Goal: Task Accomplishment & Management: Complete application form

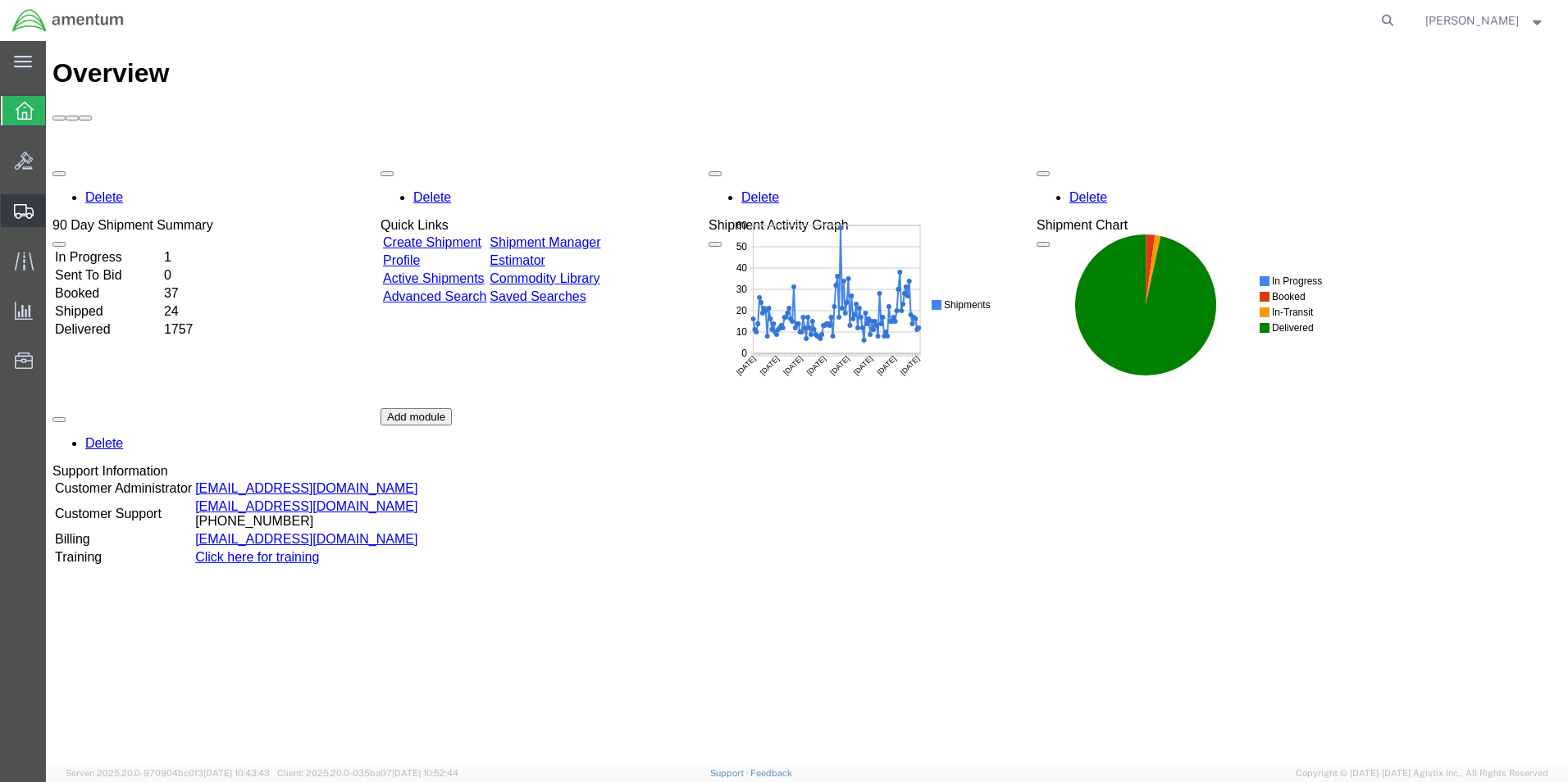
click at [0, 0] on span "Create from Template" at bounding box center [0, 0] width 0 height 0
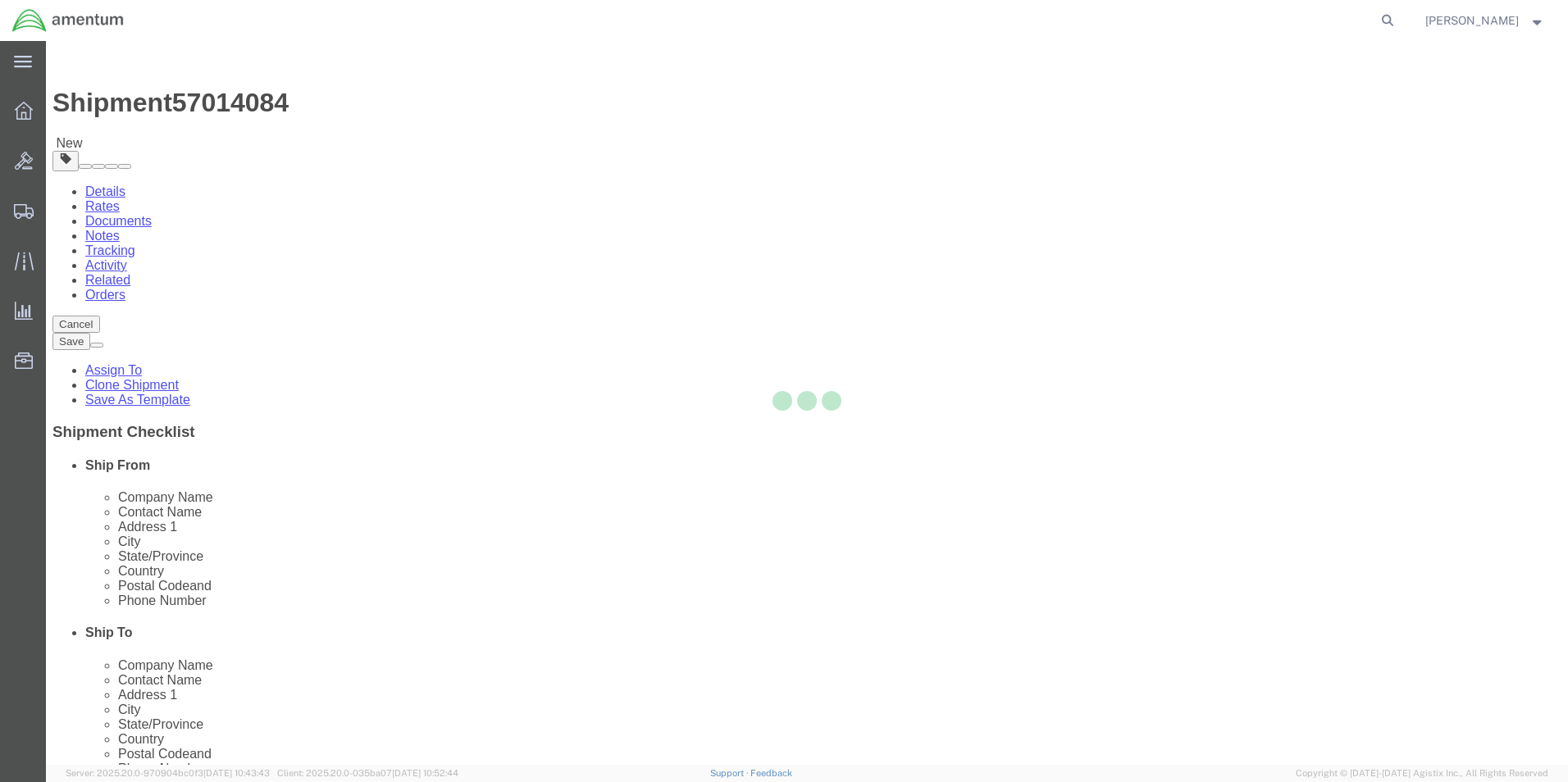
select select "49831"
select select "49921"
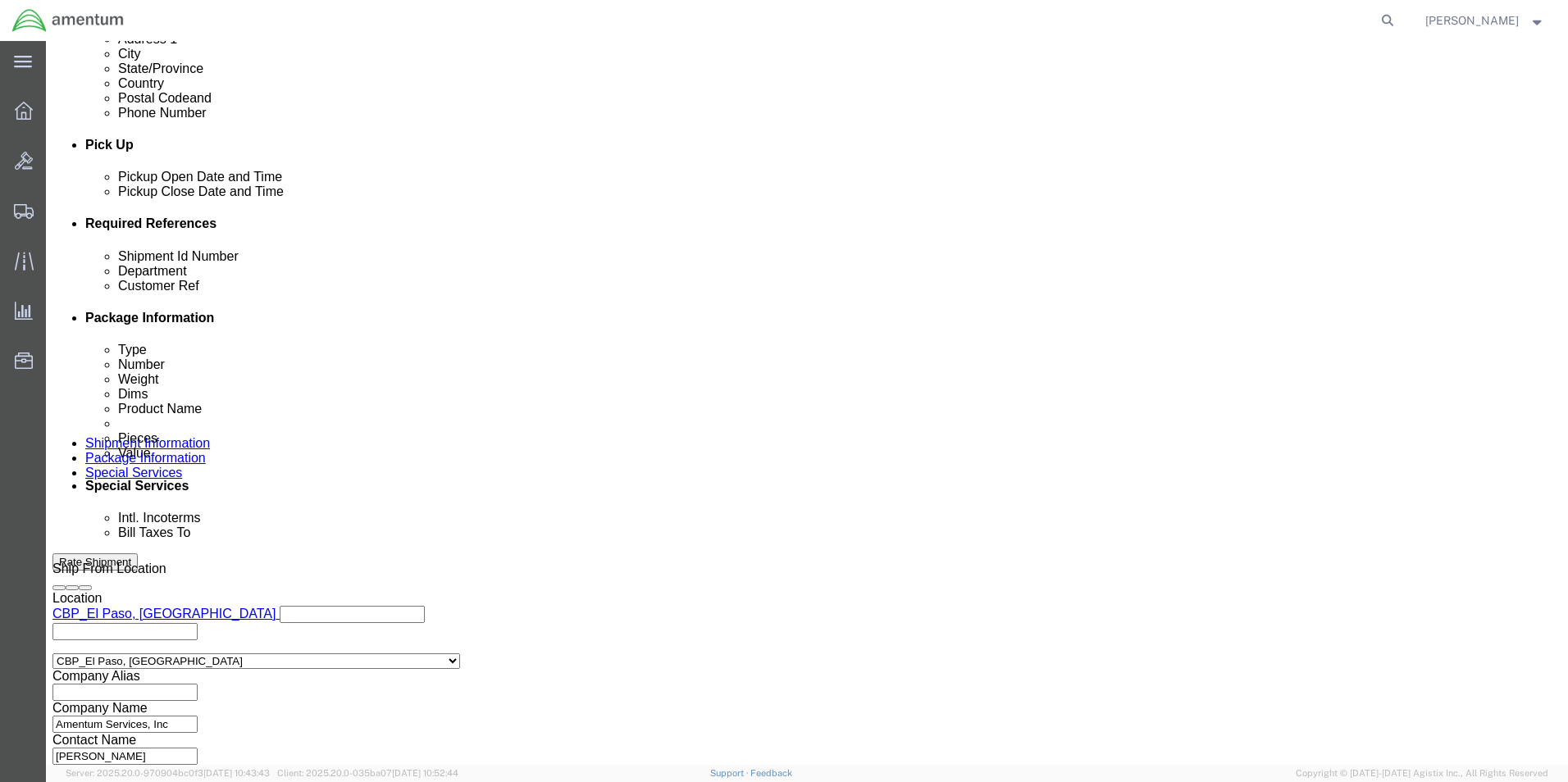
scroll to position [0, 24]
drag, startPoint x: 215, startPoint y: 355, endPoint x: 841, endPoint y: 385, distance: 626.7
click div "Shipment Id Number 327787/327683/327791/327810 Department CBP Select Account Ty…"
drag, startPoint x: 213, startPoint y: 385, endPoint x: 544, endPoint y: 394, distance: 331.1
click div "Shipment Id Number Department CBP Select Account Type Activity ID Airline Appoi…"
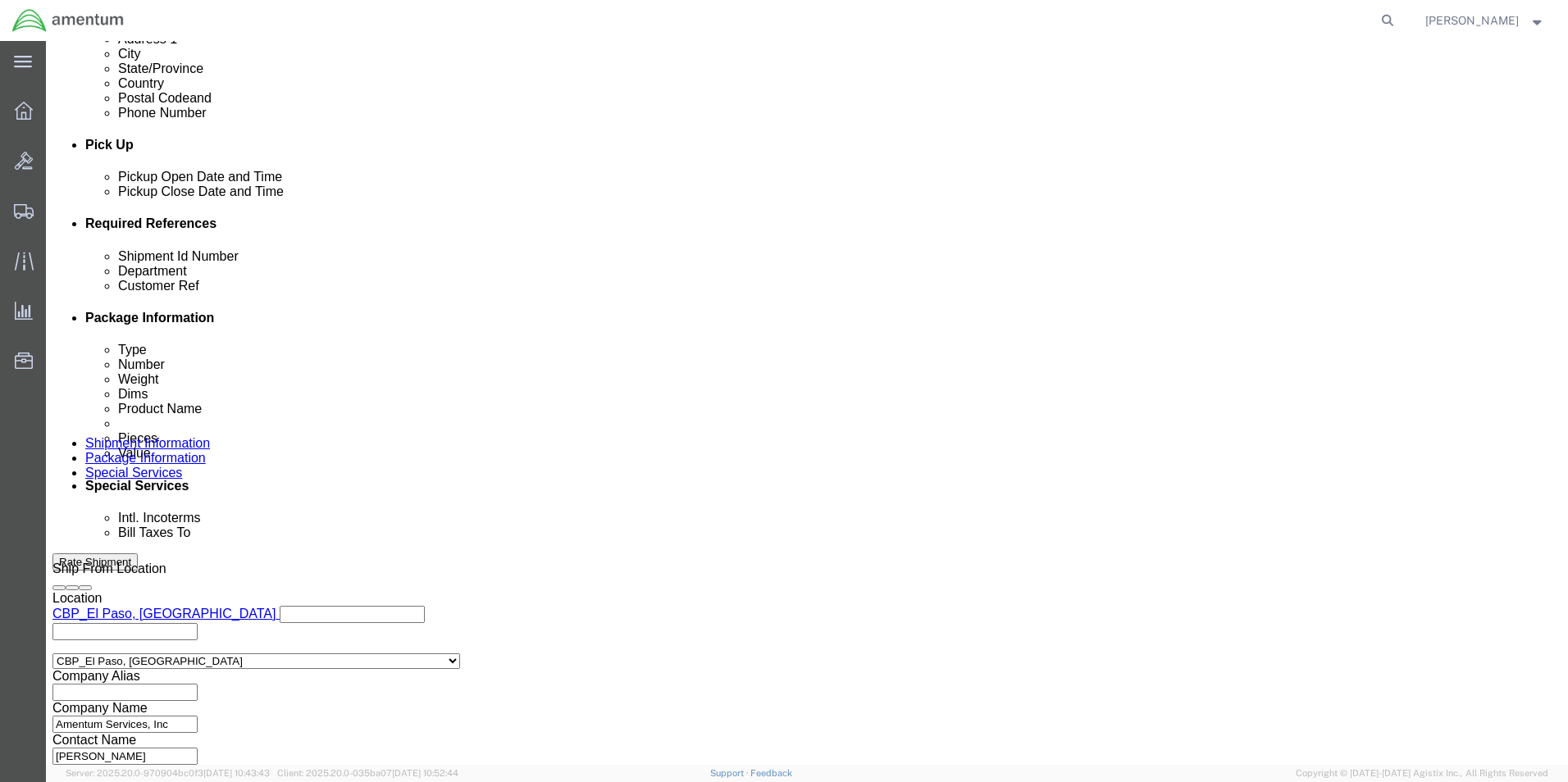
scroll to position [0, 0]
click input "text"
type input "usage"
click input "text"
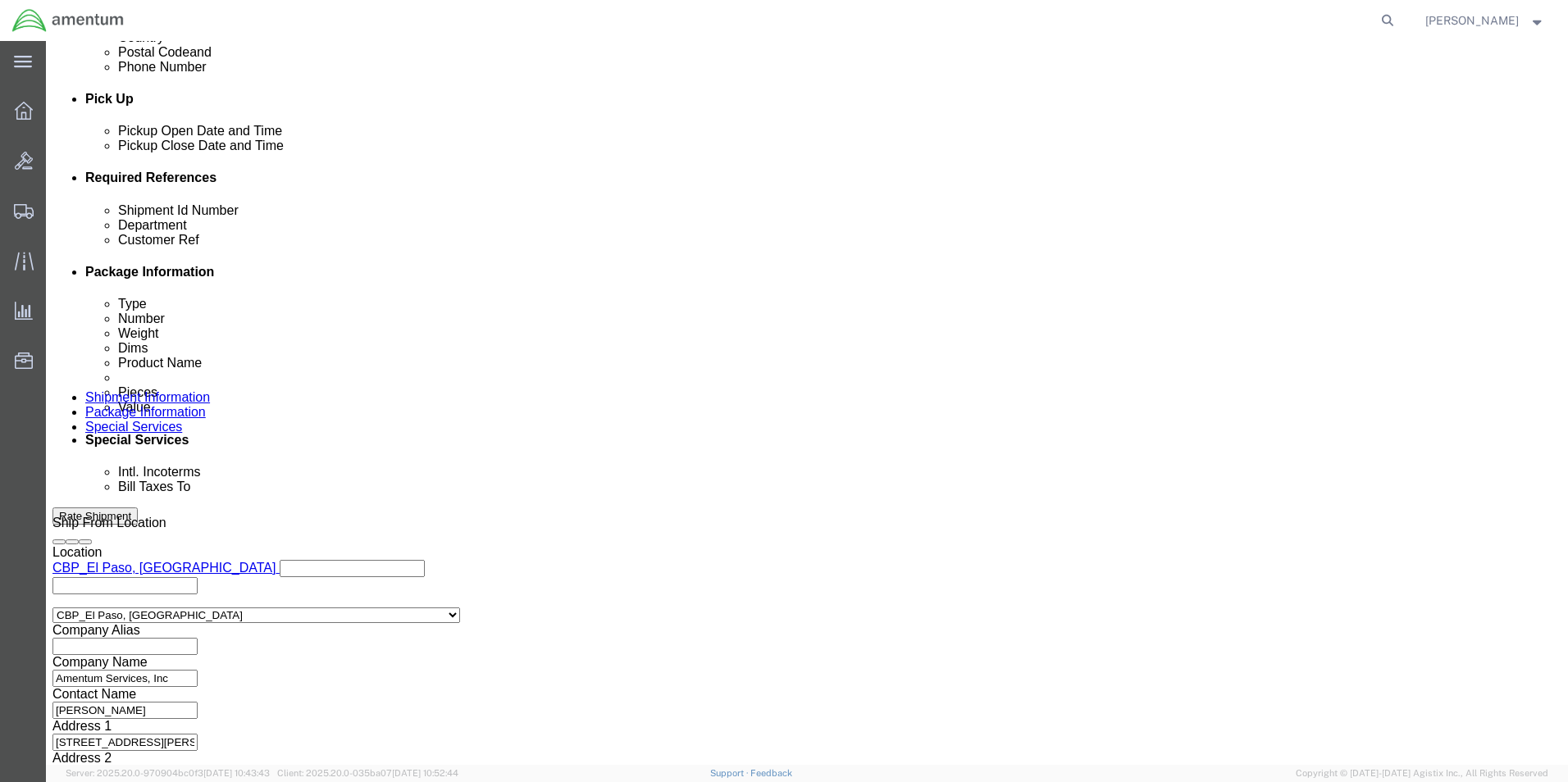
scroll to position [715, 0]
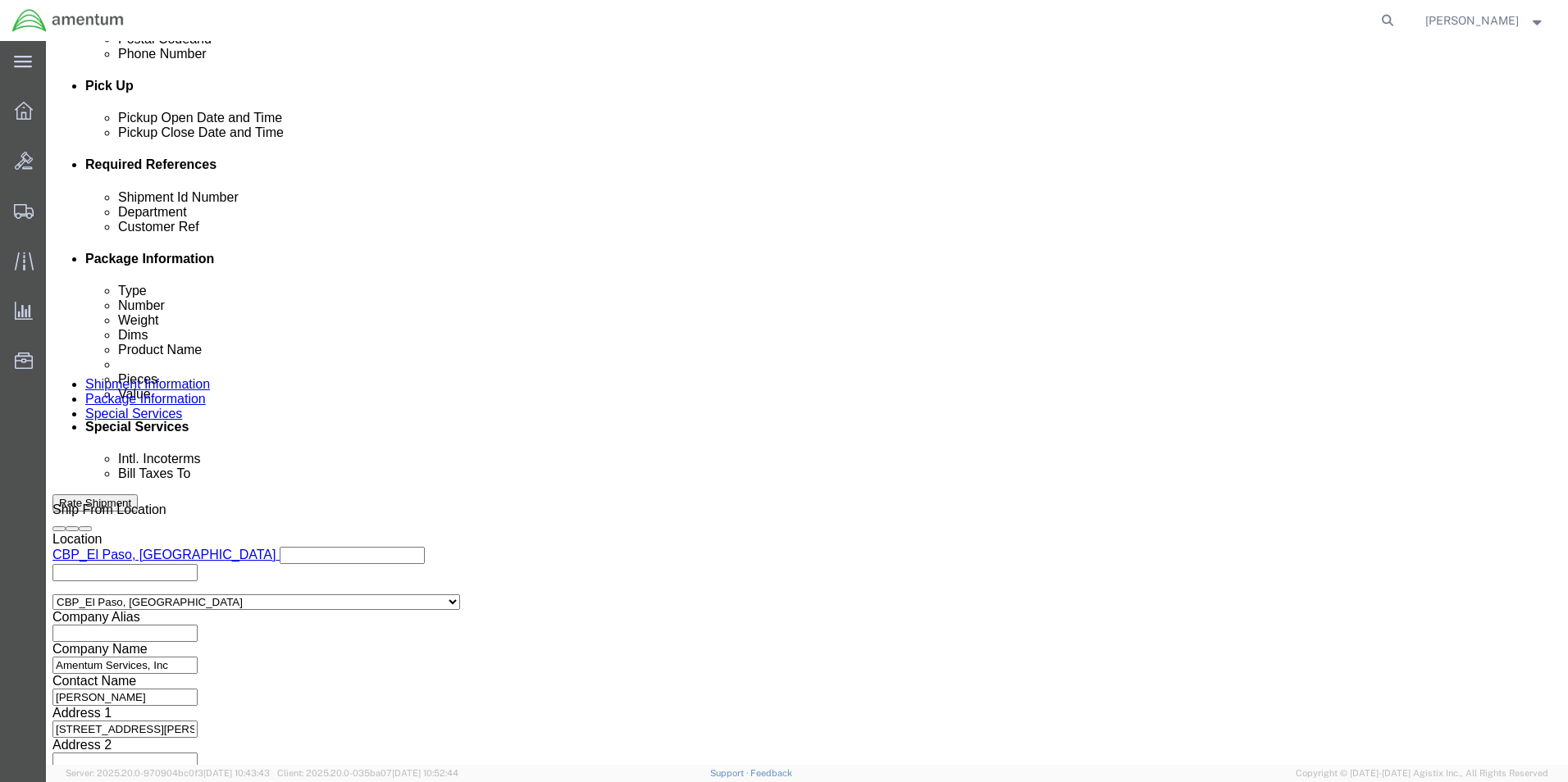
type input "513-007998"
click button "Continue"
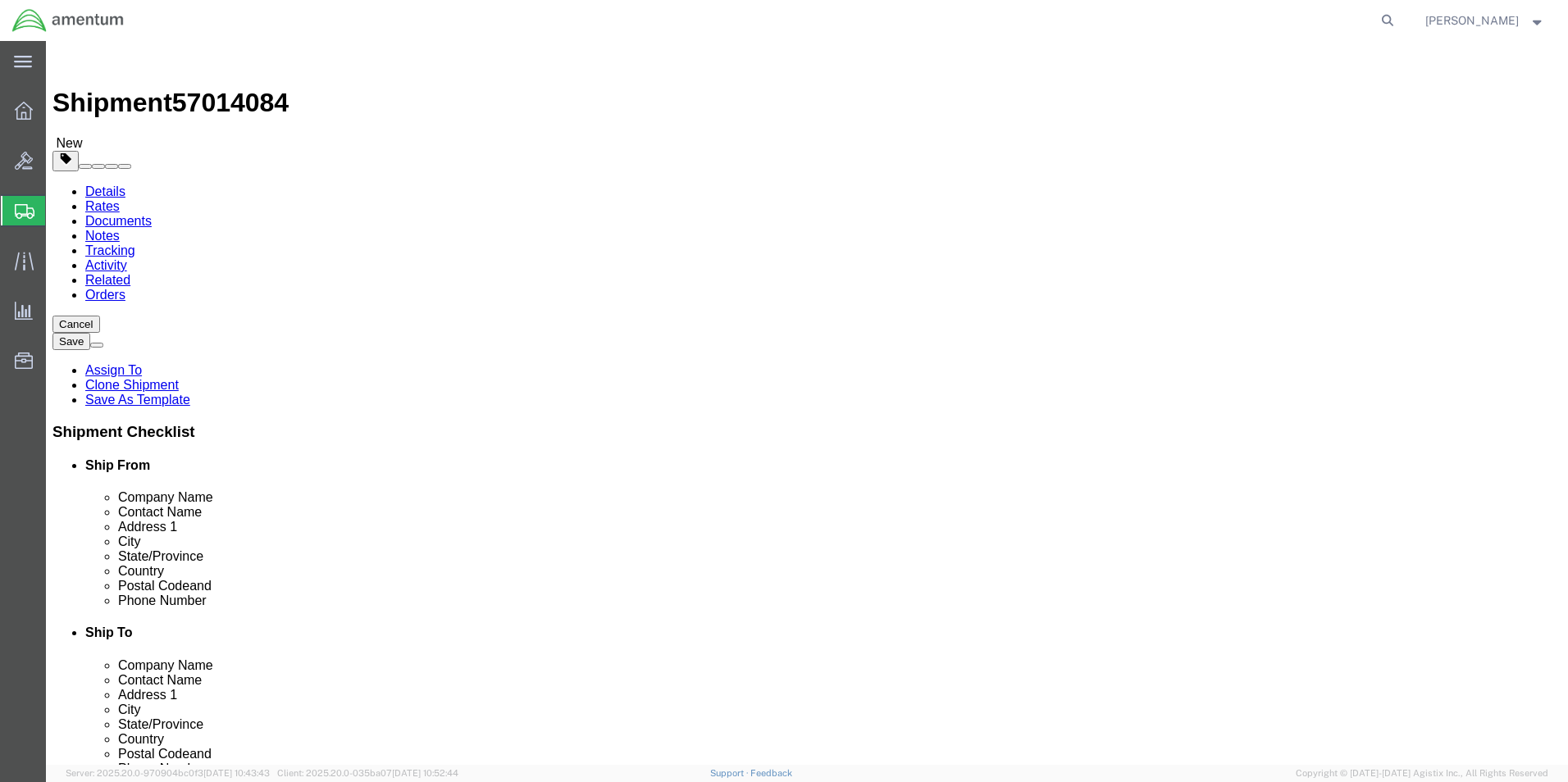
click select "Select Bale(s) Basket(s) Bolt(s) Bottle(s) Buckets Bulk Bundle(s) Can(s) Cardbo…"
select select "ENV"
click select "Select Bale(s) Basket(s) Bolt(s) Bottle(s) Buckets Bulk Bundle(s) Can(s) Cardbo…"
type input "9.50"
type input "12.50"
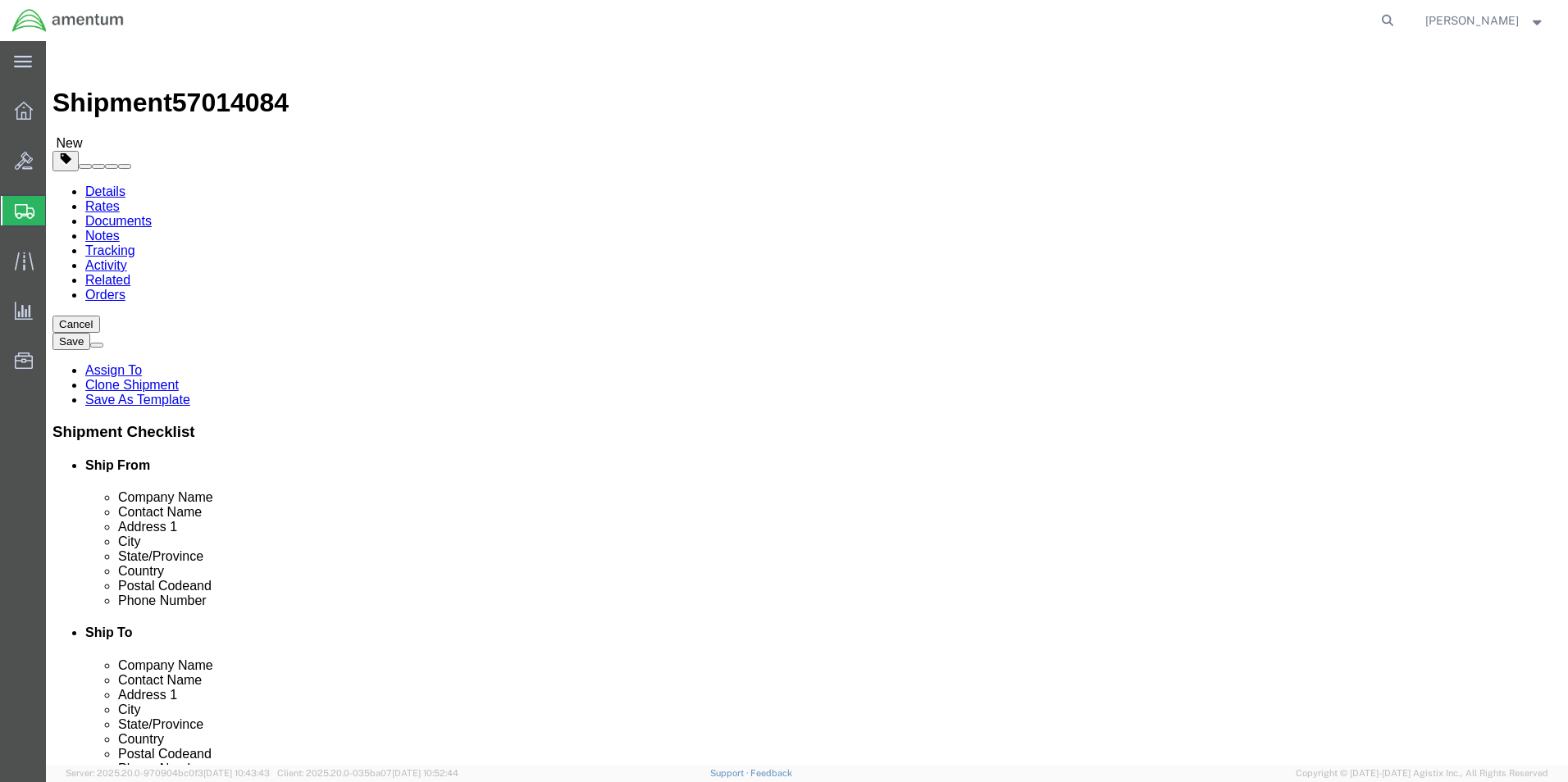
type input "0.25"
type input "1"
click dd "106.00 Each"
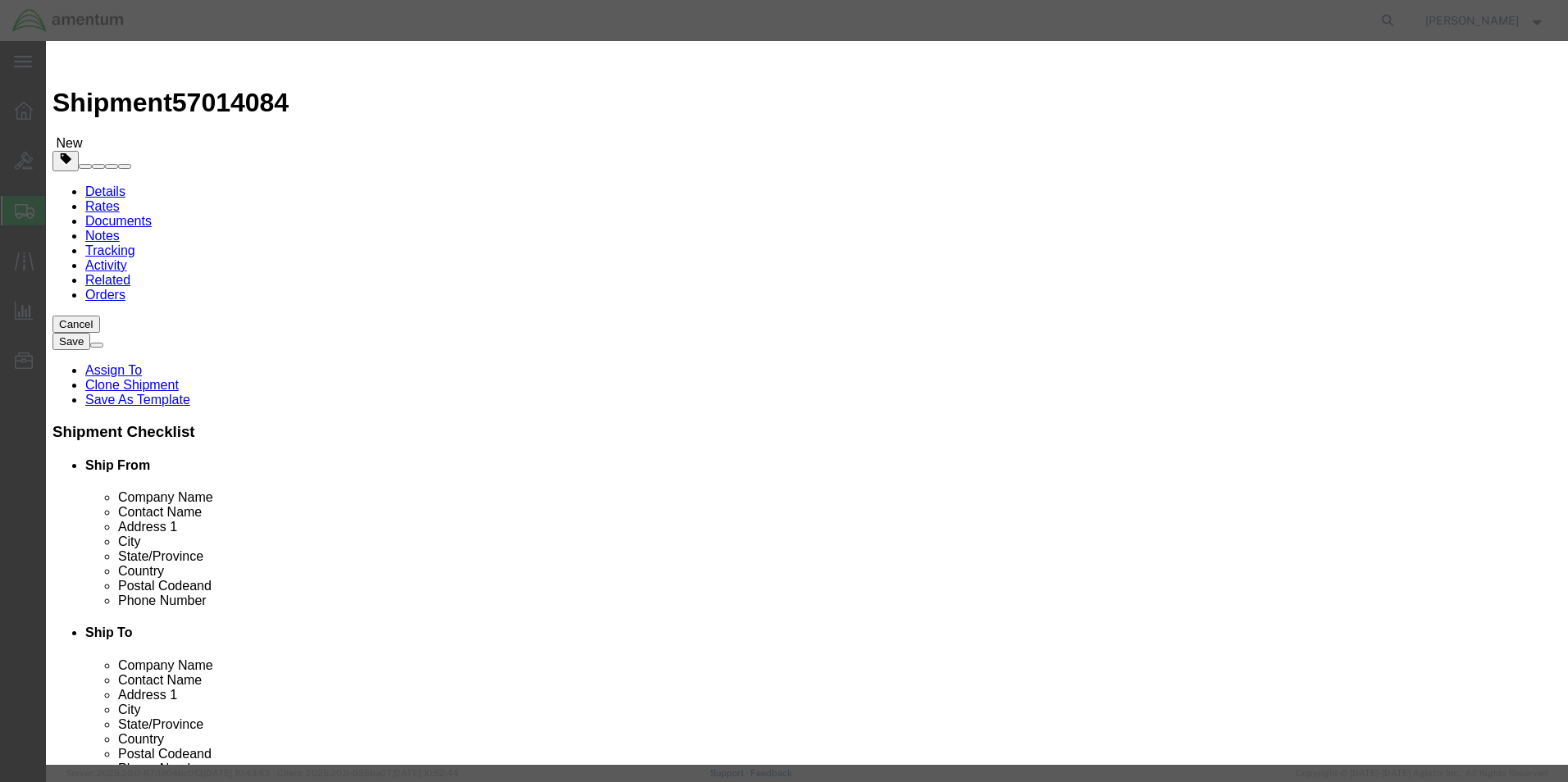
drag, startPoint x: 541, startPoint y: 161, endPoint x: 426, endPoint y: 171, distance: 115.4
click div "Product Name AIRCRAFT PARTS Pieces 106.00 Select Bag Barrels 100Board Feet Bott…"
type input "1"
click div "Commodity library"
drag, startPoint x: 570, startPoint y: 187, endPoint x: 462, endPoint y: 197, distance: 108.5
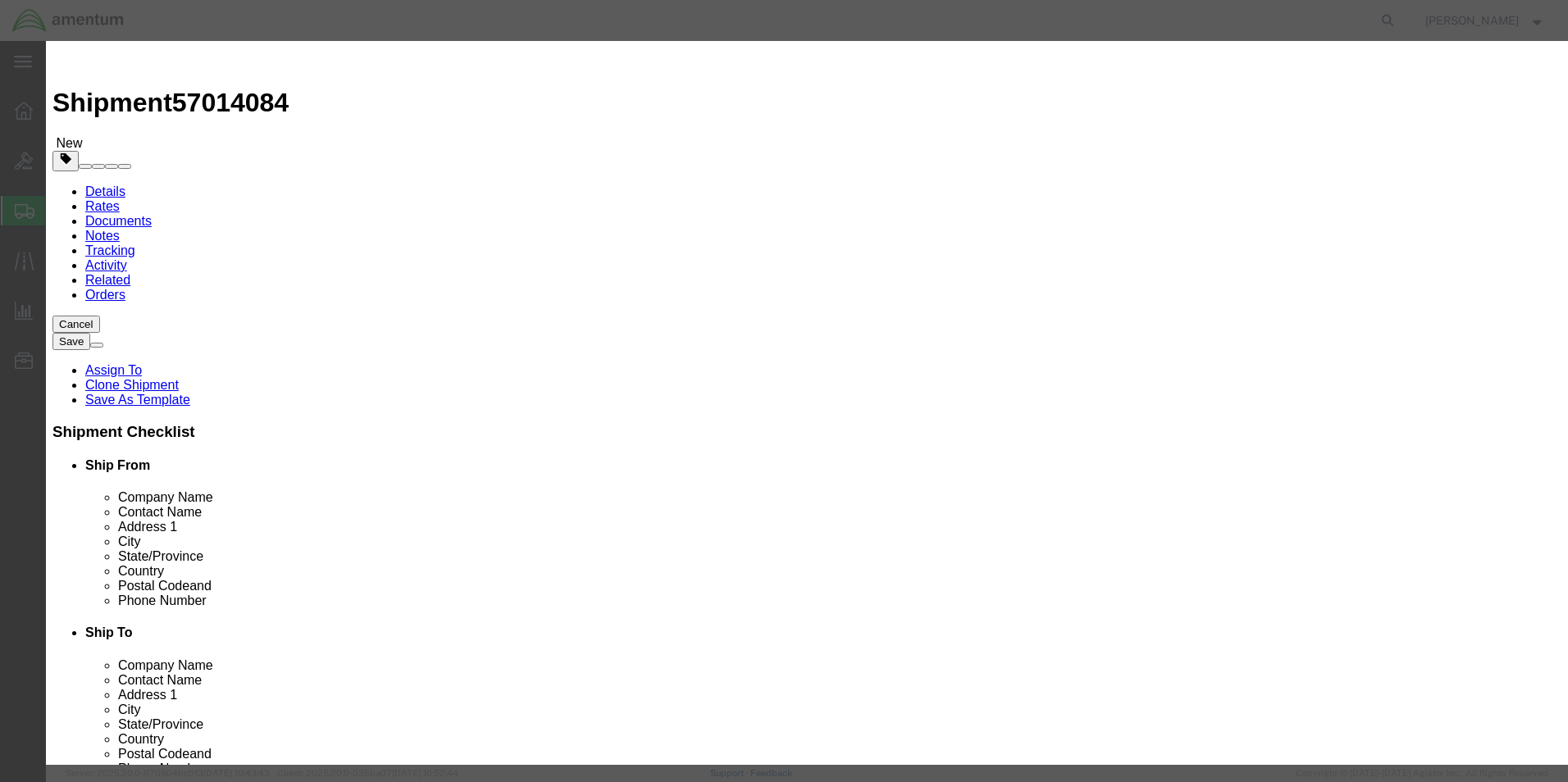
click div "Total Value 0.94 Select ADP AED AFN ALL AMD AOA ARS ATS AUD AWG AZN BAM BBD BDT…"
type input "100"
click button "Save & Close"
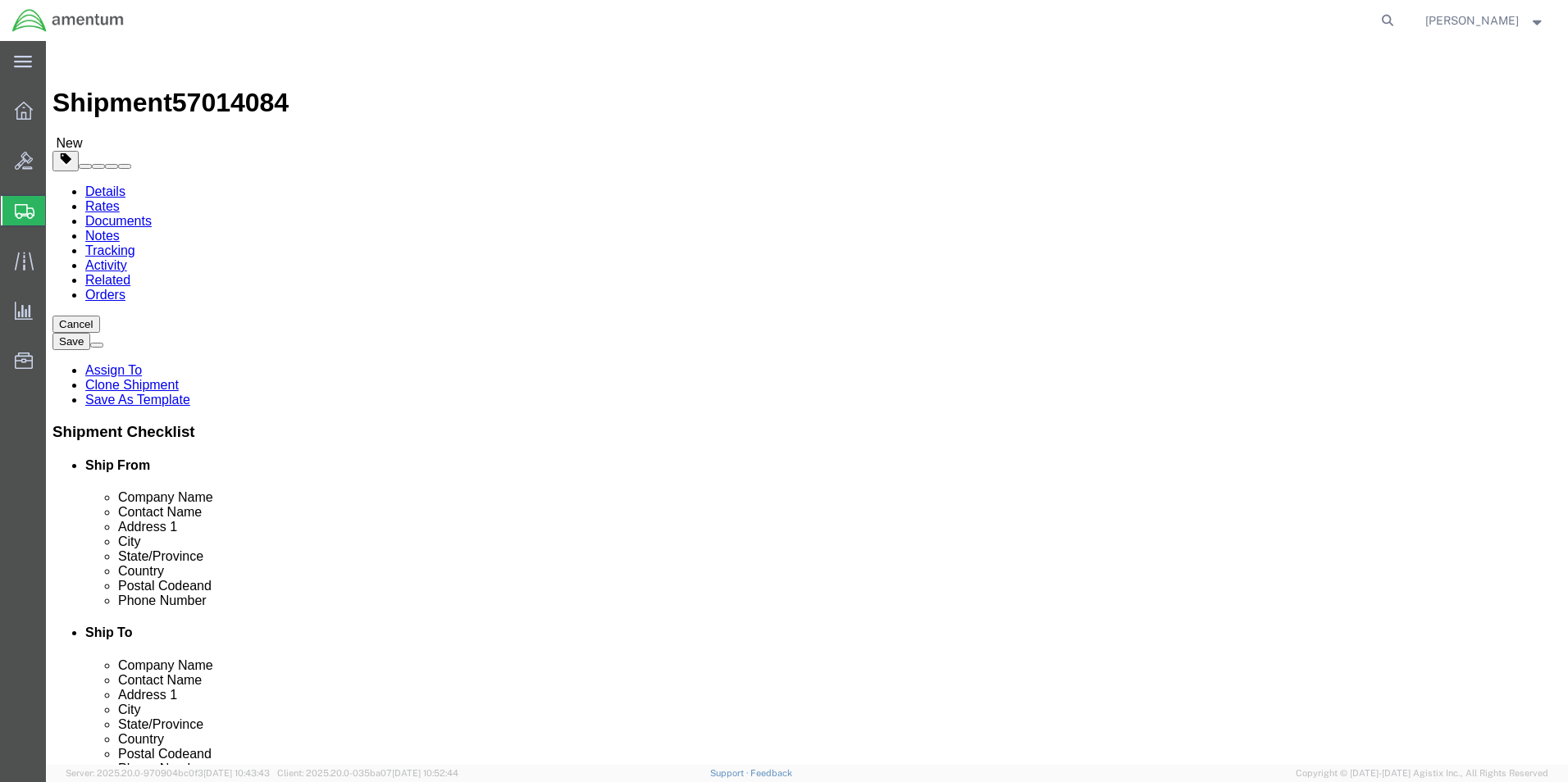
click button "Rate Shipment"
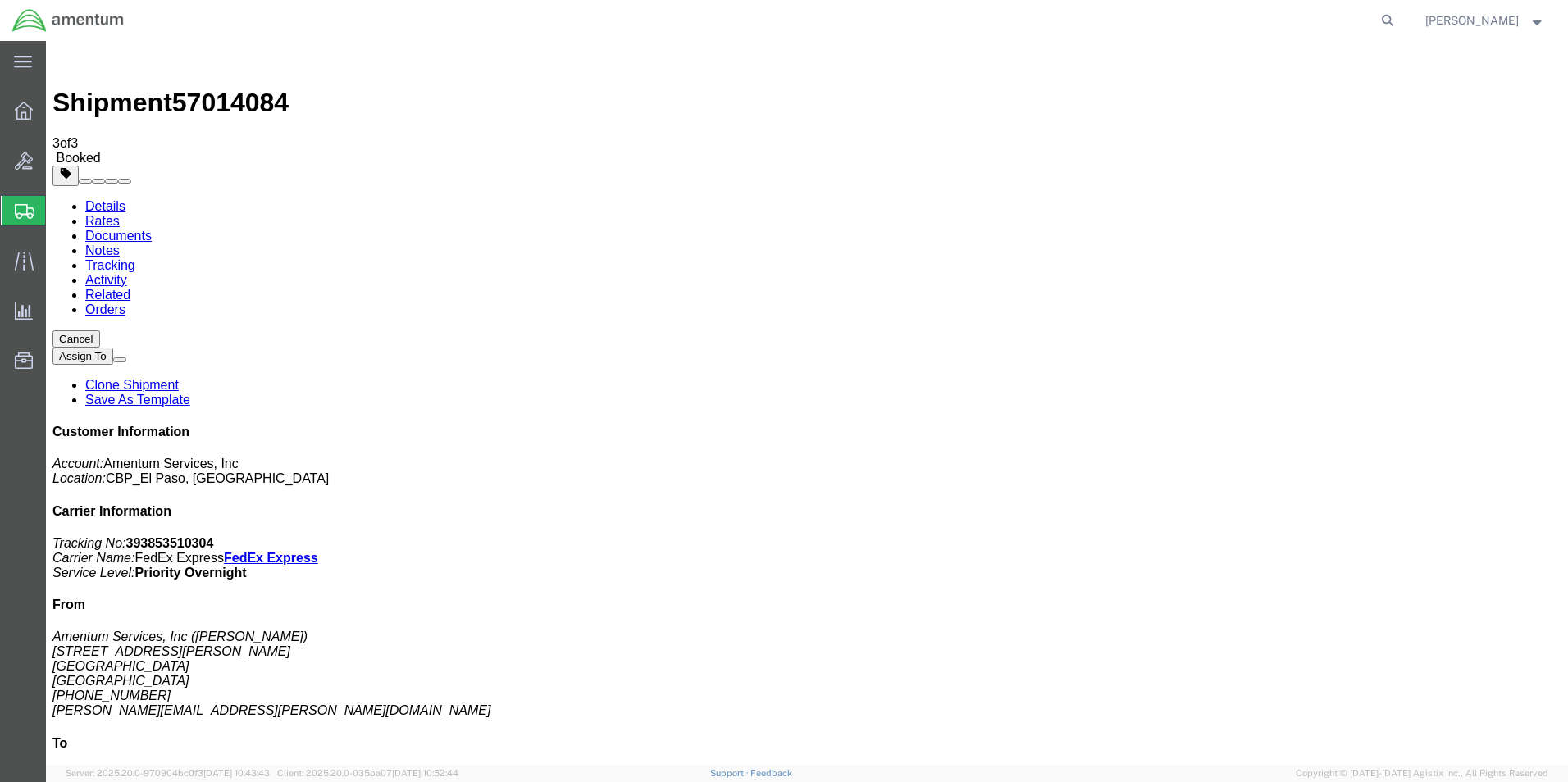
drag, startPoint x: 680, startPoint y: 294, endPoint x: 678, endPoint y: 372, distance: 78.0
click at [0, 0] on span "Create from Template" at bounding box center [0, 0] width 0 height 0
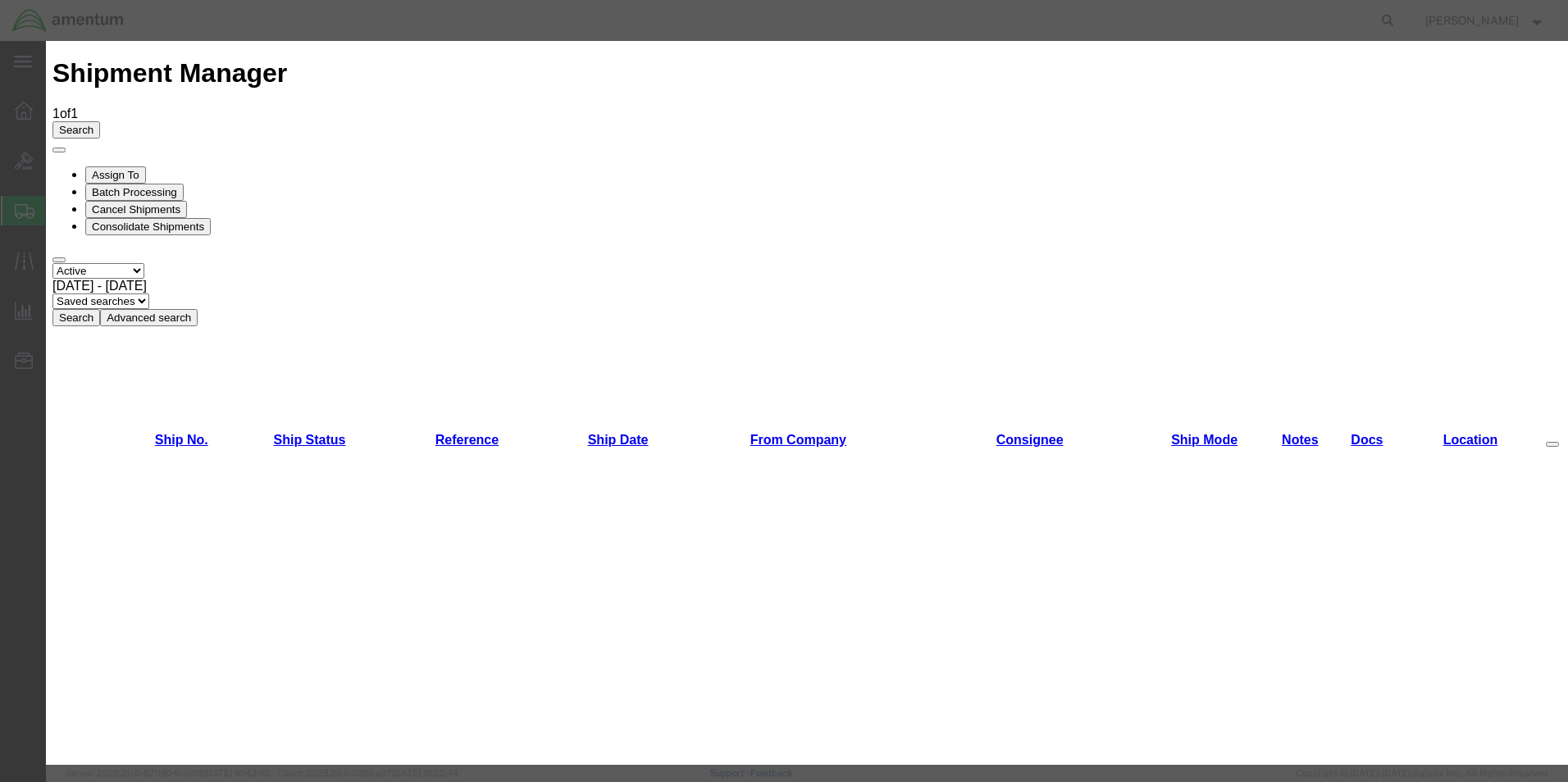
scroll to position [246, 0]
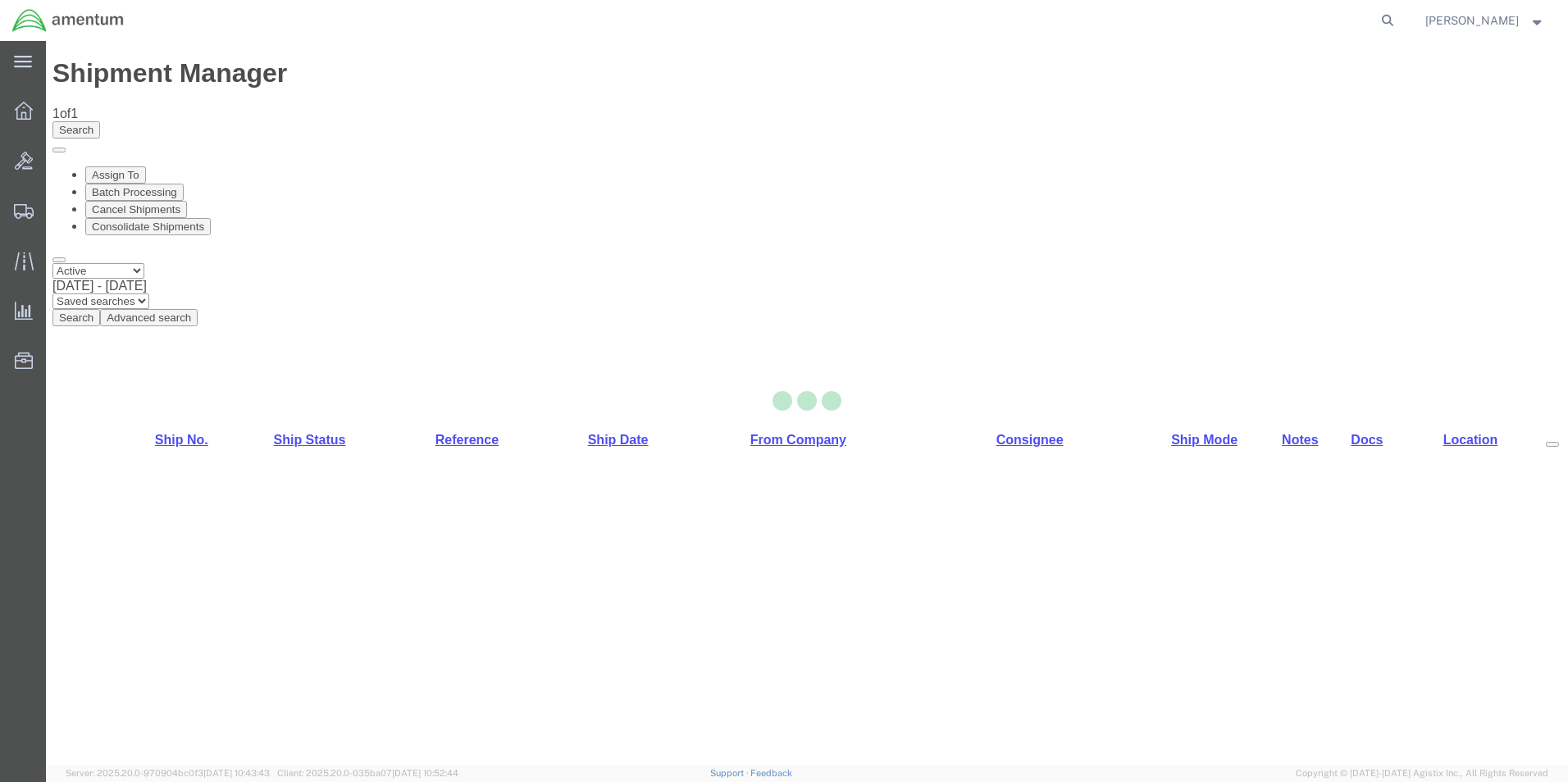
select select "49831"
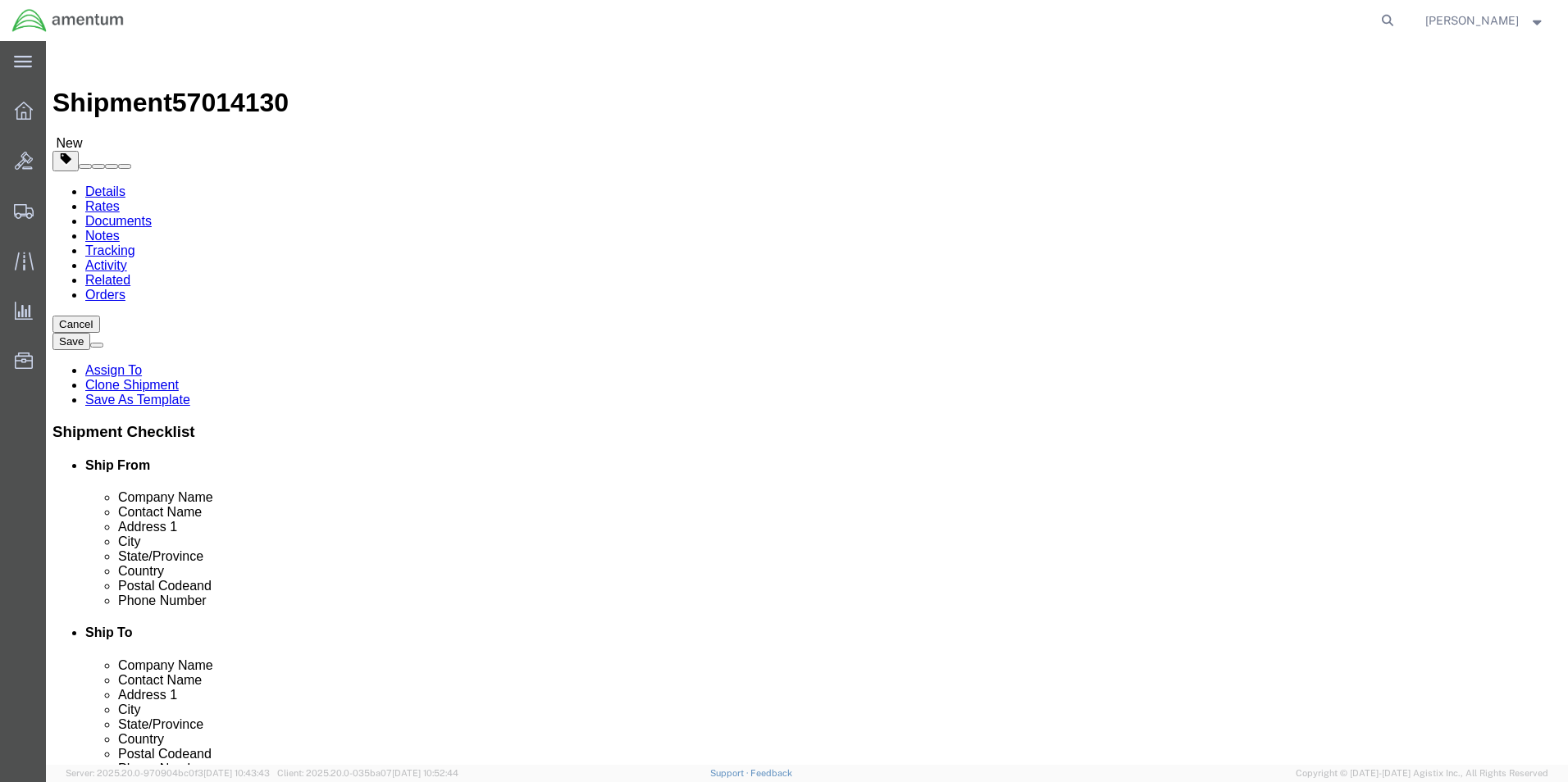
scroll to position [3234, 0]
select select "49931"
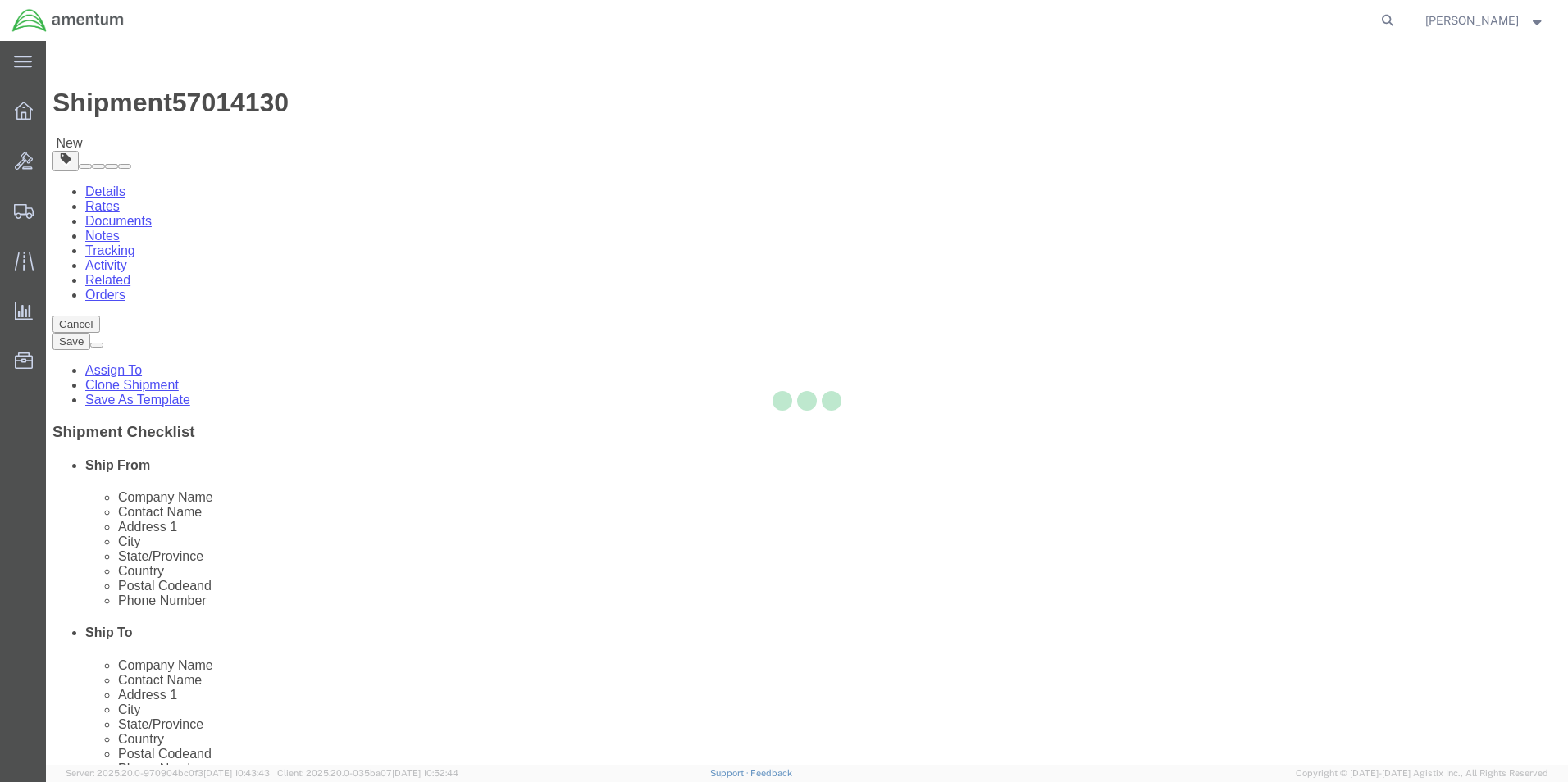
type input "Amentum Services, Inc"
type input "[PERSON_NAME]"
type input "29390 Customs Rd"
type input "Bldg 240, [GEOGRAPHIC_DATA]"
type input "HOMESTEAD"
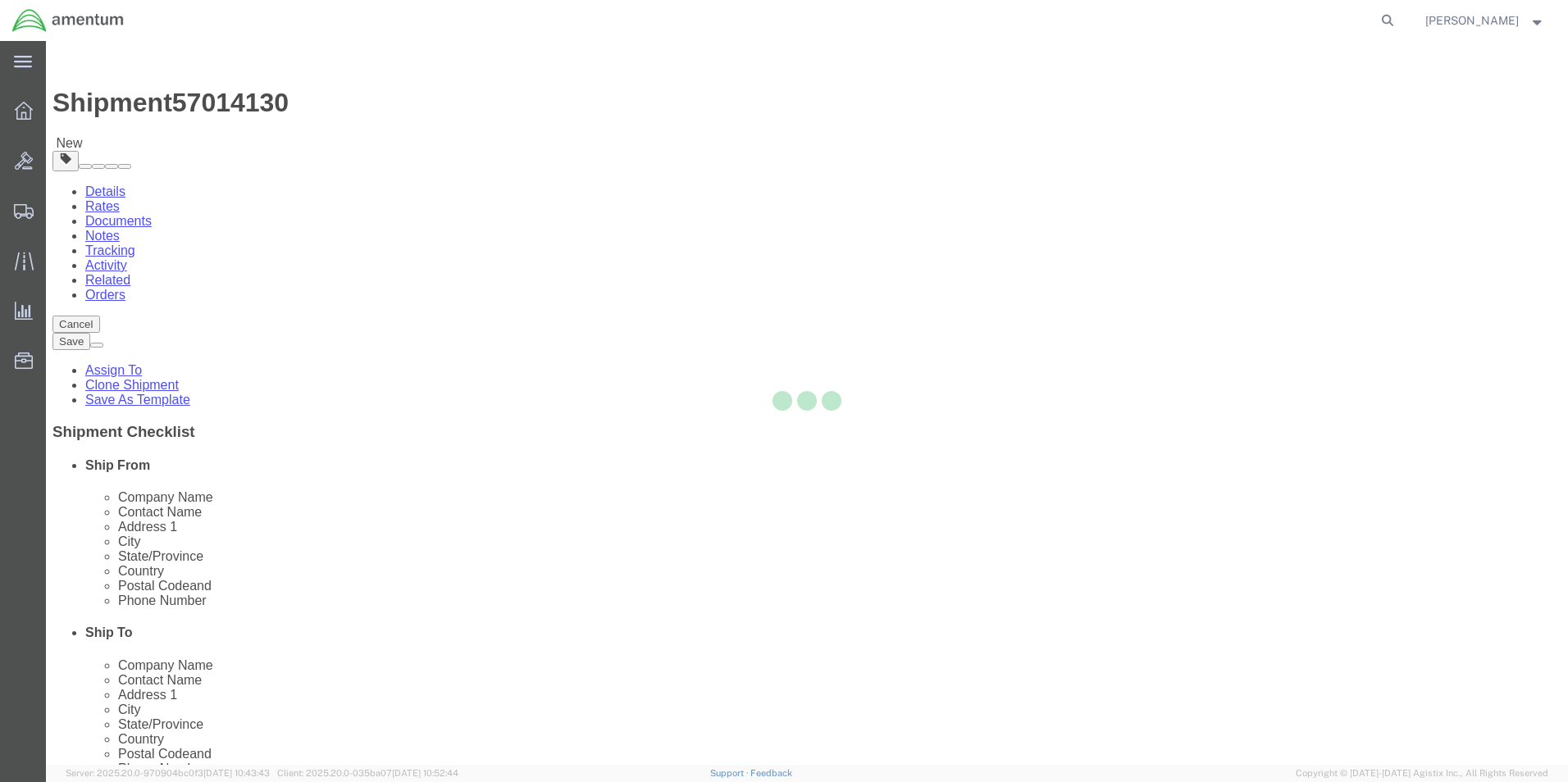
type input "33039"
type input "[PHONE_NUMBER]"
type input "324"
type input "[PERSON_NAME][EMAIL_ADDRESS][PERSON_NAME][DOMAIN_NAME]"
checkbox input "true"
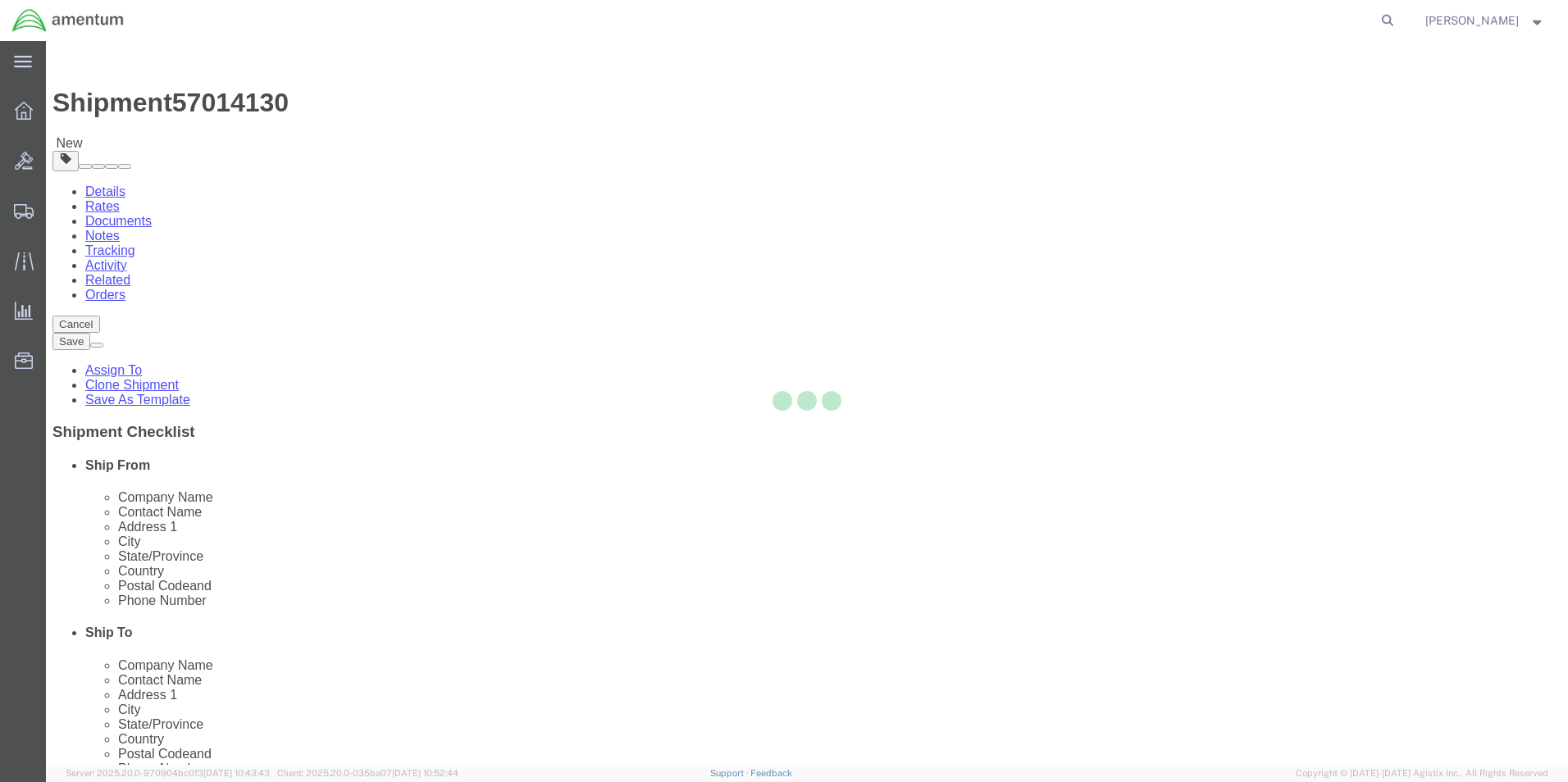
select select "FL"
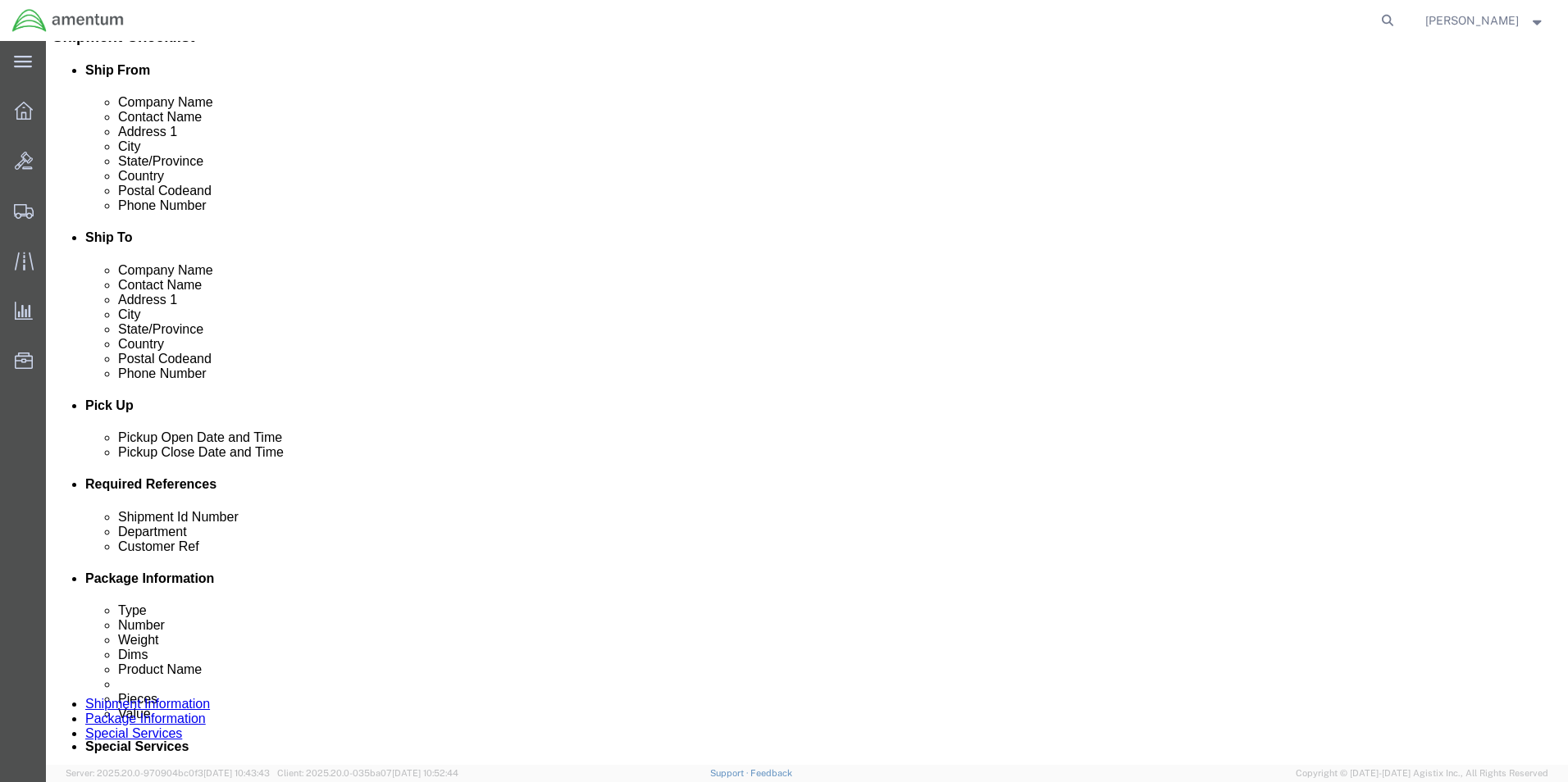
scroll to position [410, 0]
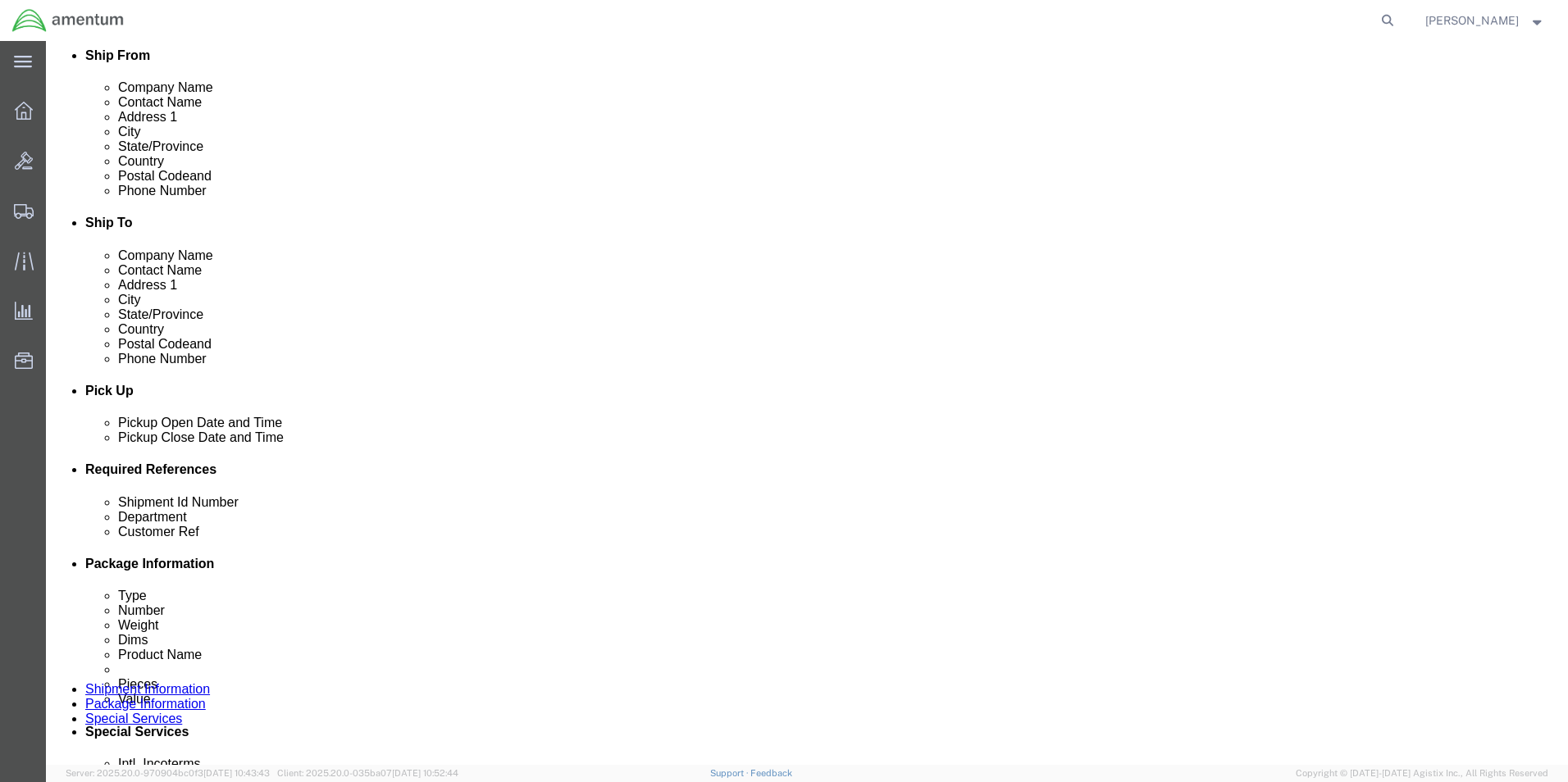
click input "6118.03.03.2219.000.EJA.0000"
type input "6118.03.03.2219.000.EMI.0000"
drag, startPoint x: 233, startPoint y: 595, endPoint x: 172, endPoint y: 596, distance: 61.0
click div "Shipment Id Number 614-004356"
type input "526-007877"
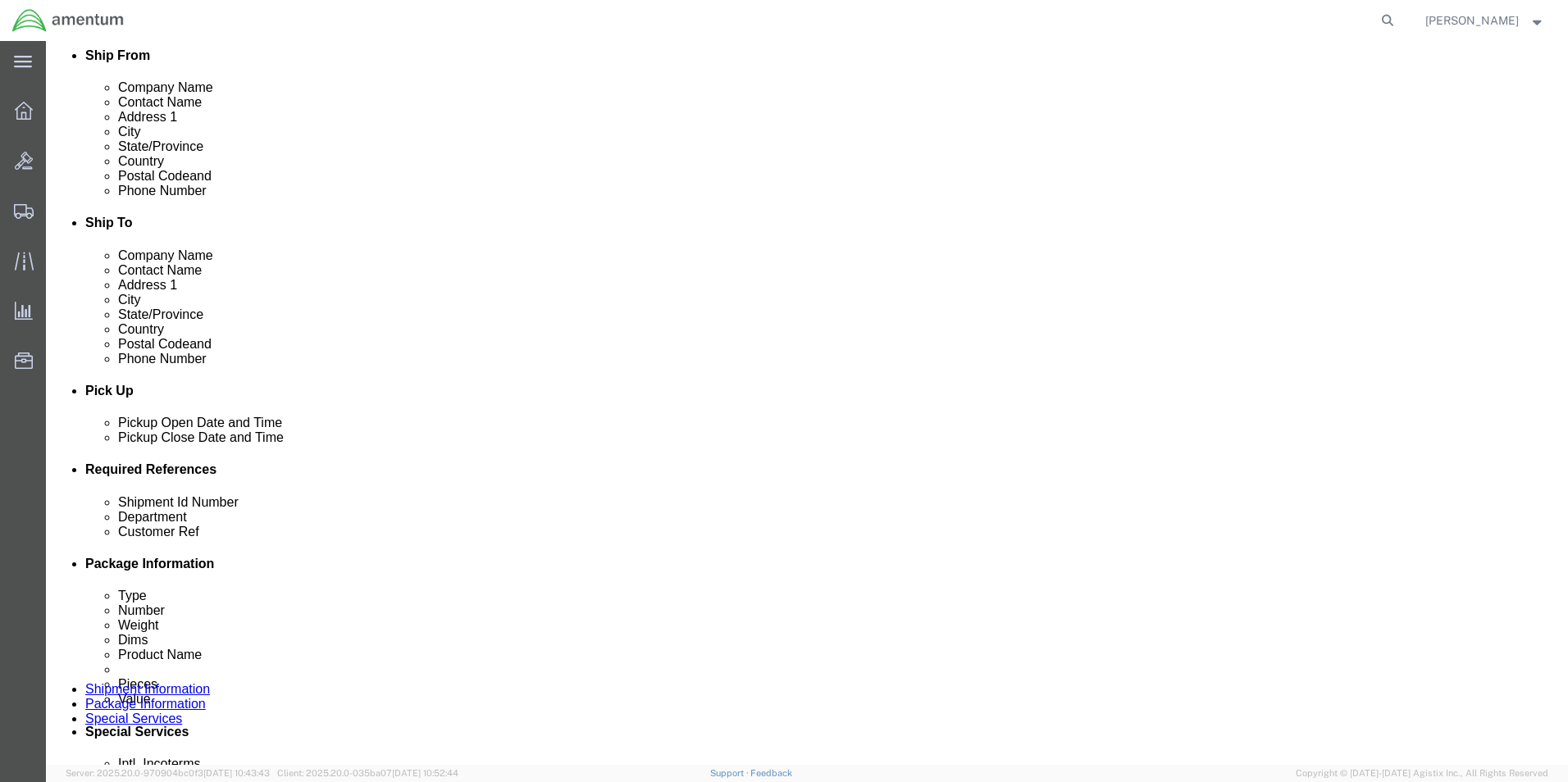
drag, startPoint x: 305, startPoint y: 634, endPoint x: 192, endPoint y: 647, distance: 113.7
click div "Customer Ref 614-004356"
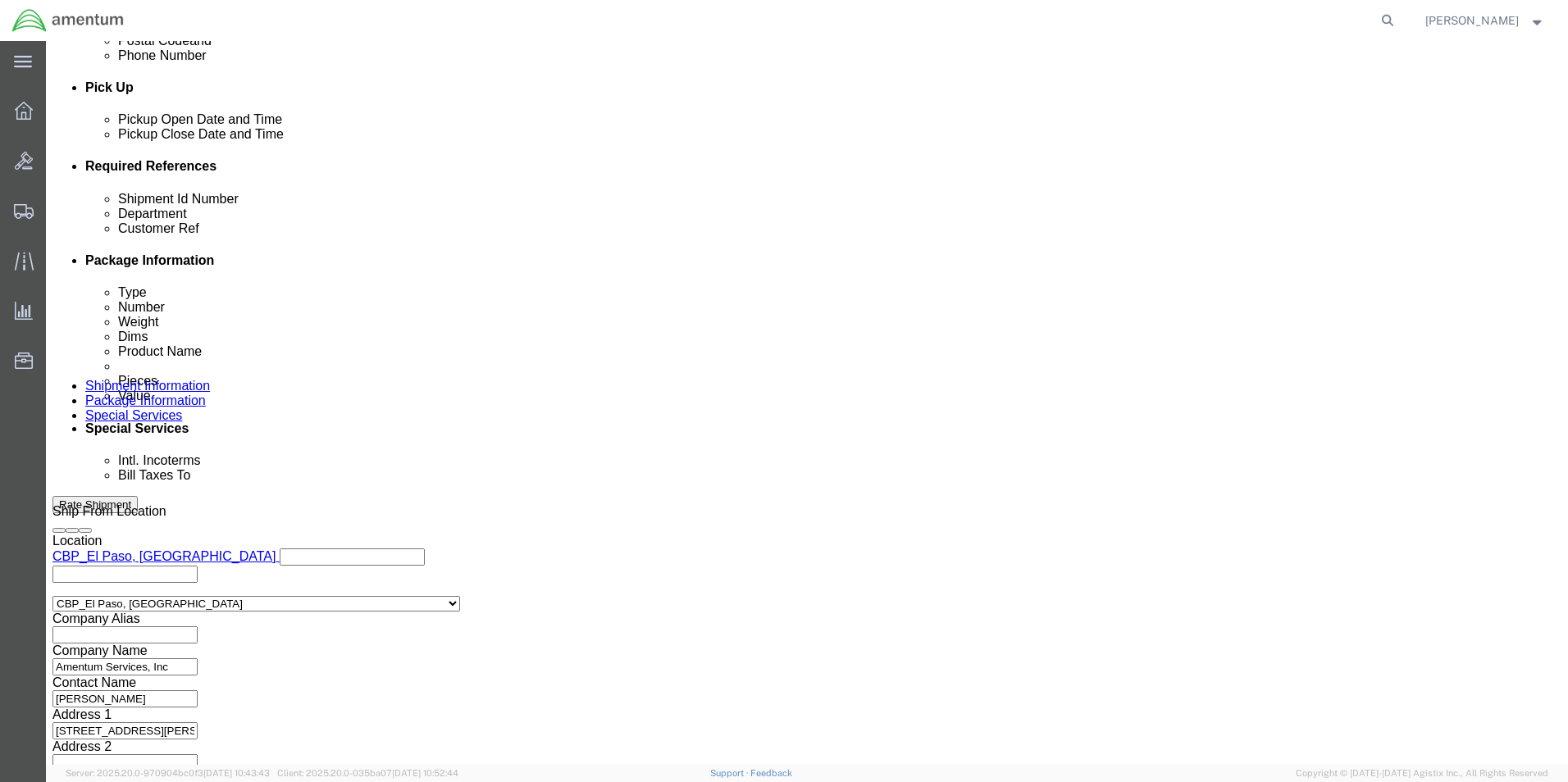
scroll to position [715, 0]
type input "USAGE"
click button "Continue"
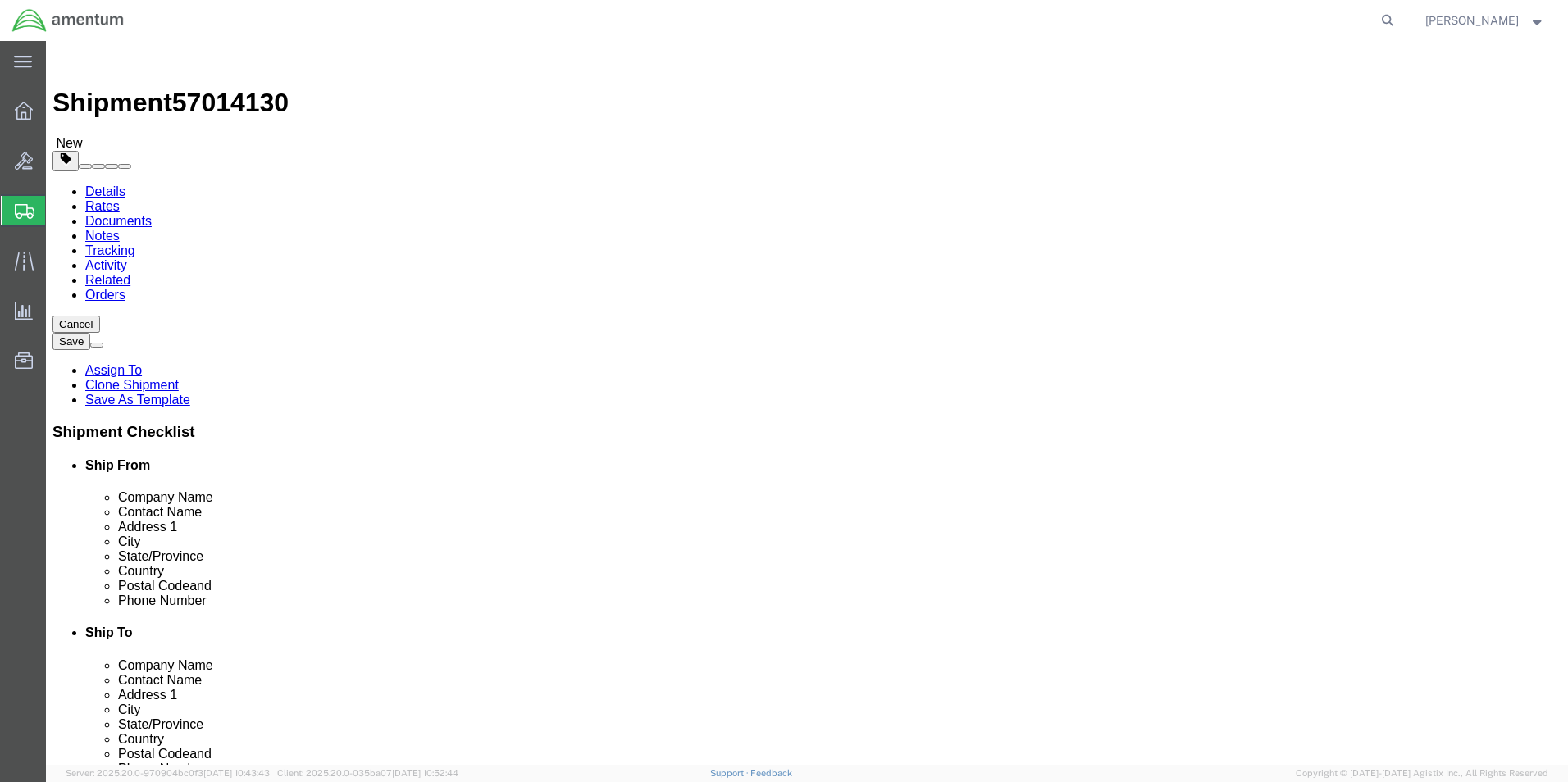
click button "Continue"
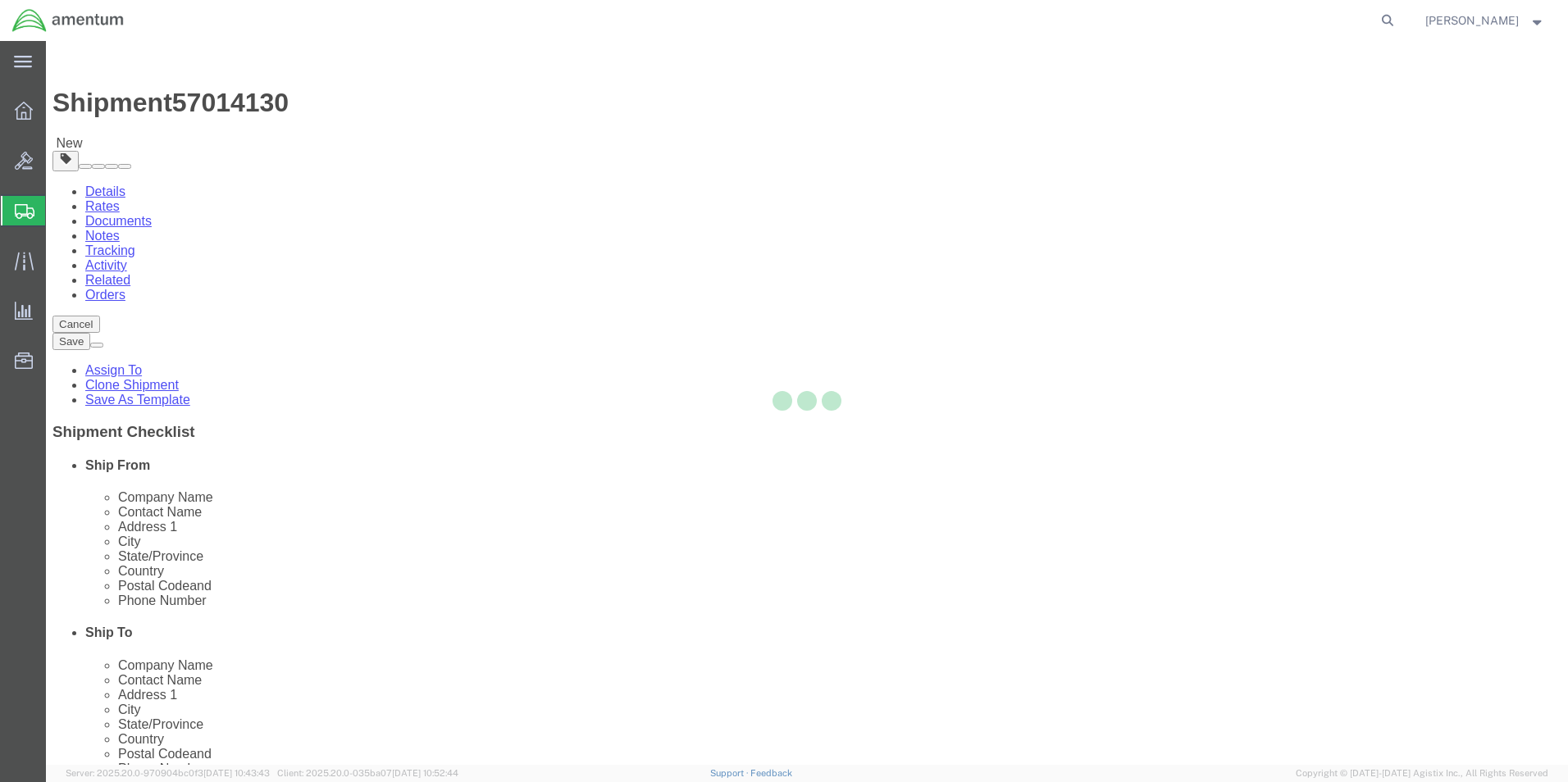
select select
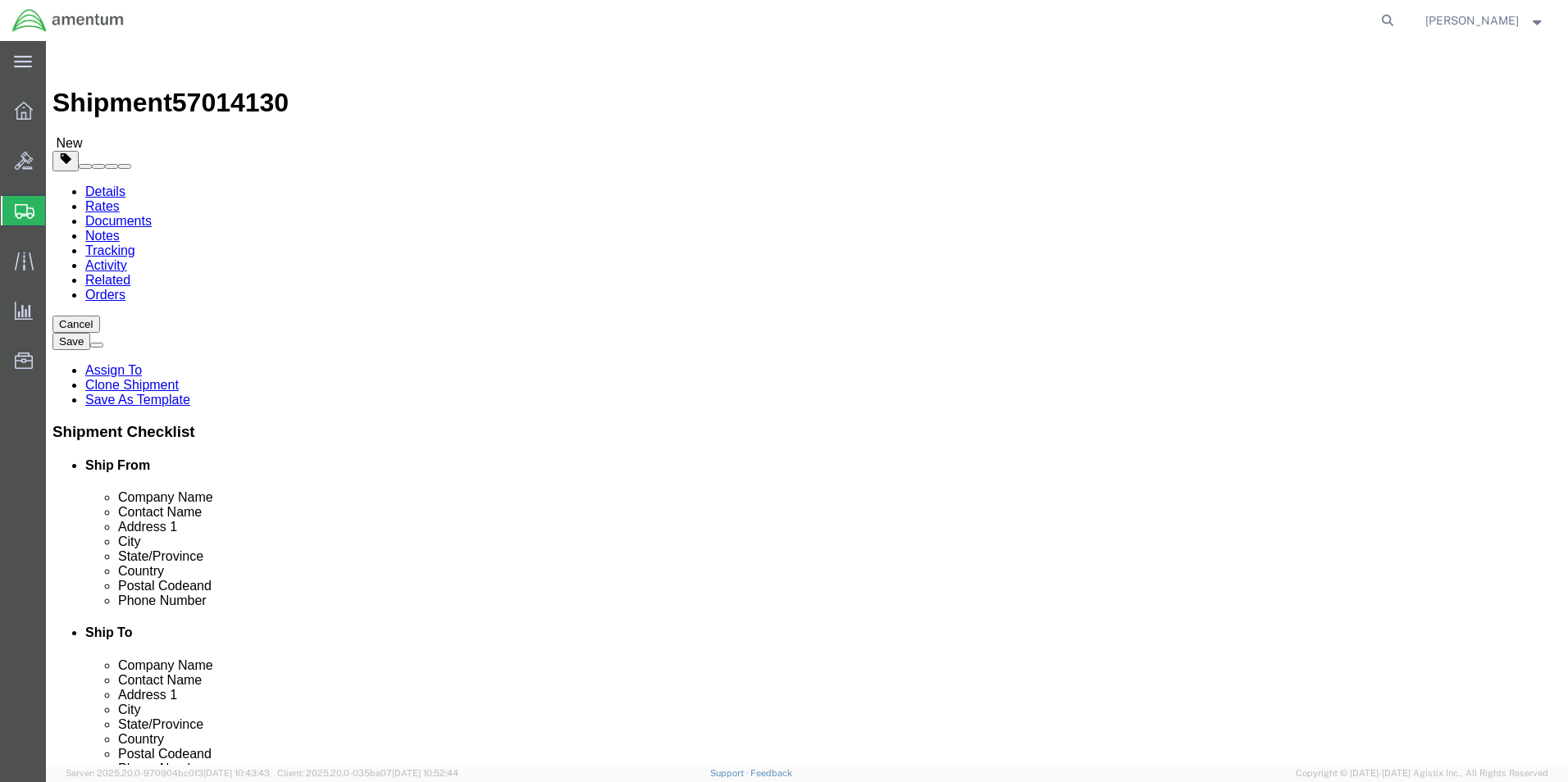
select select "DEPARTMENT"
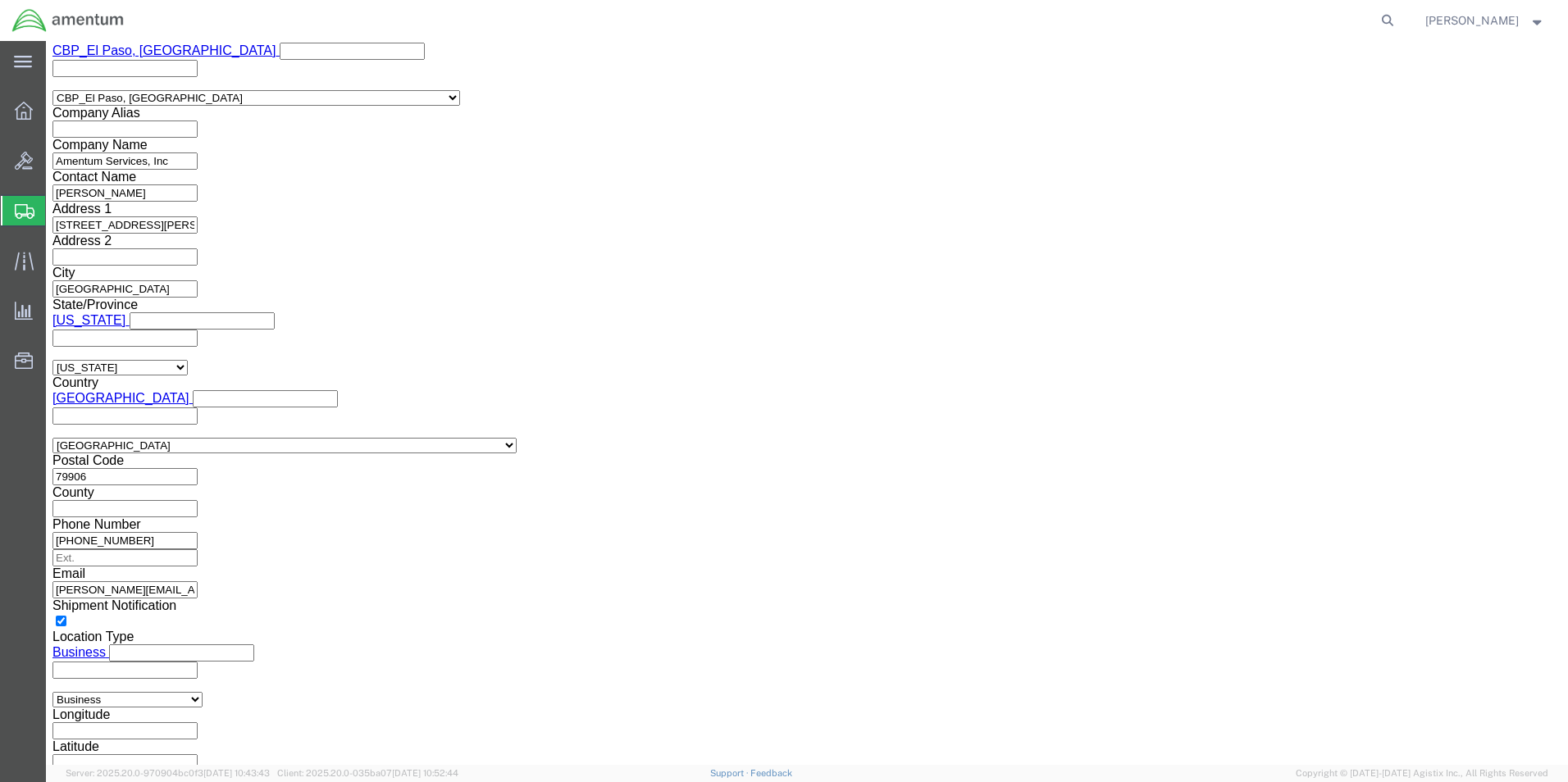
scroll to position [1394, 0]
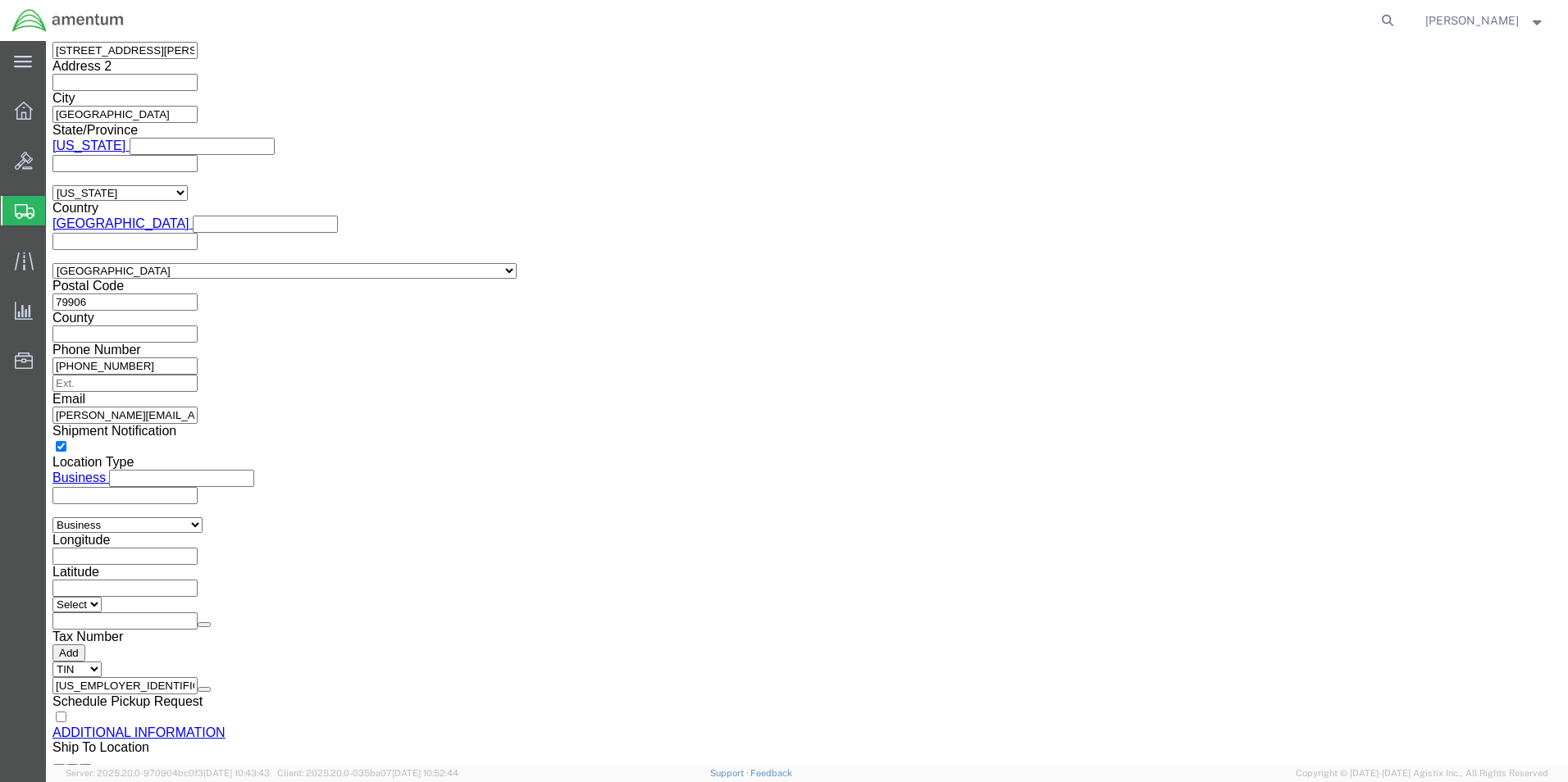
click link "Save As Template"
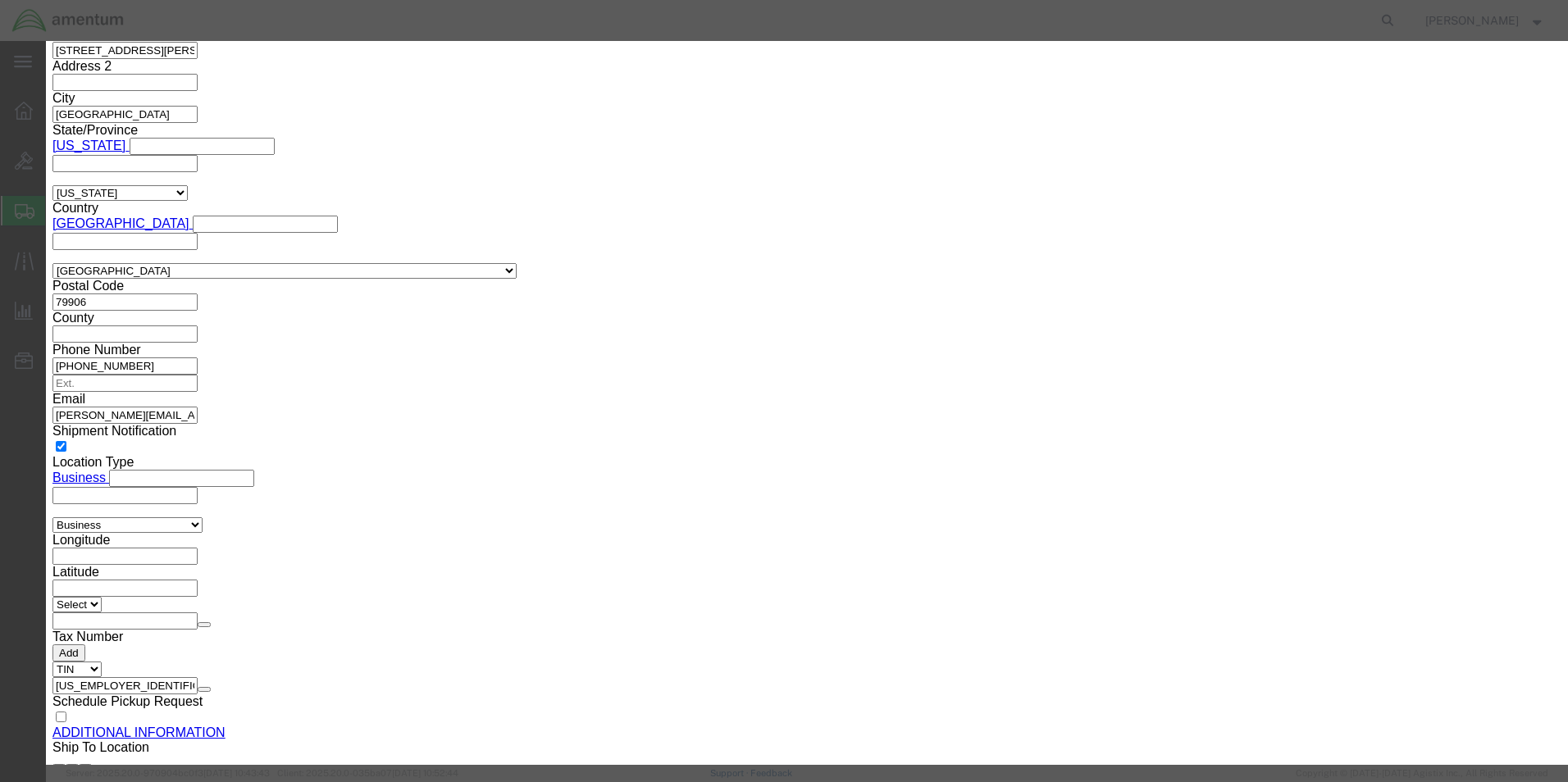
click select "Select #SAC TO BROWN FOR BOXES 1VISION 340 AVATION SERVICES LLC AC1-25LP AERO A…"
drag, startPoint x: 785, startPoint y: 57, endPoint x: 741, endPoint y: 86, distance: 52.7
click h3 "Save As Template"
click input "text"
type input "CBP/EMI-CS"
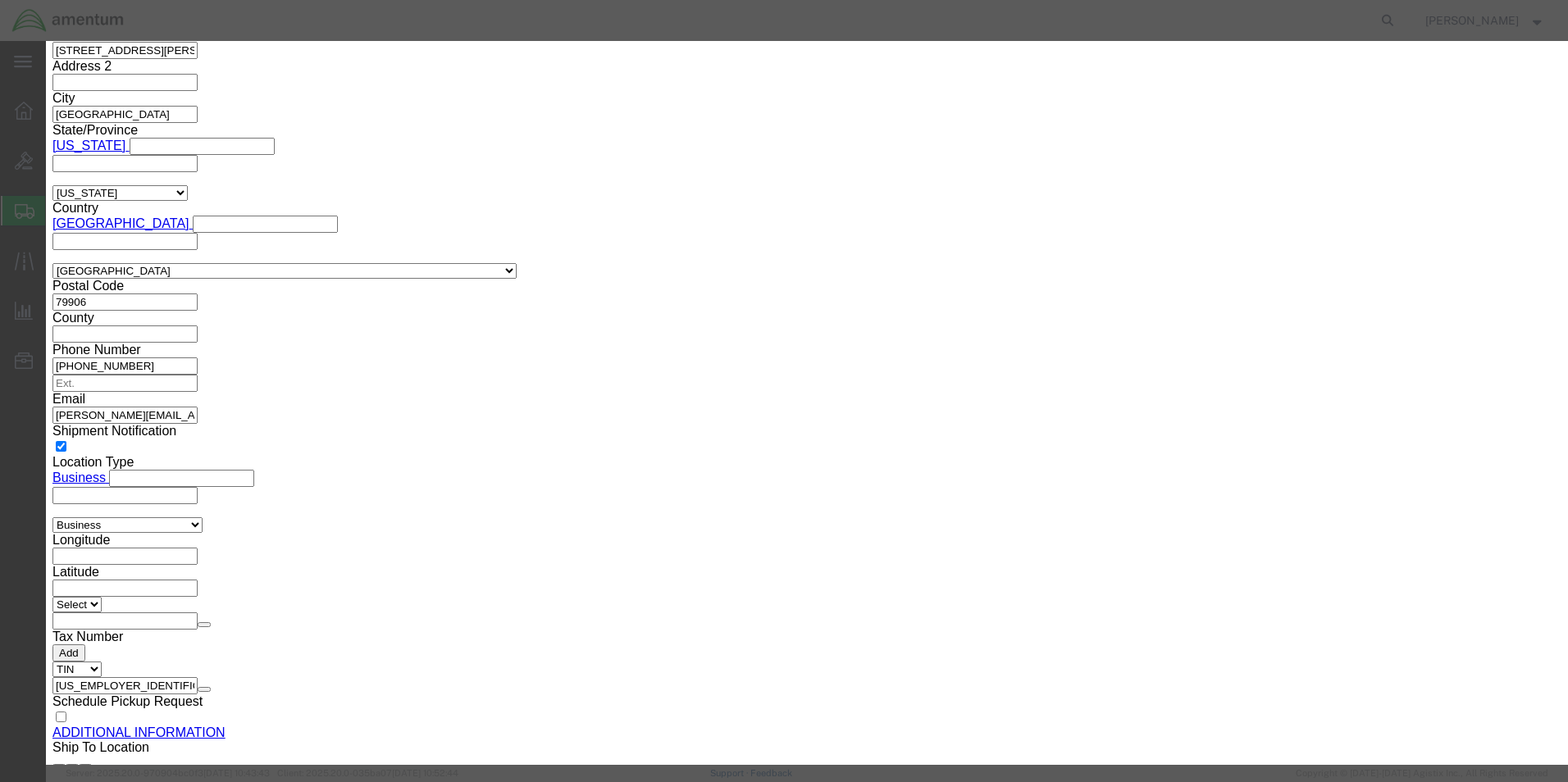
click button "Save"
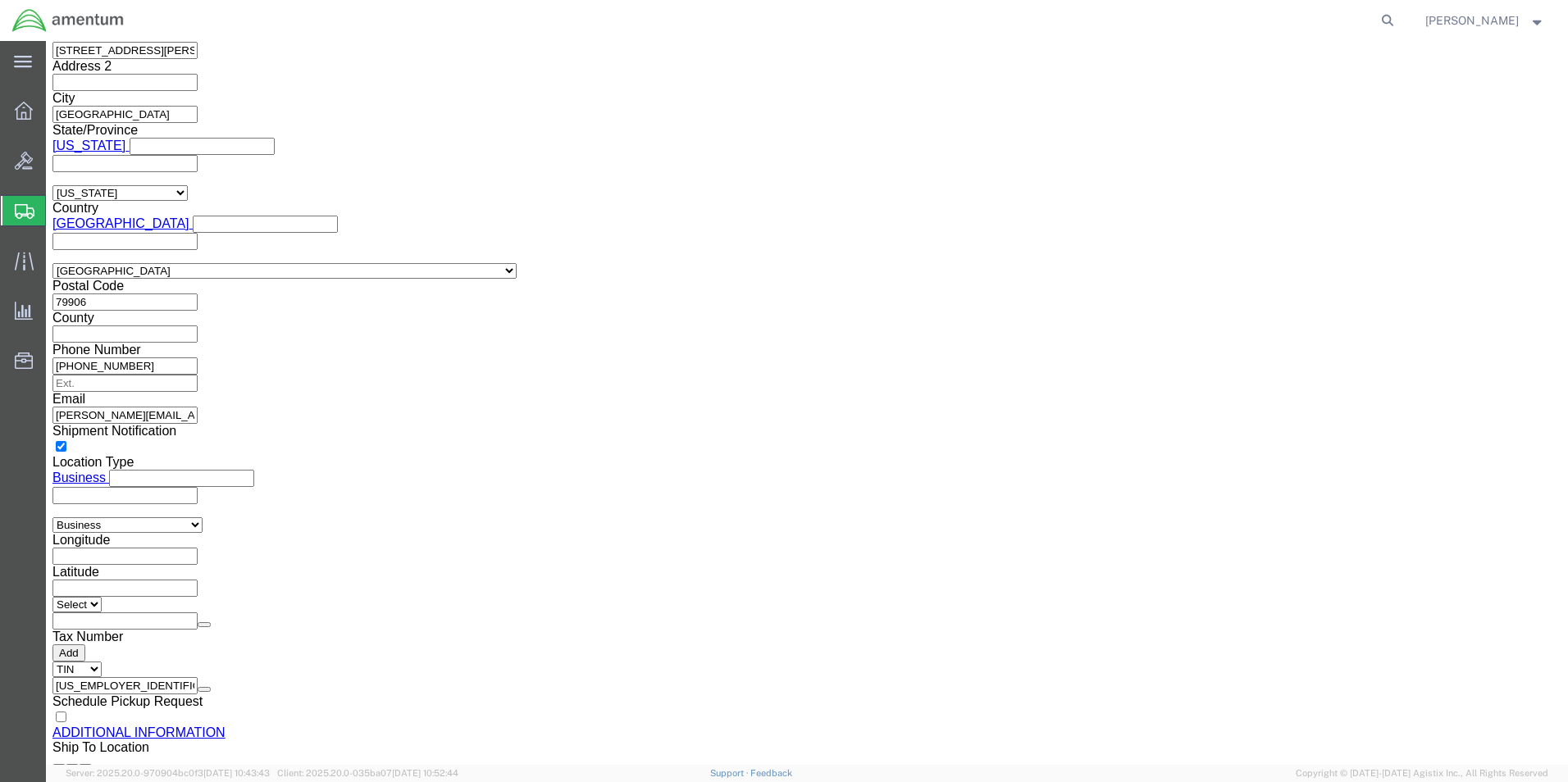
click button "Rate Shipment"
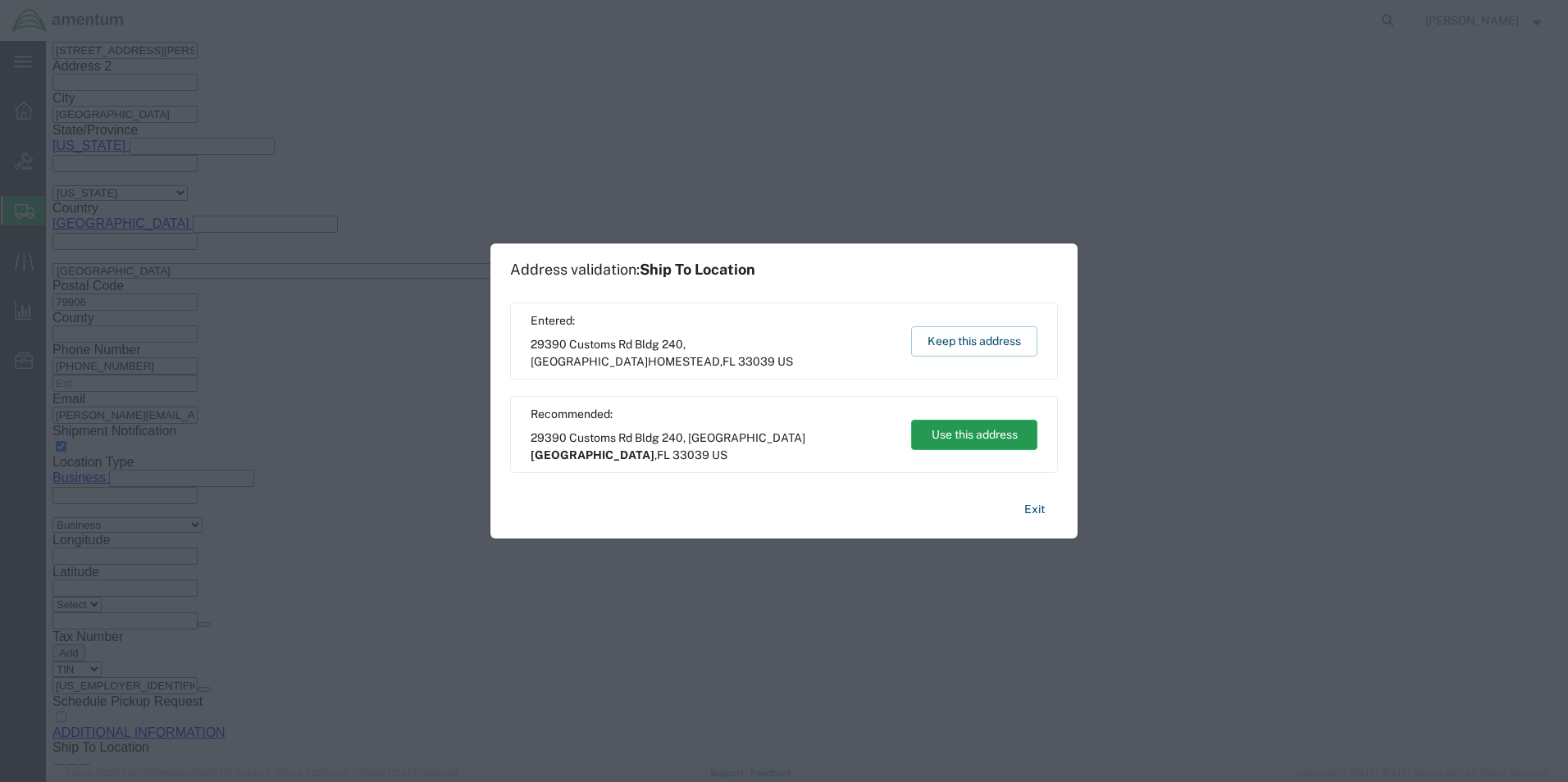
click at [950, 441] on button "Use this address" at bounding box center [973, 435] width 126 height 30
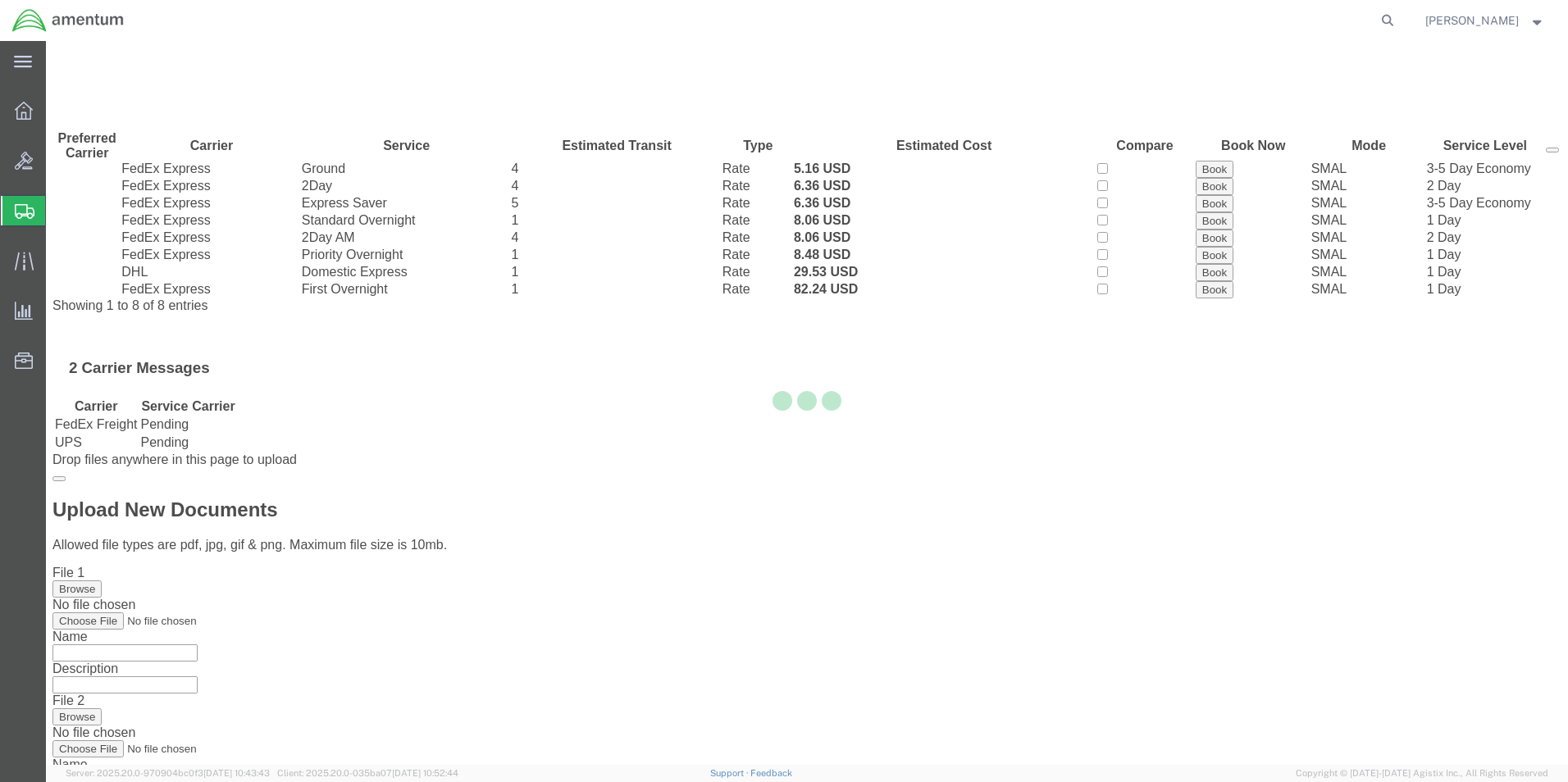
scroll to position [0, 0]
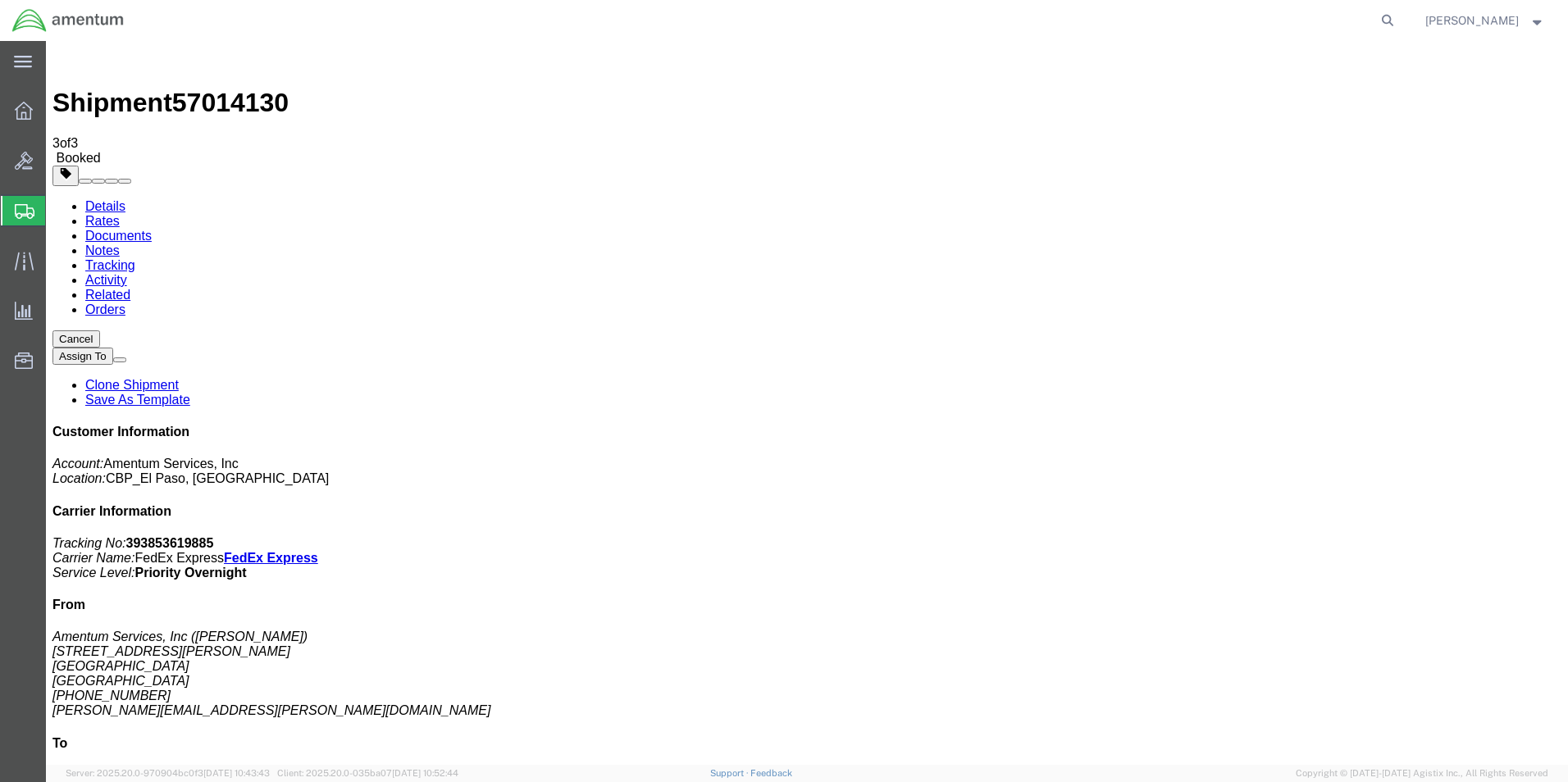
click at [0, 0] on span "Create from Template" at bounding box center [0, 0] width 0 height 0
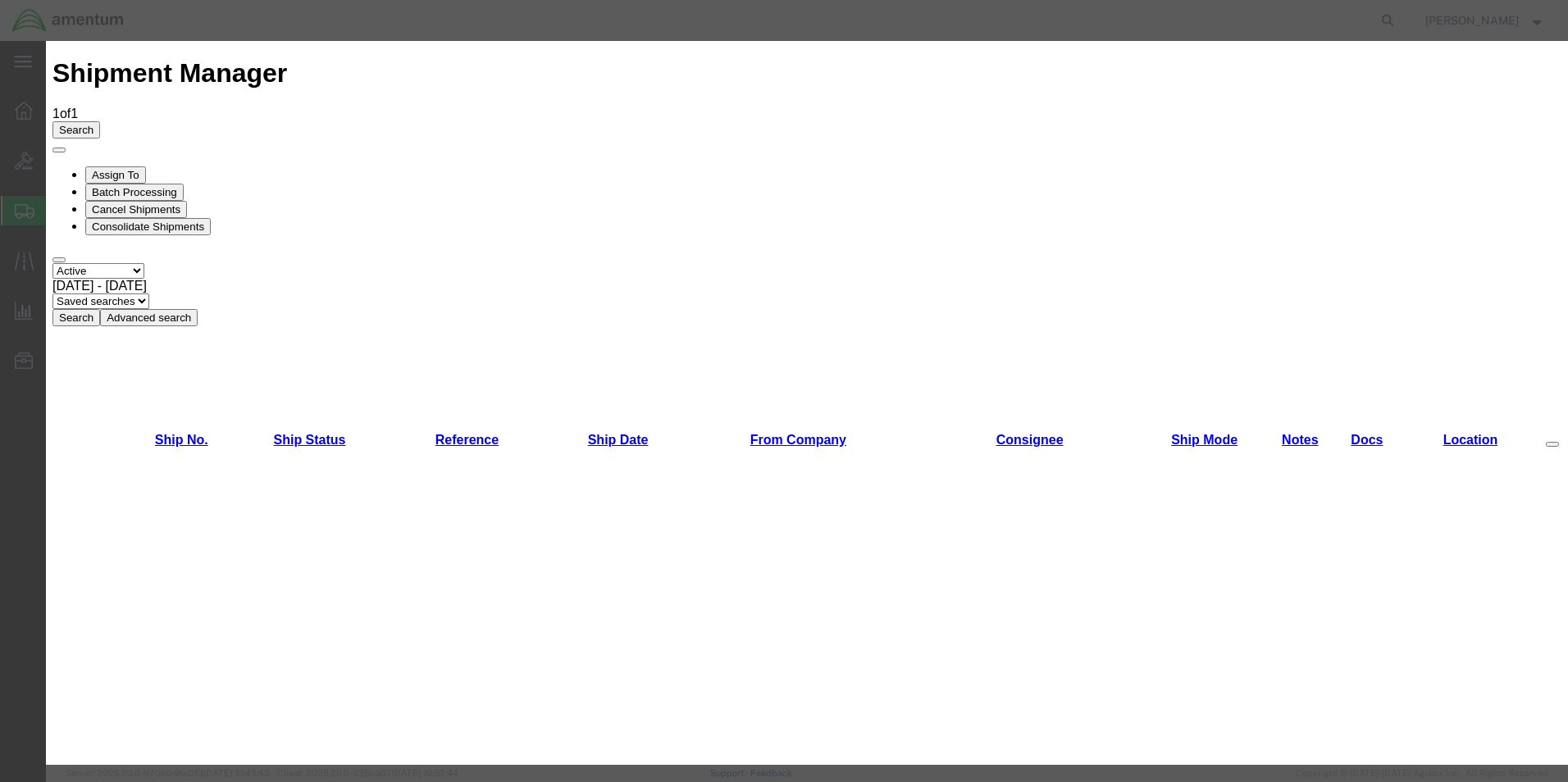
scroll to position [328, 0]
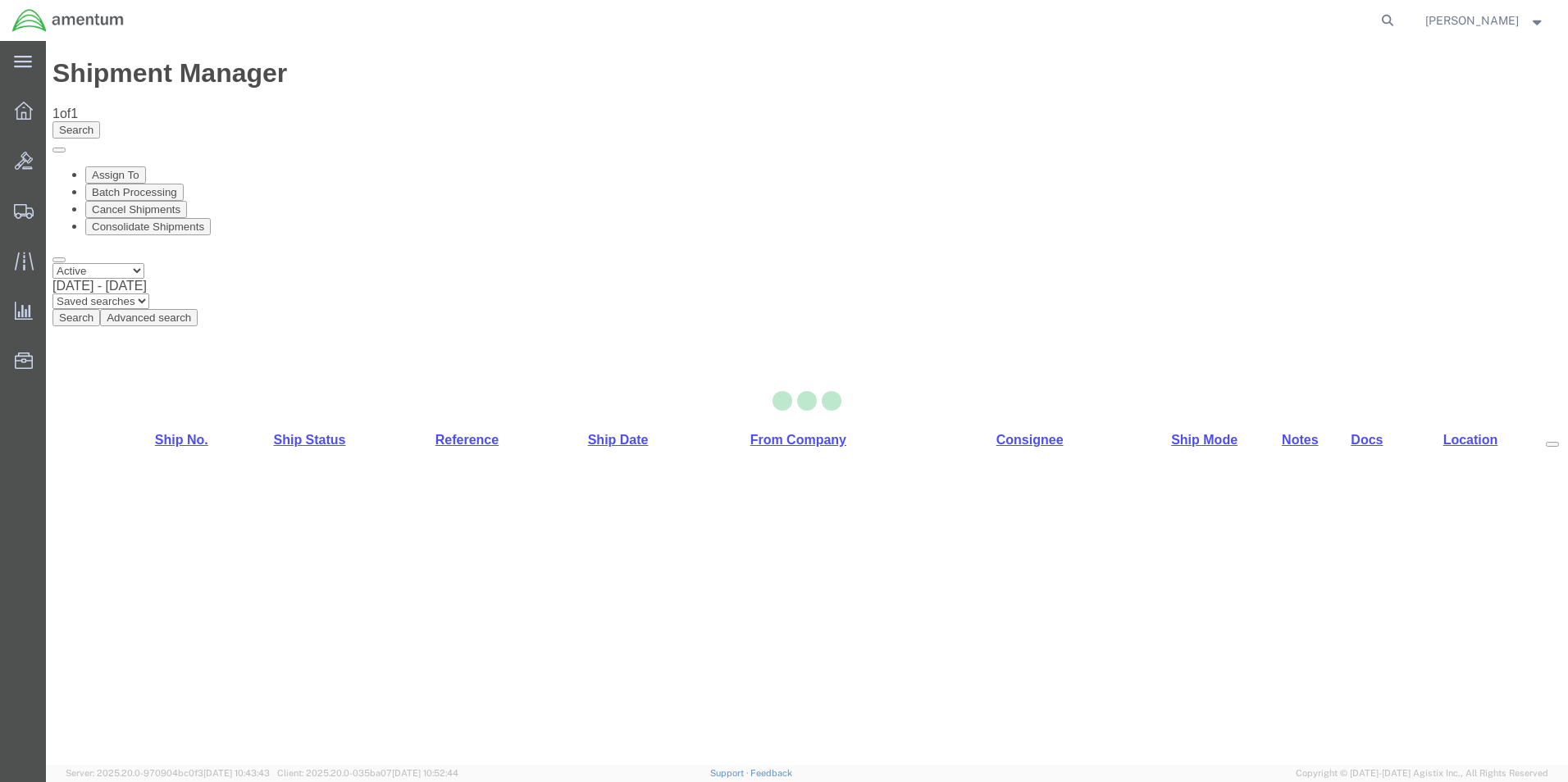
select select "49831"
select select "49947"
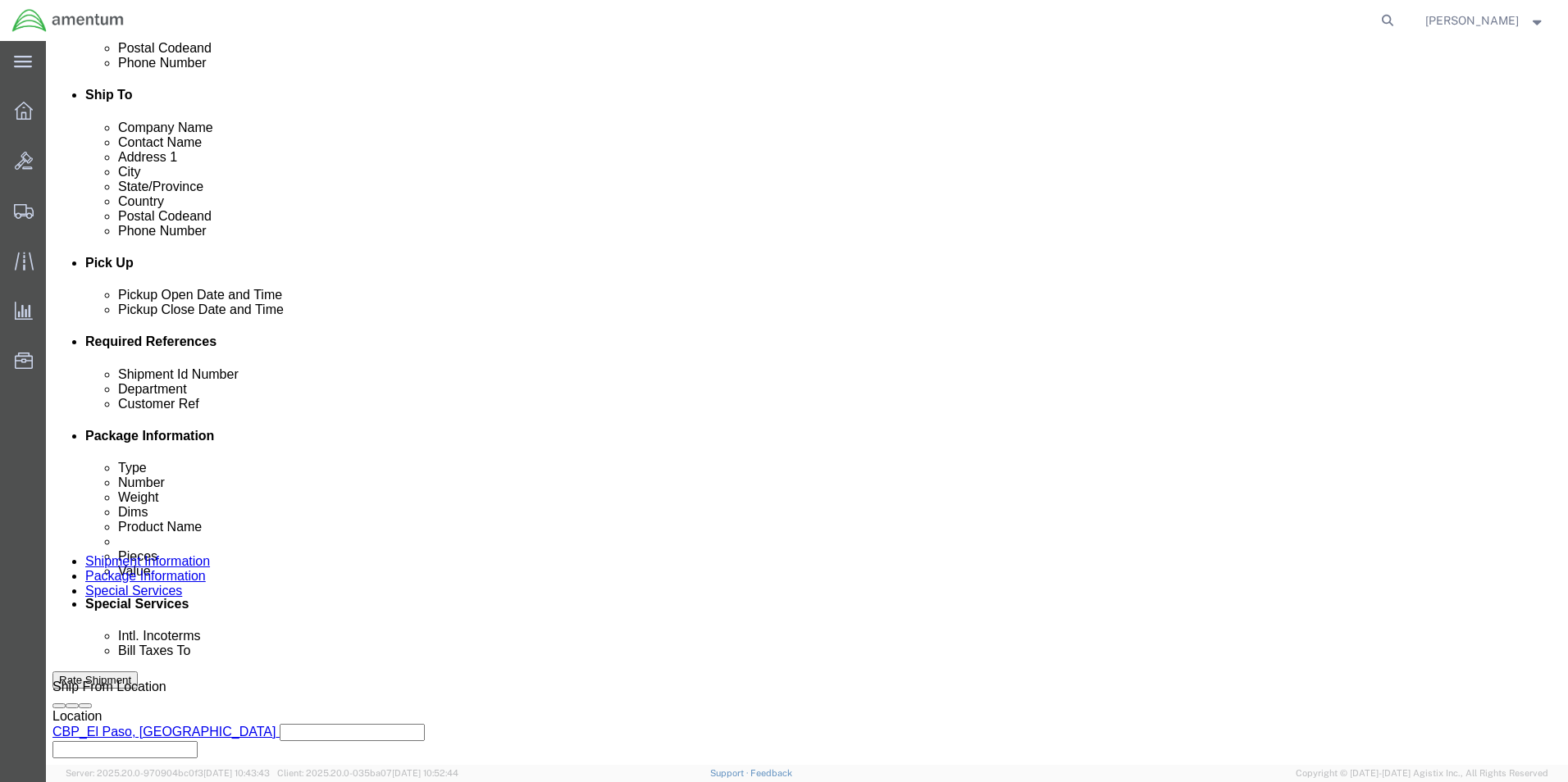
scroll to position [574, 0]
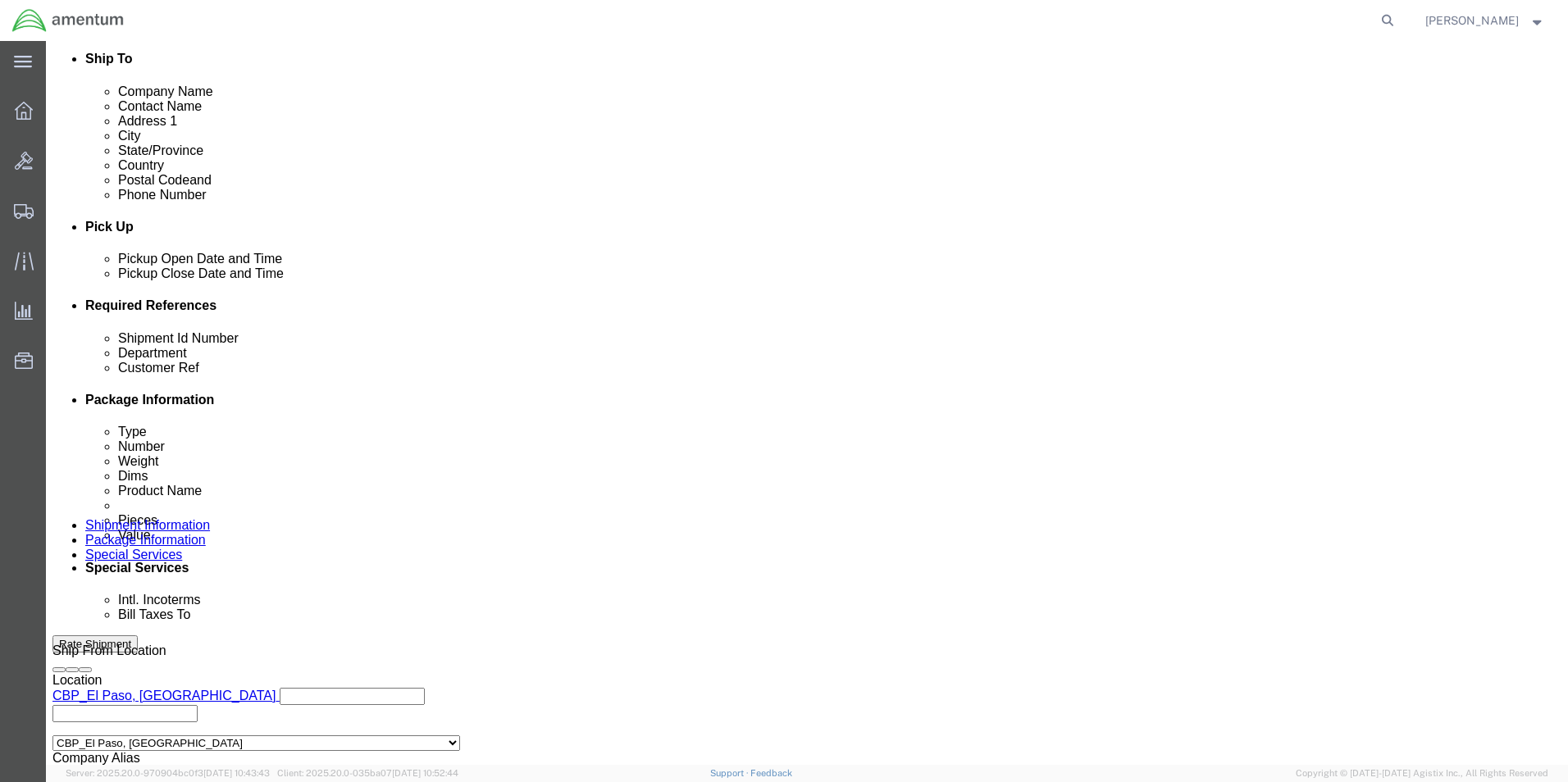
drag, startPoint x: 217, startPoint y: 431, endPoint x: 150, endPoint y: 443, distance: 68.1
click div "Shipment Id Number 327841"
type input "540-007847"
drag, startPoint x: 269, startPoint y: 463, endPoint x: 161, endPoint y: 474, distance: 108.6
click div "Customer Ref 327841"
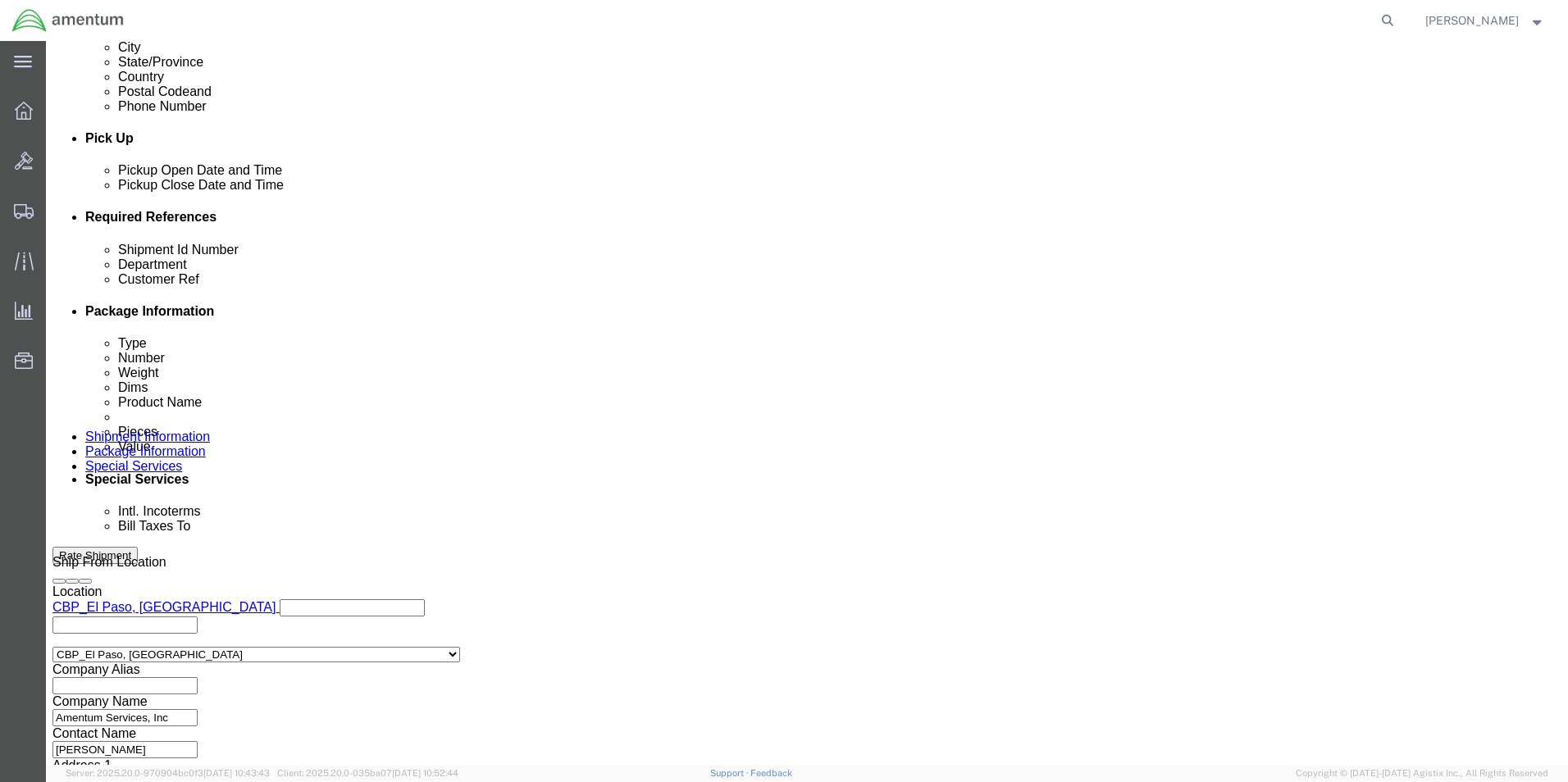
scroll to position [715, 0]
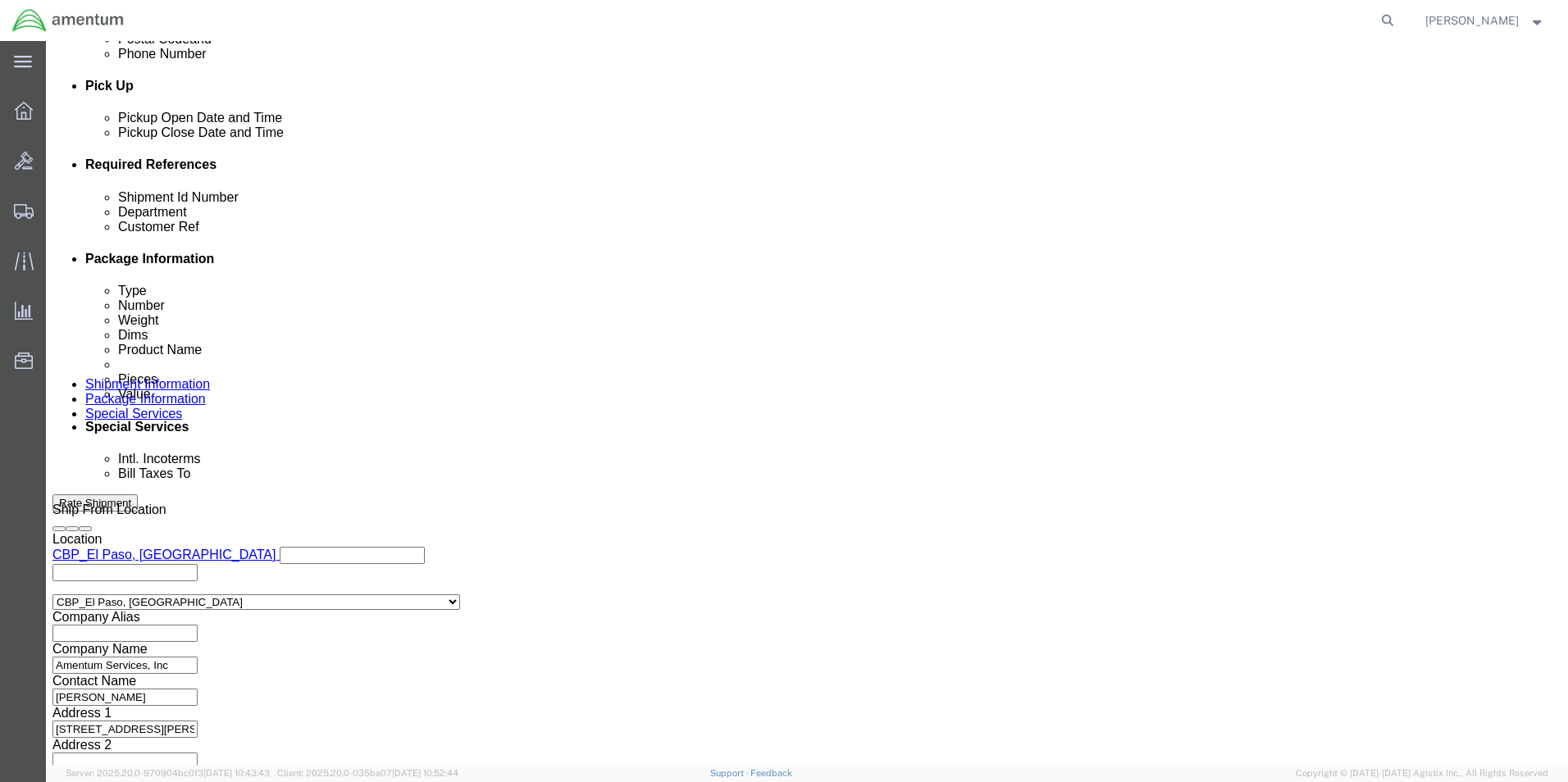
type input "USAGE"
click button "Continue"
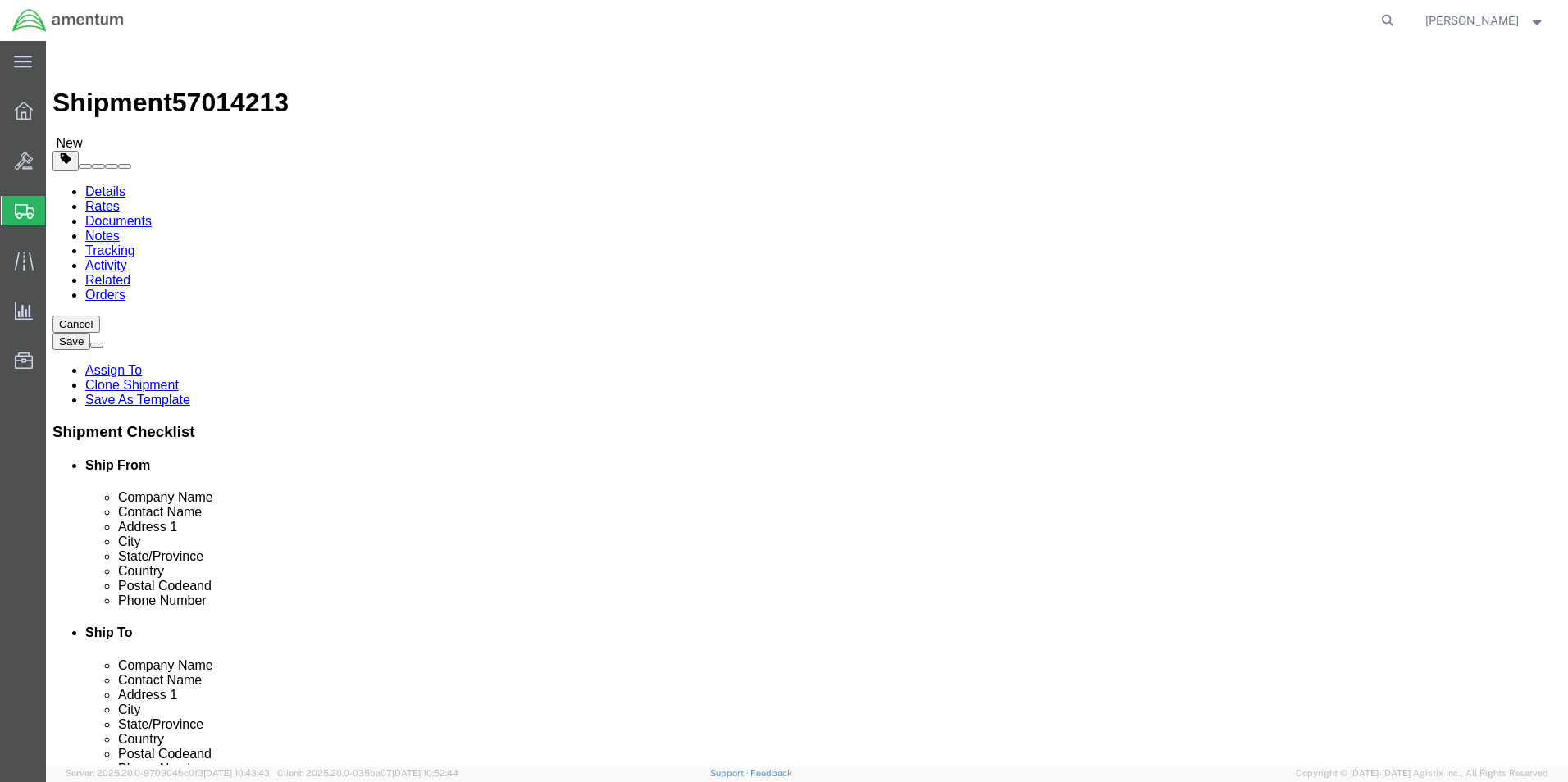
click div "Dimensions Length 12.00 x Width 10.00 x Height 0.25 Select cm ft in"
type input "32"
type input "9"
type input "7"
drag, startPoint x: 243, startPoint y: 377, endPoint x: 213, endPoint y: 385, distance: 31.0
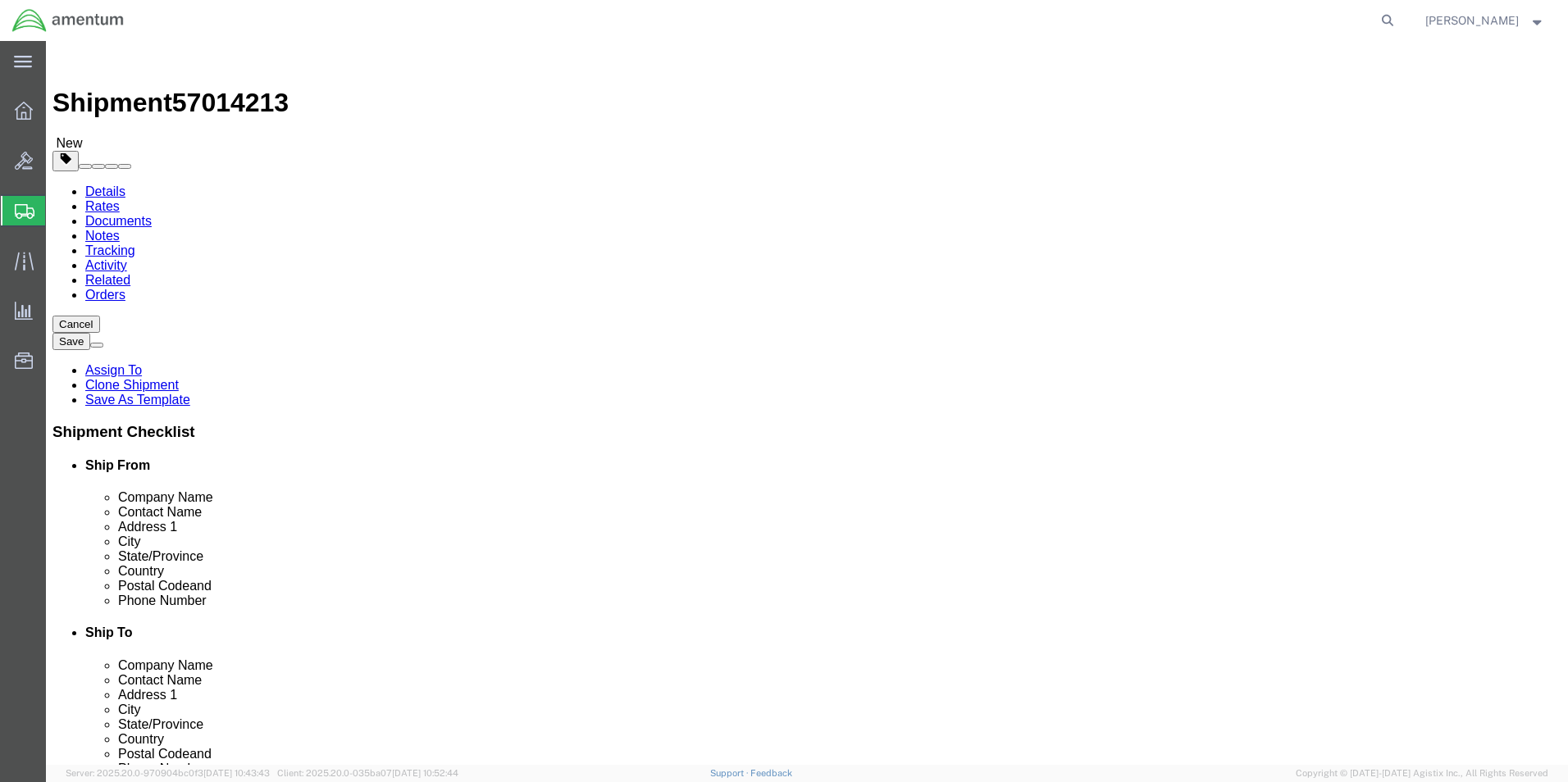
click div "1.00 Select kgs lbs"
type input "2"
click dd "100.00 USD"
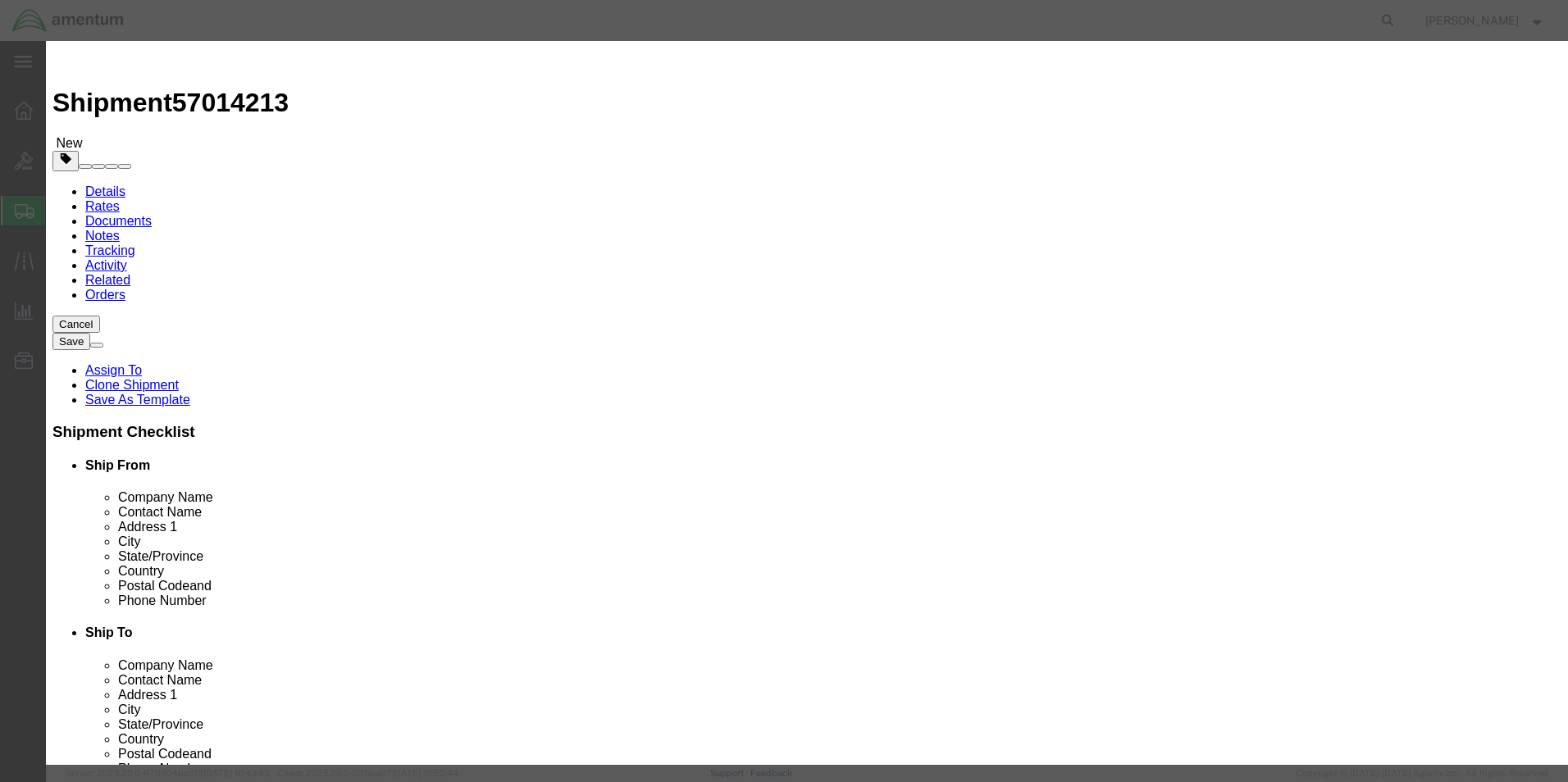
drag, startPoint x: 521, startPoint y: 157, endPoint x: 390, endPoint y: 161, distance: 131.1
click div "Pieces 100.00 Select Bag Barrels 100Board Feet Bottle Box Blister Pack Carats C…"
type input "1"
click div "Product Name AIRCRAFT PARTS Pieces 1 Select Bag Barrels 100Board Feet Bottle Bo…"
click div "Total Value 1 Select ADP AED AFN ALL AMD AOA ARS ATS AUD AWG AZN BAM BBD BDT BG…"
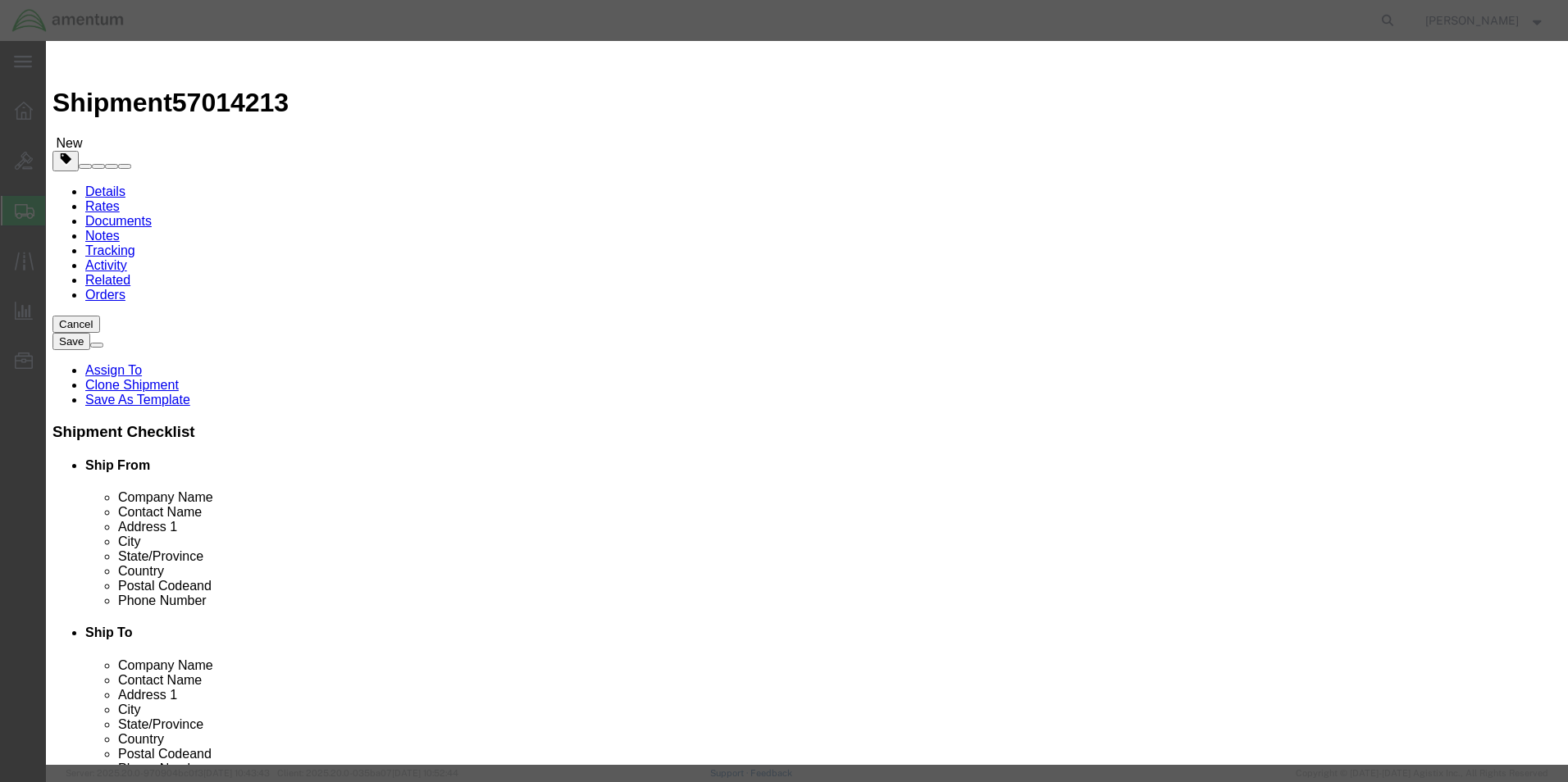
type input "100"
click button "Save & Close"
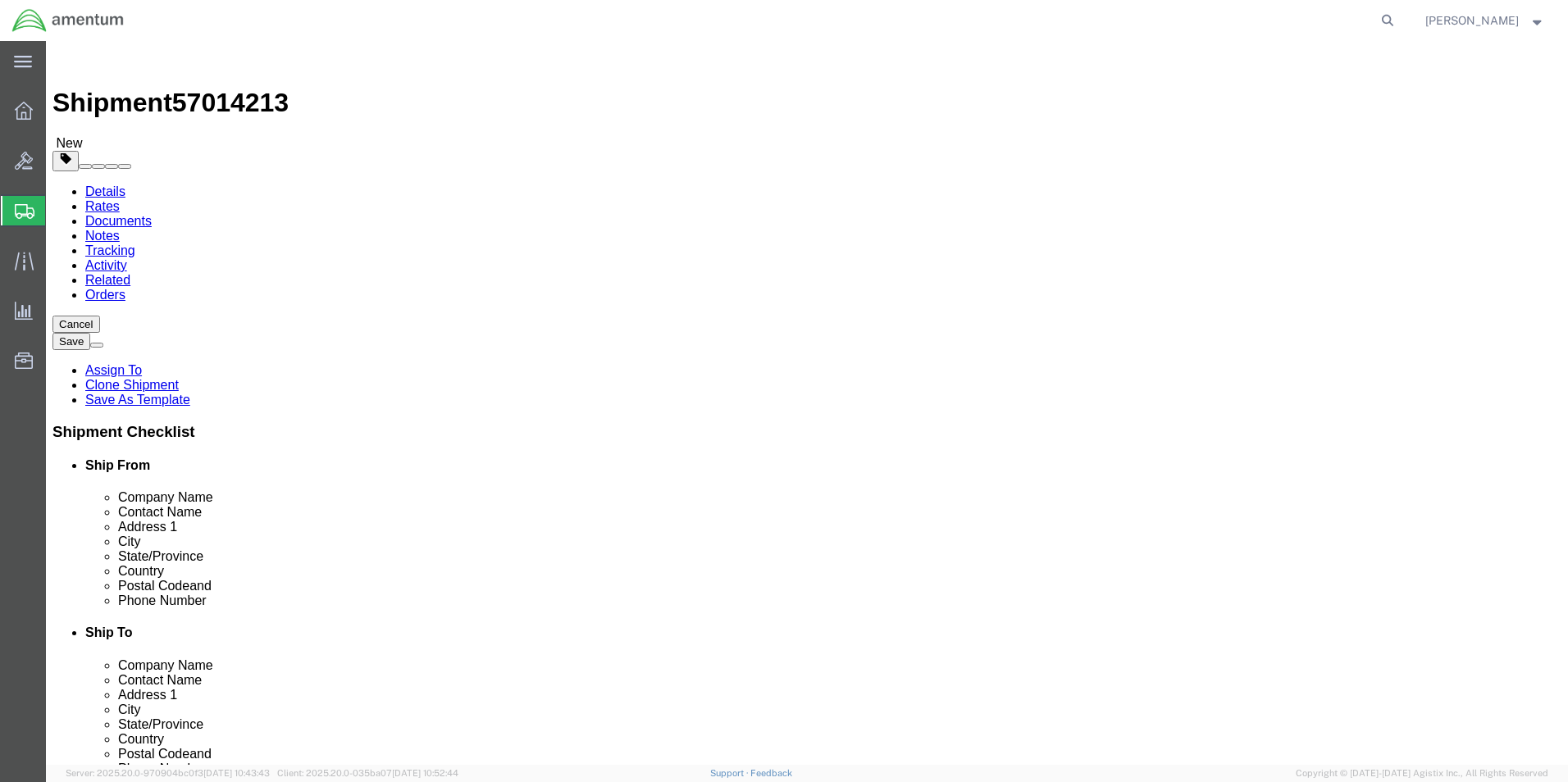
click button "Rate Shipment"
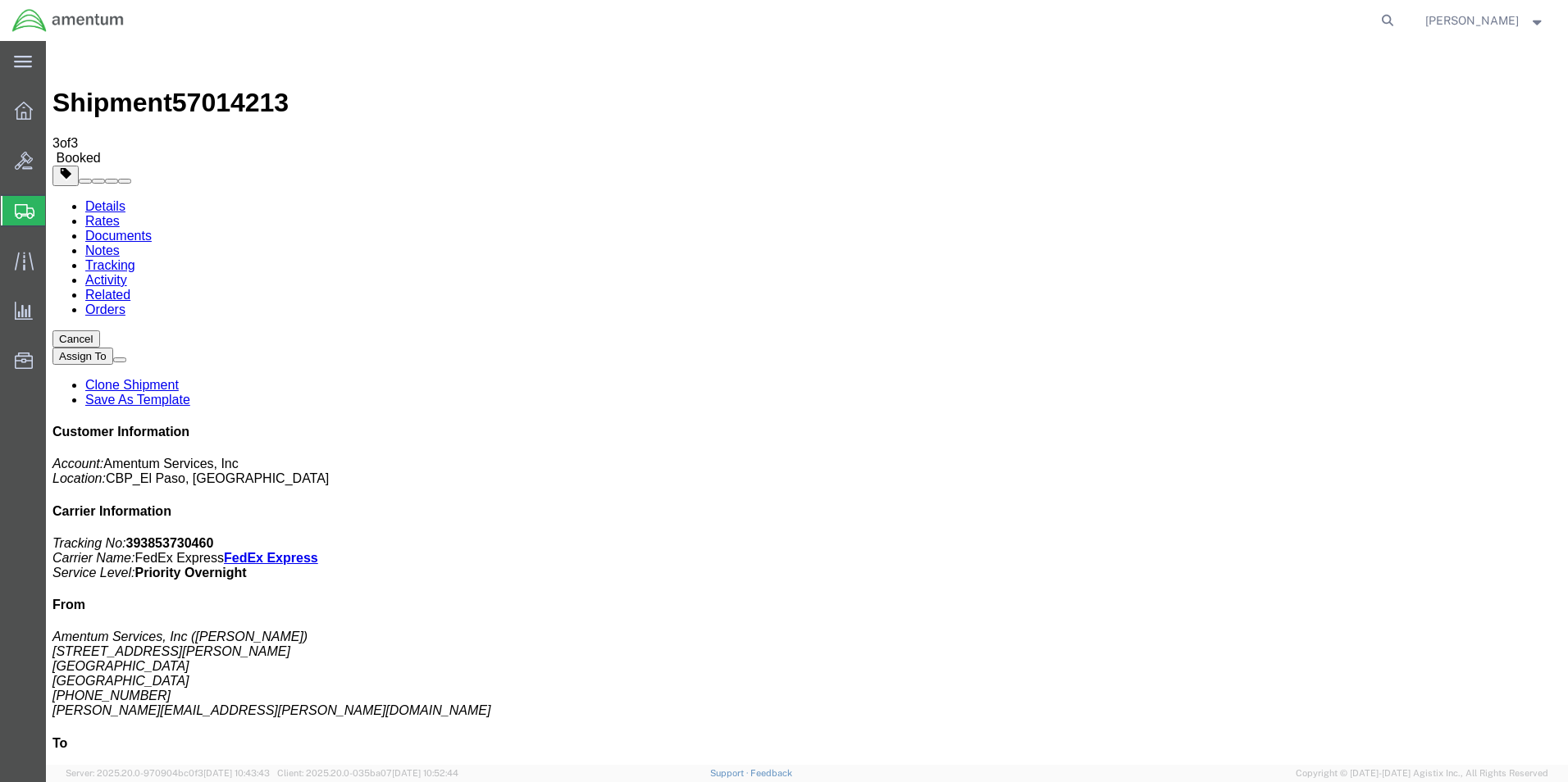
drag, startPoint x: 679, startPoint y: 291, endPoint x: 383, endPoint y: 218, distance: 304.9
click at [0, 0] on span "Create from Template" at bounding box center [0, 0] width 0 height 0
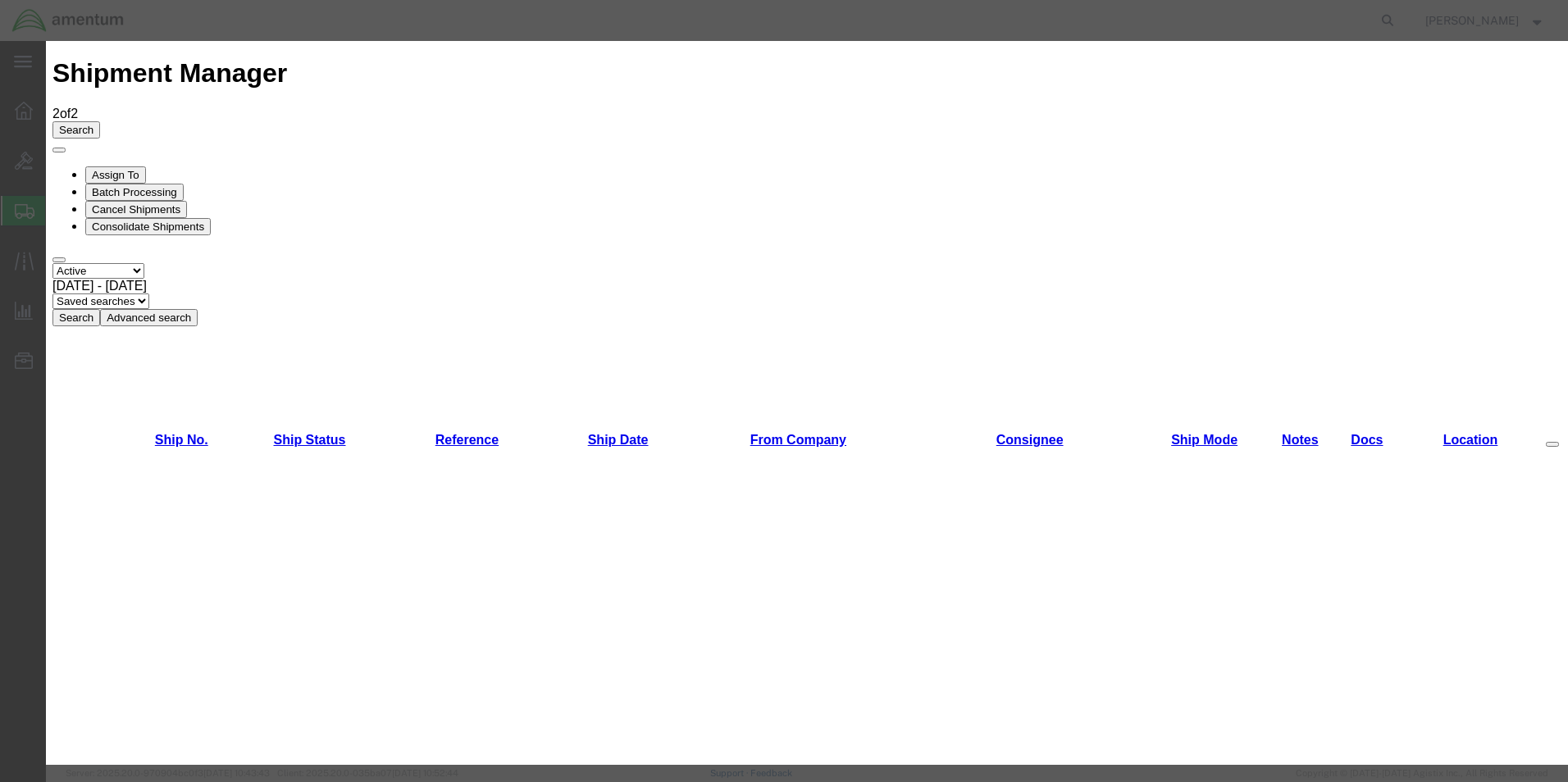
scroll to position [410, 0]
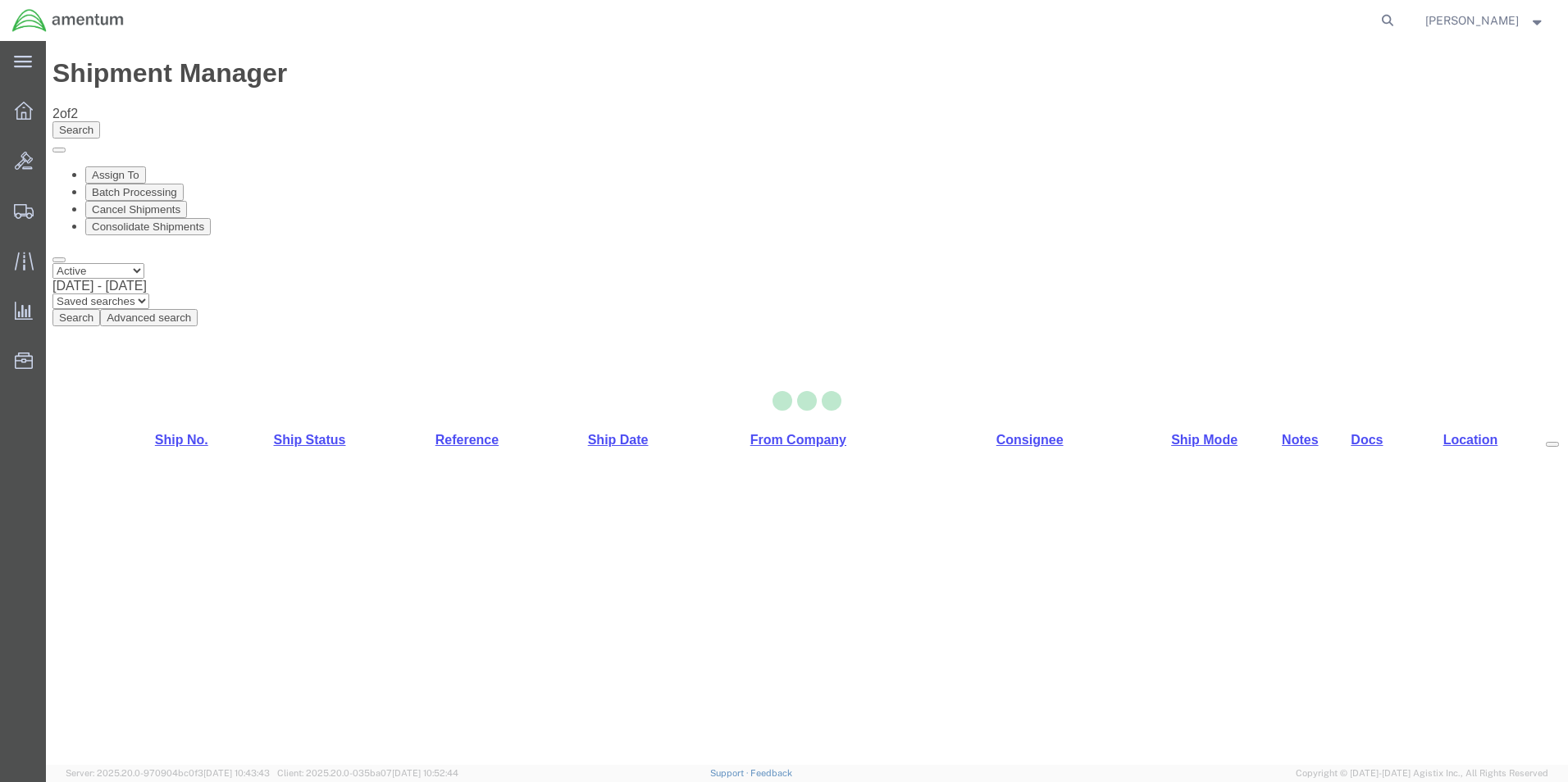
select select "49831"
select select "49914"
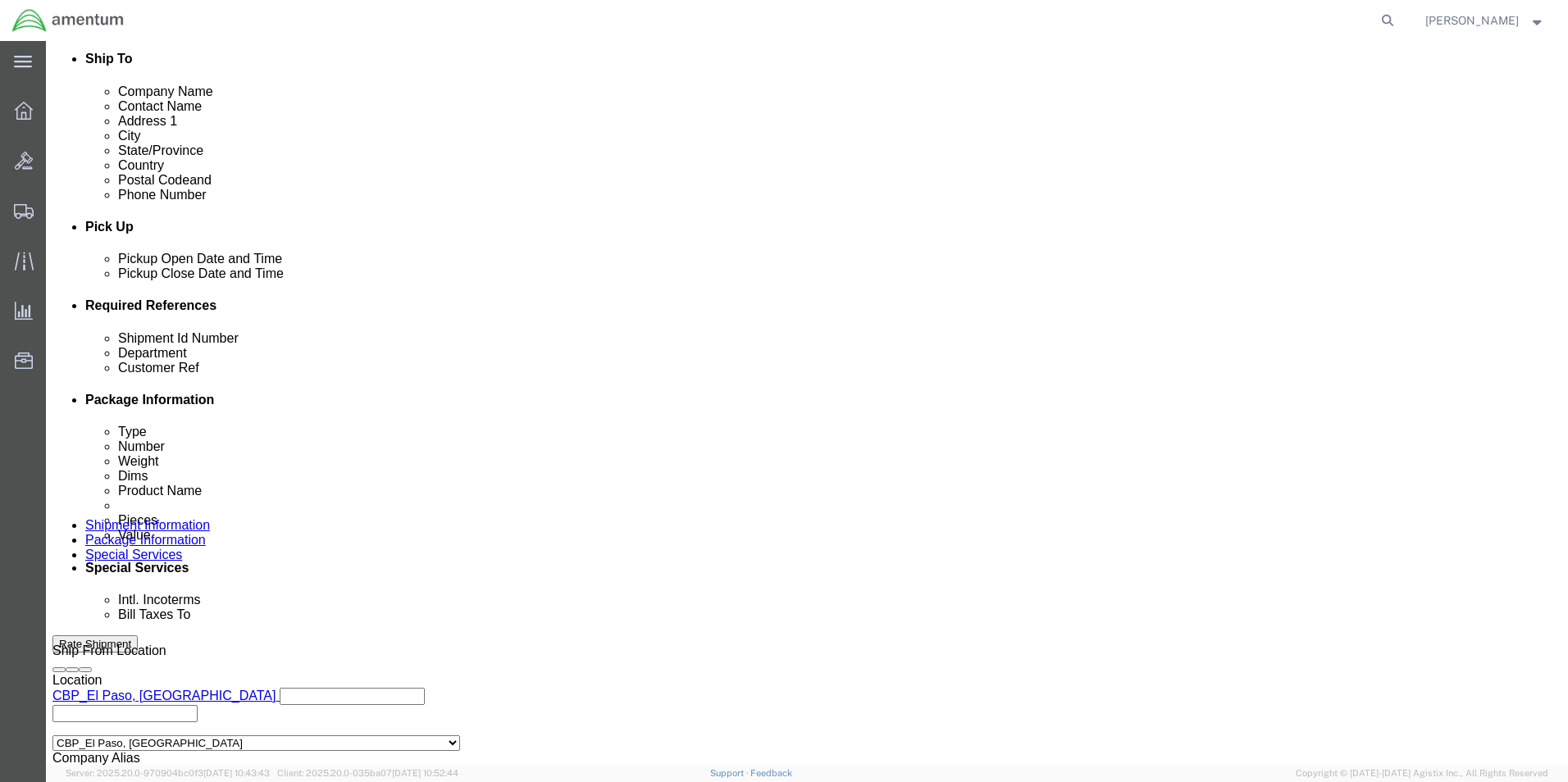
scroll to position [715, 0]
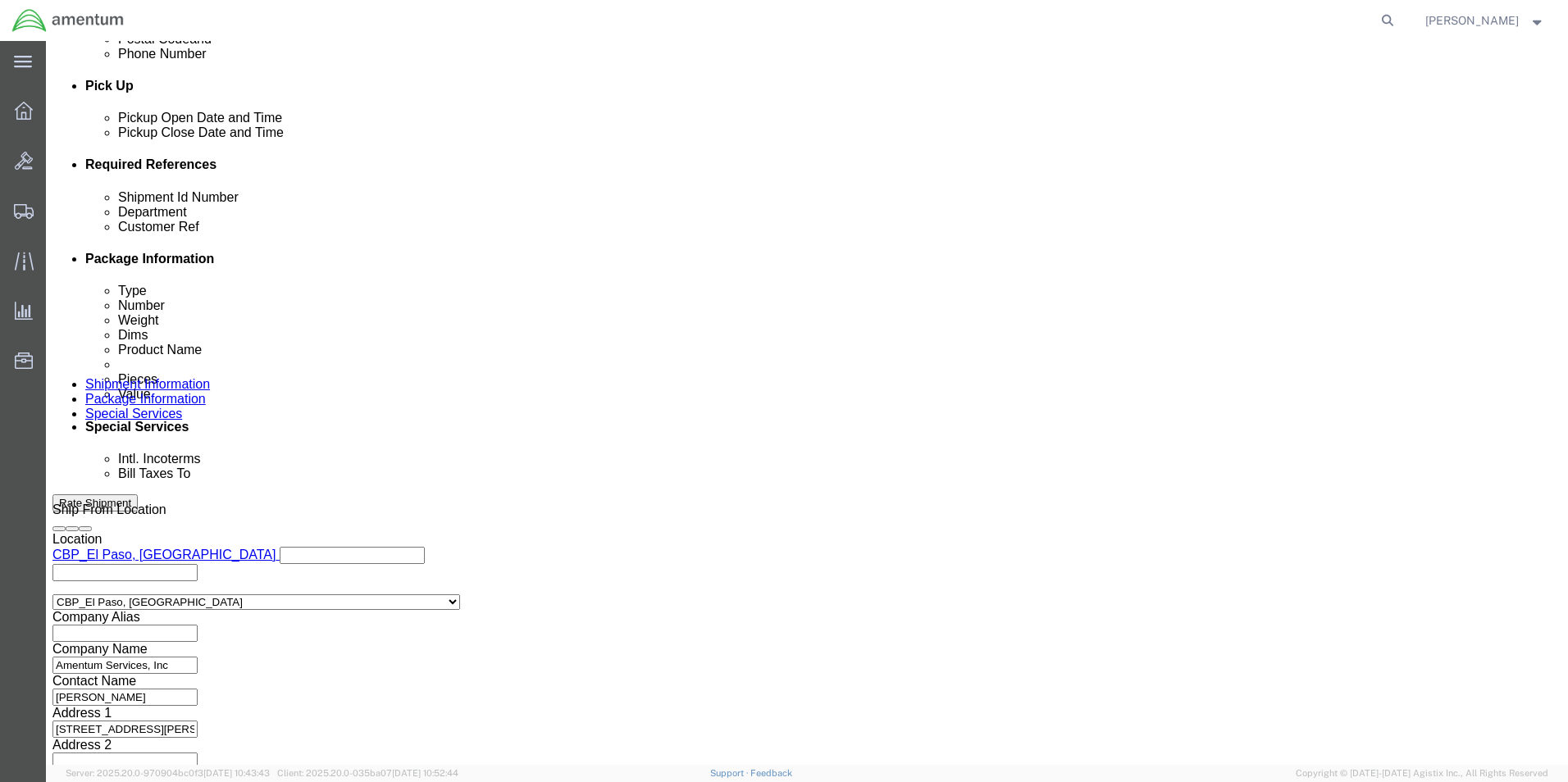
drag, startPoint x: 272, startPoint y: 296, endPoint x: 209, endPoint y: 300, distance: 63.1
click input "321847"
type input "USAGE"
drag, startPoint x: 266, startPoint y: 325, endPoint x: 191, endPoint y: 333, distance: 75.4
click div "Customer Ref 321847"
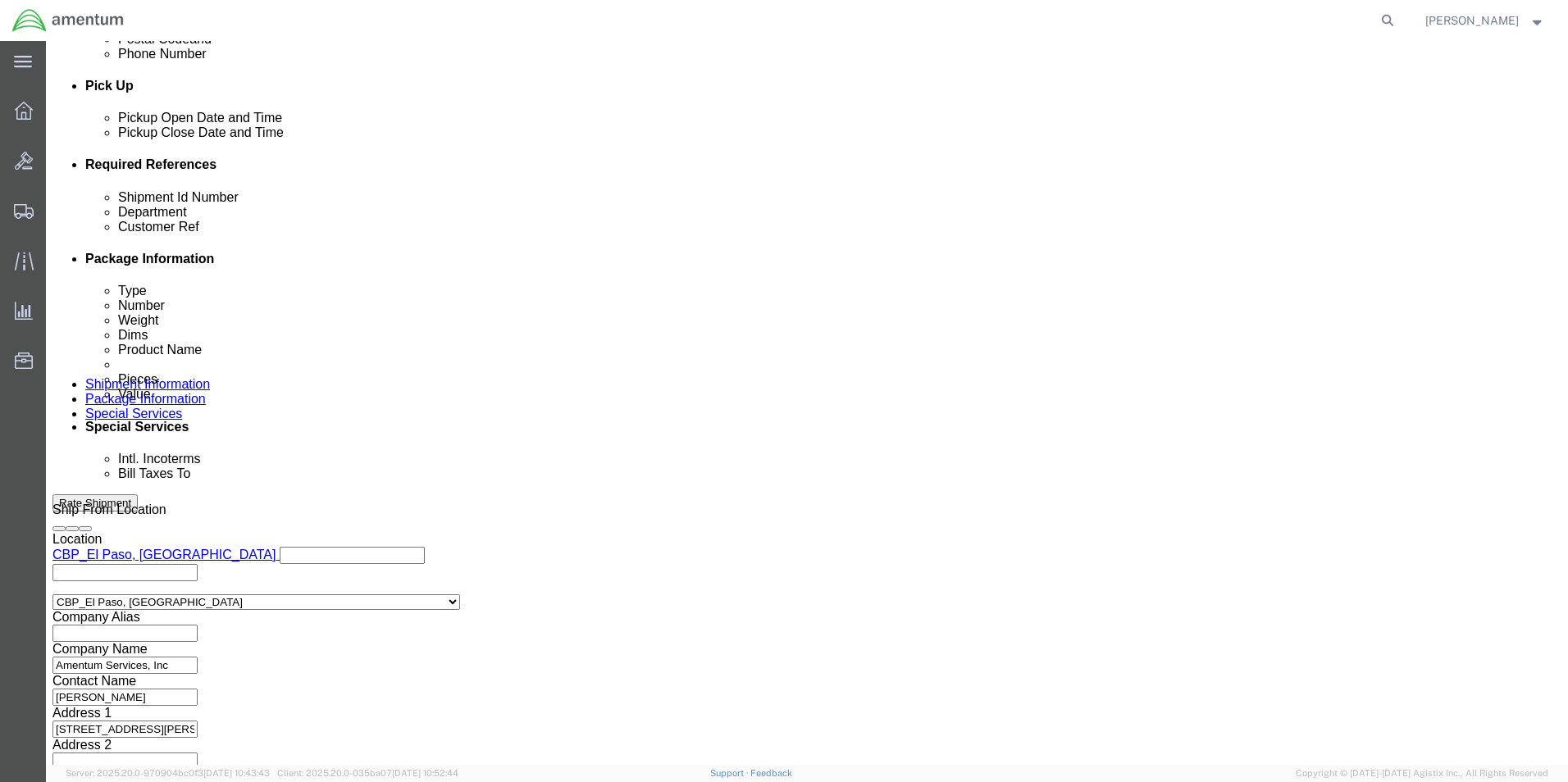
type input "530-007690"
click button "Continue"
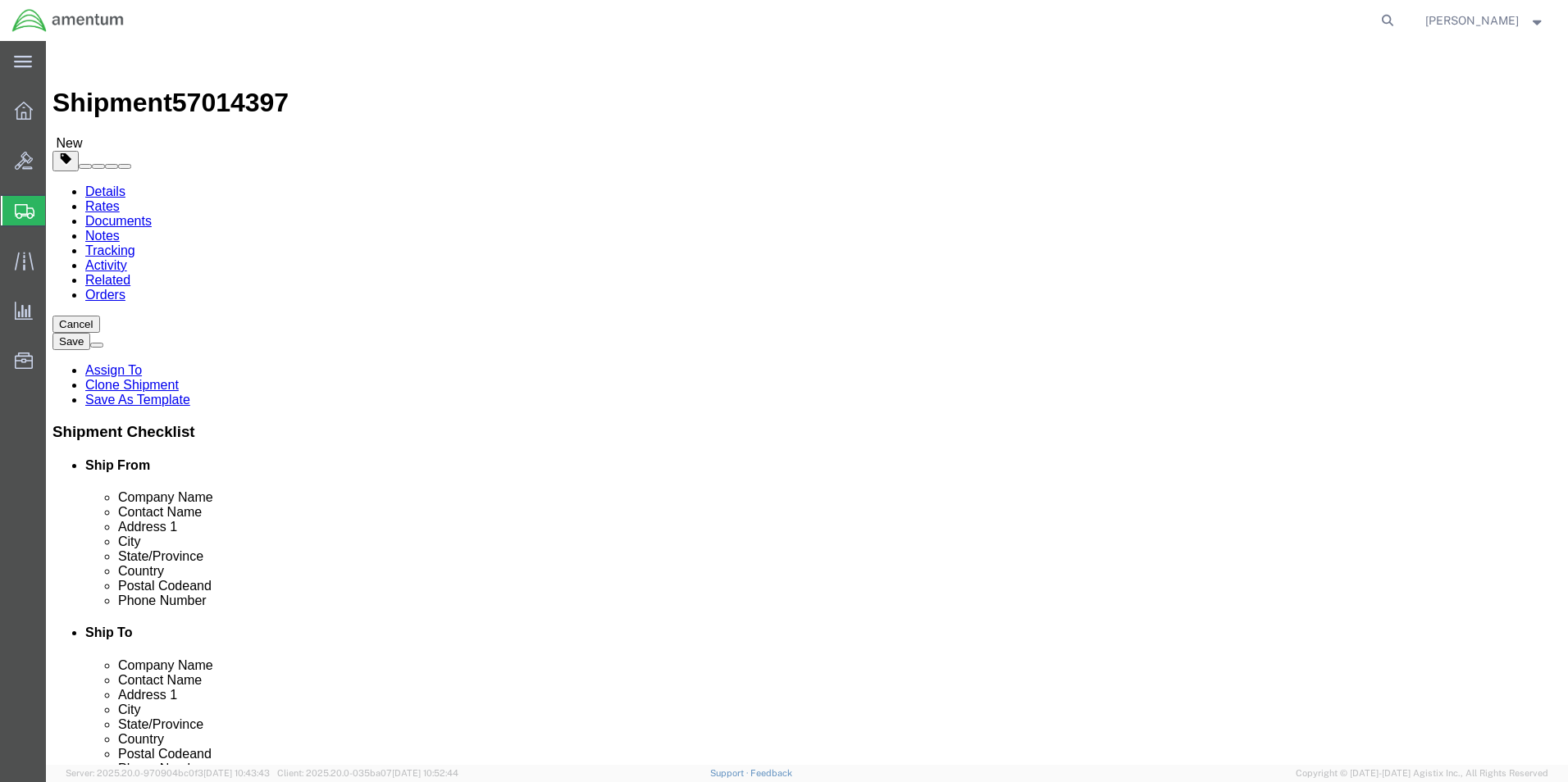
click select "Select Bale(s) Basket(s) Bolt(s) Bottle(s) Buckets Bulk Bundle(s) Can(s) Cardbo…"
select select "ENV"
click select "Select Bale(s) Basket(s) Bolt(s) Bottle(s) Buckets Bulk Bundle(s) Can(s) Cardbo…"
type input "9.50"
type input "12.50"
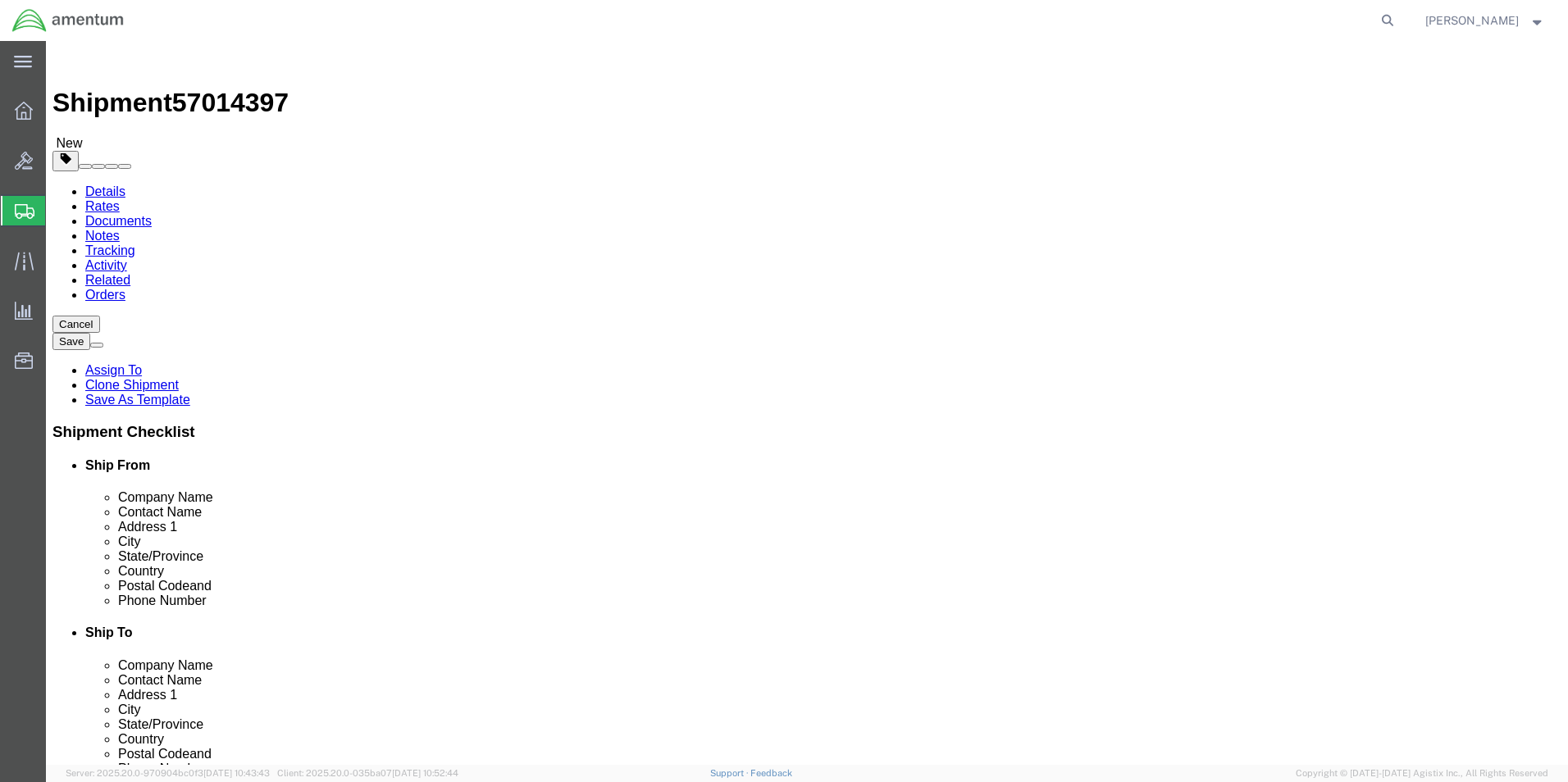
type input "0.25"
type input "1"
click button "Rate Shipment"
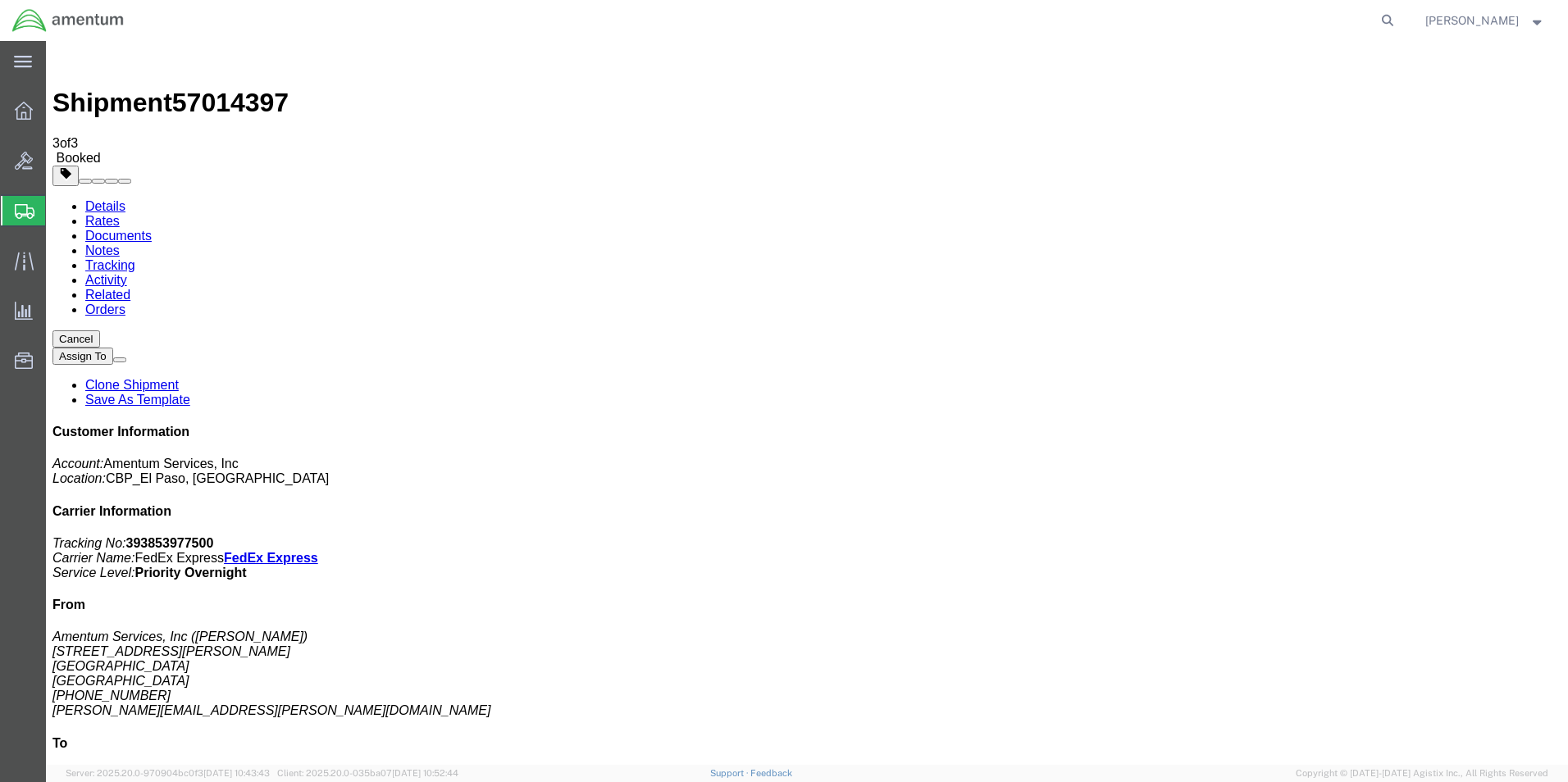
click at [0, 0] on span "Create from Template" at bounding box center [0, 0] width 0 height 0
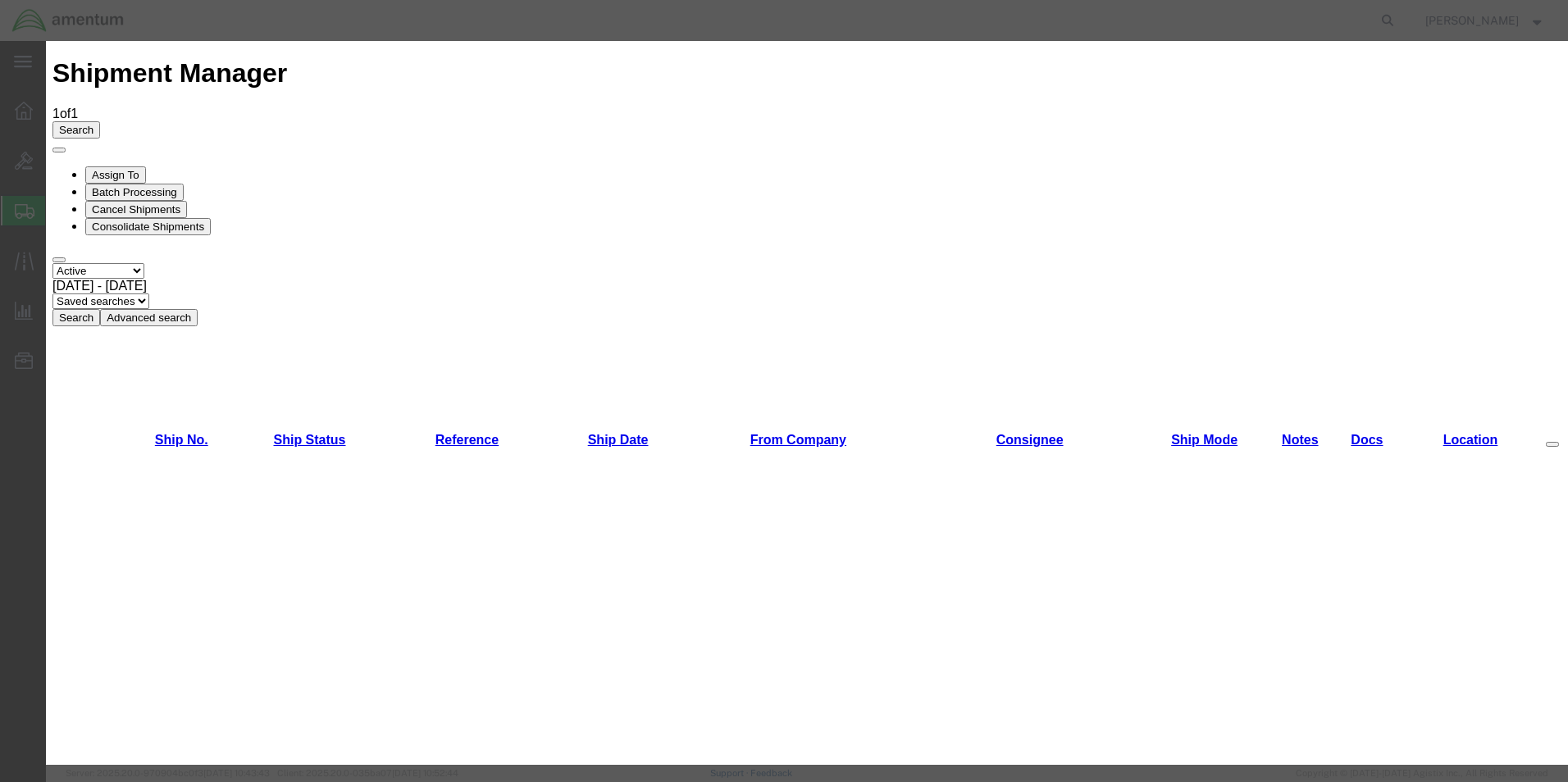
scroll to position [491, 0]
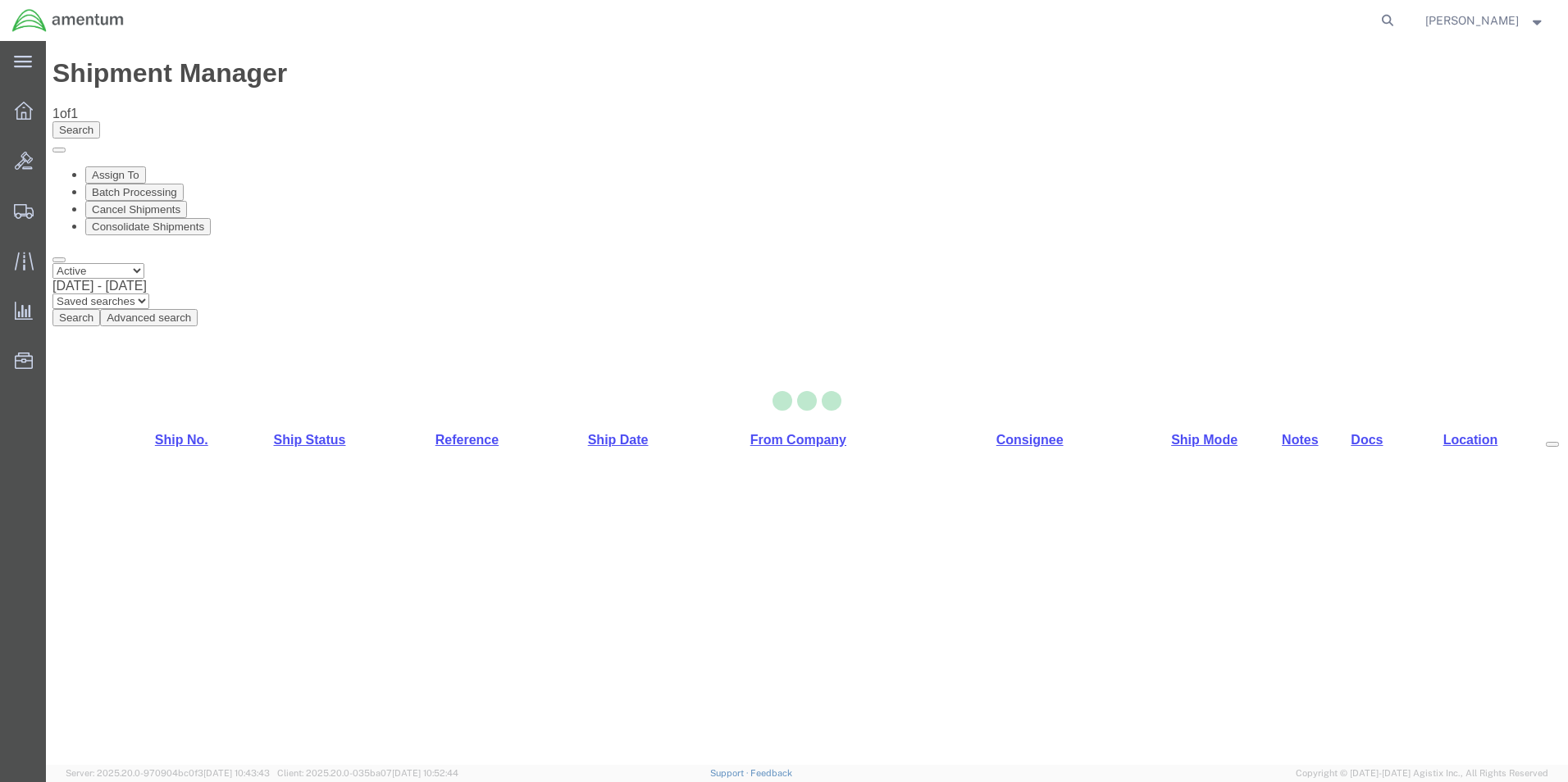
select select "49831"
select select "49945"
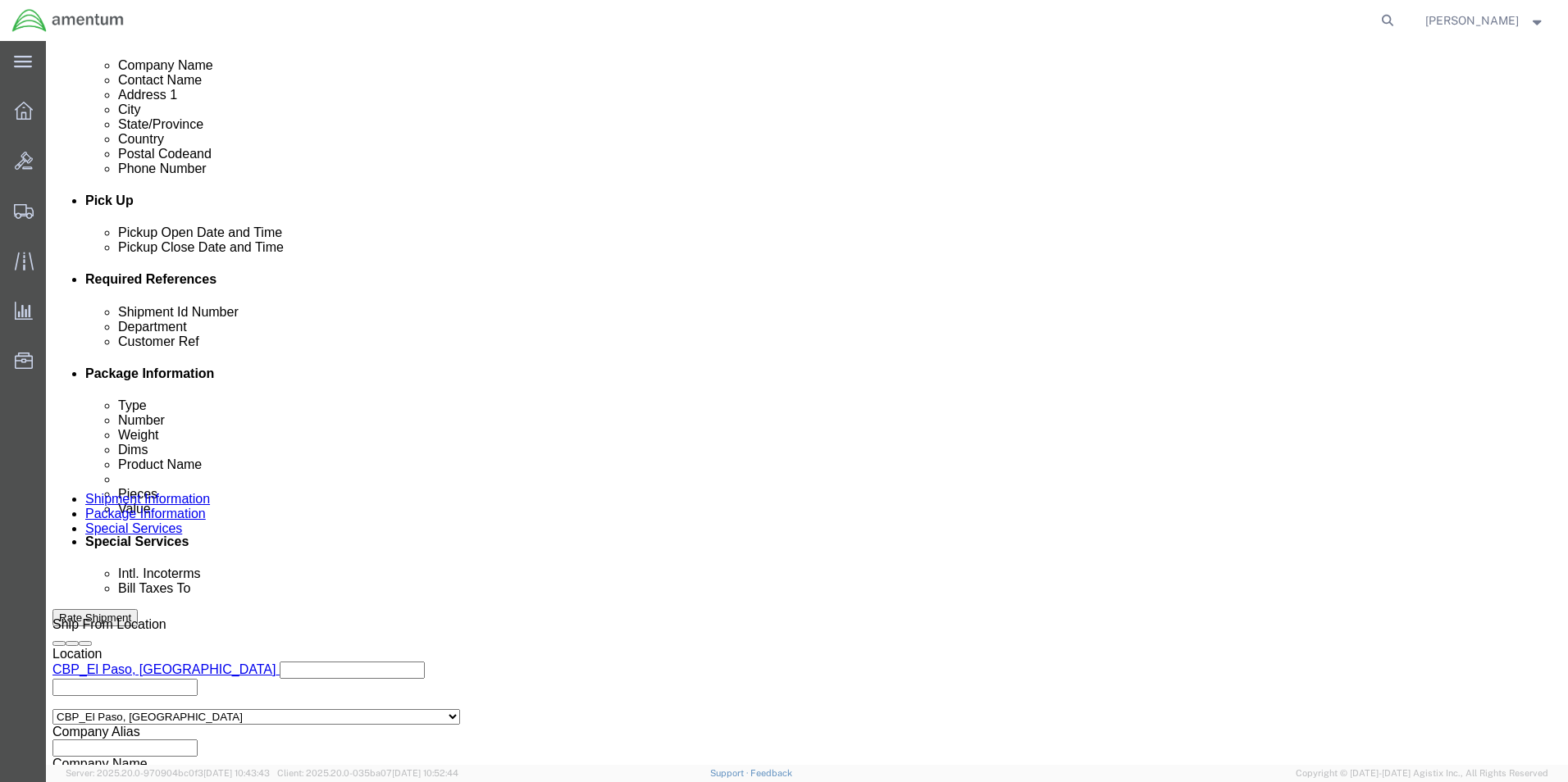
scroll to position [656, 0]
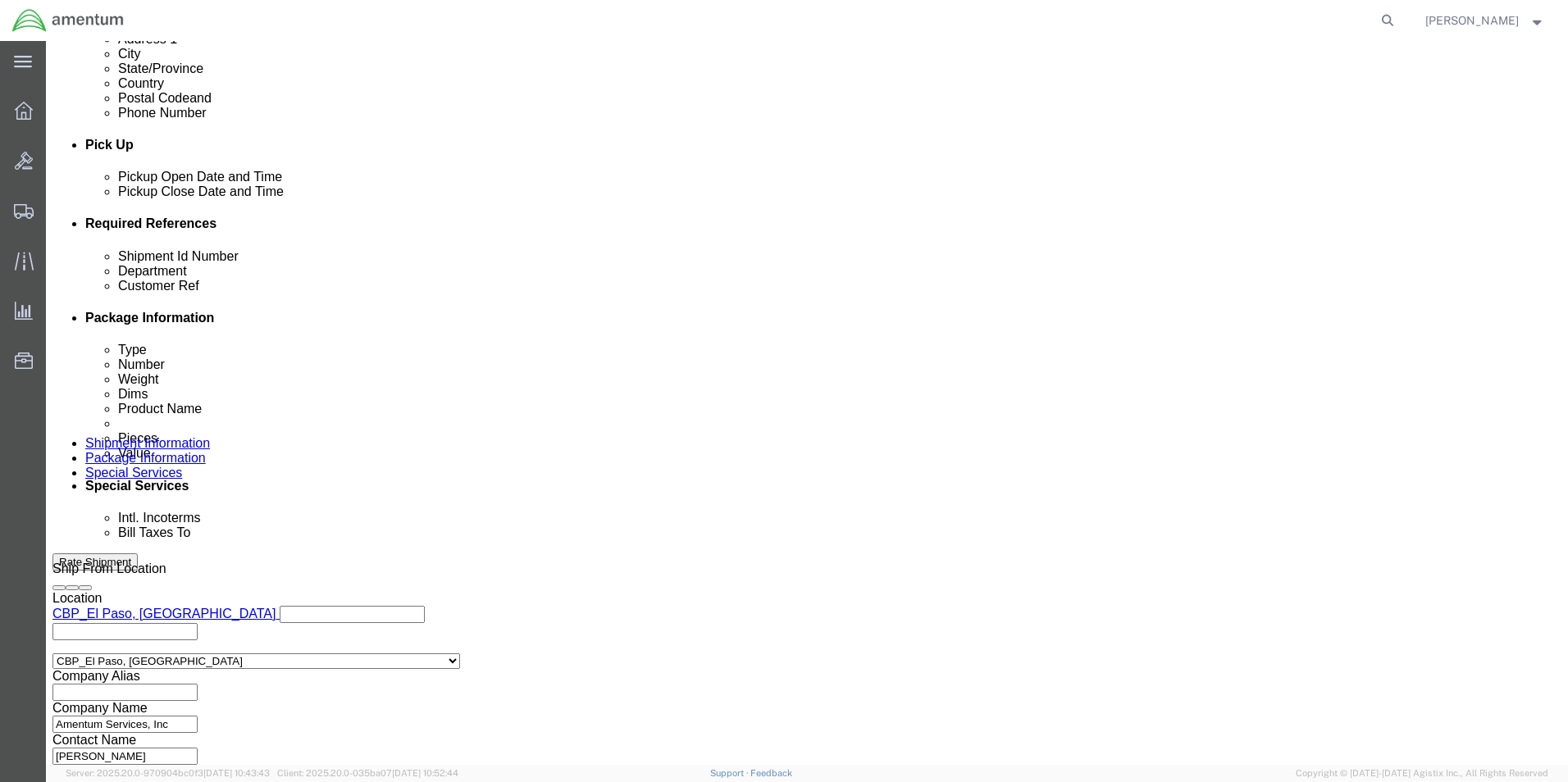
drag, startPoint x: 265, startPoint y: 359, endPoint x: 205, endPoint y: 355, distance: 60.1
click input "325344"
type input "USAGE"
drag, startPoint x: 237, startPoint y: 385, endPoint x: 160, endPoint y: 391, distance: 77.2
click div "Customer Ref 325344"
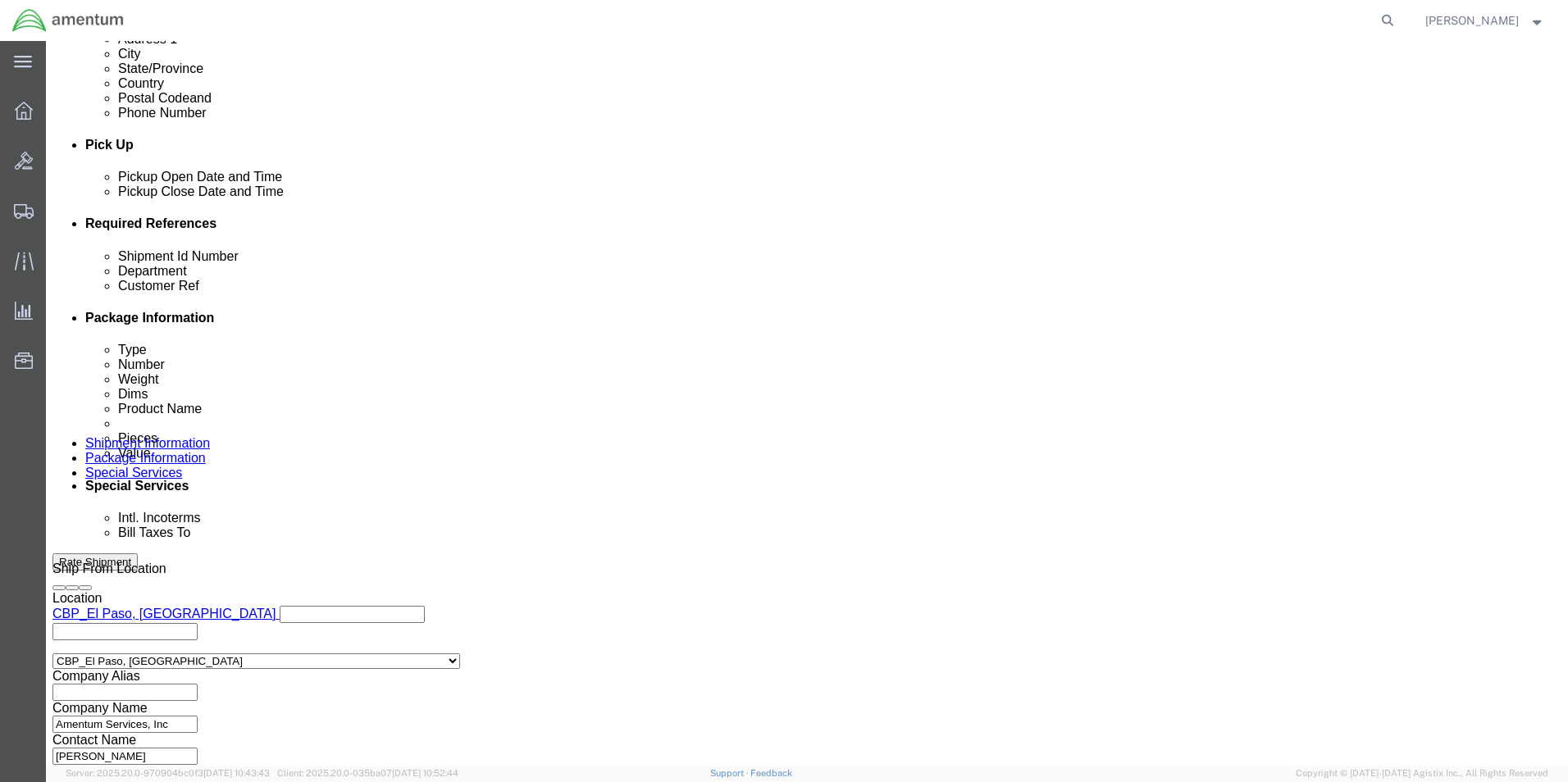
type input "614-007525"
click button "Continue"
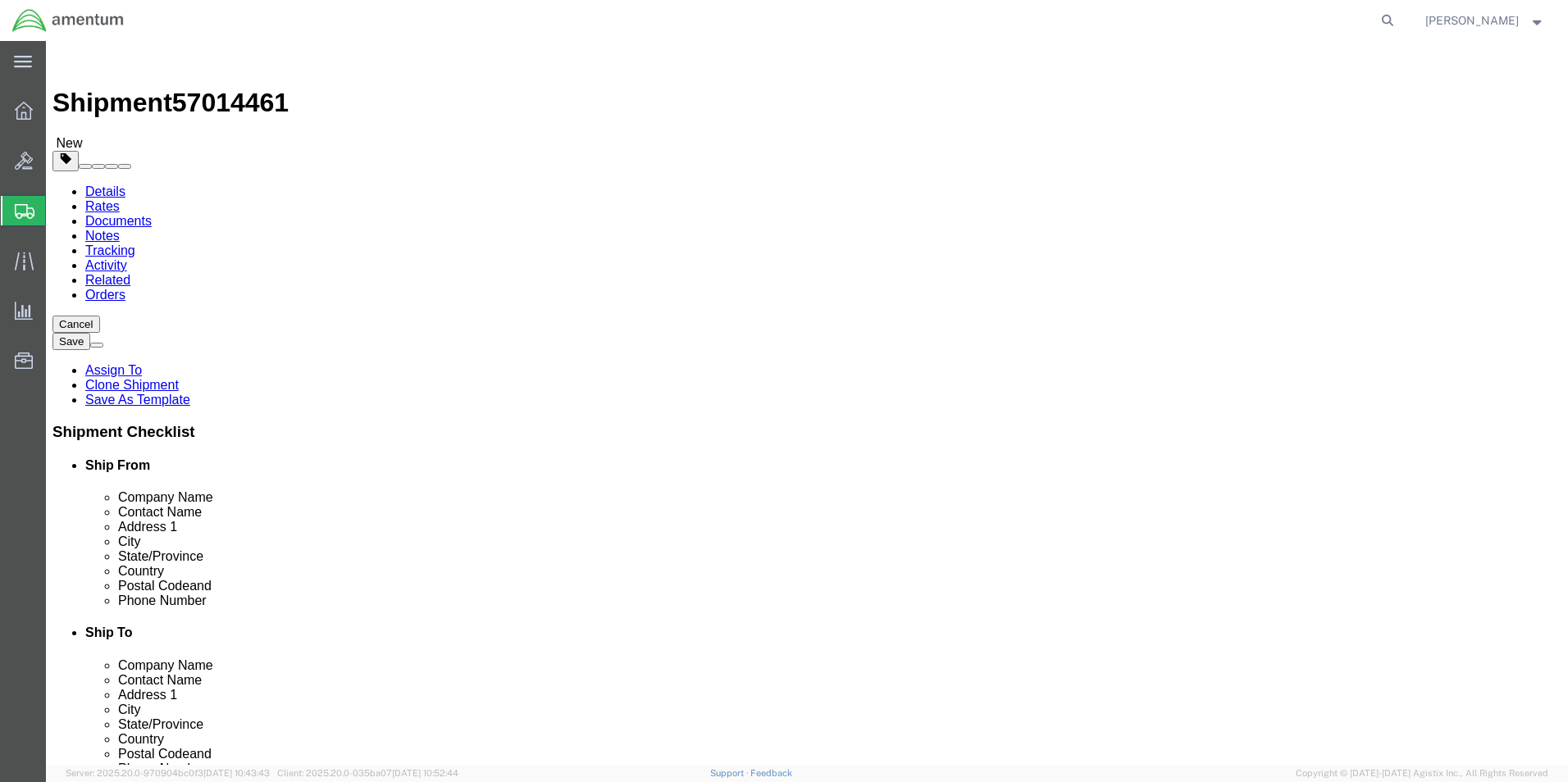
click select "Select Bale(s) Basket(s) Bolt(s) Bottle(s) Buckets Bulk Bundle(s) Can(s) Cardbo…"
select select "ENV"
click select "Select Bale(s) Basket(s) Bolt(s) Bottle(s) Buckets Bulk Bundle(s) Can(s) Cardbo…"
type input "9.50"
type input "12.50"
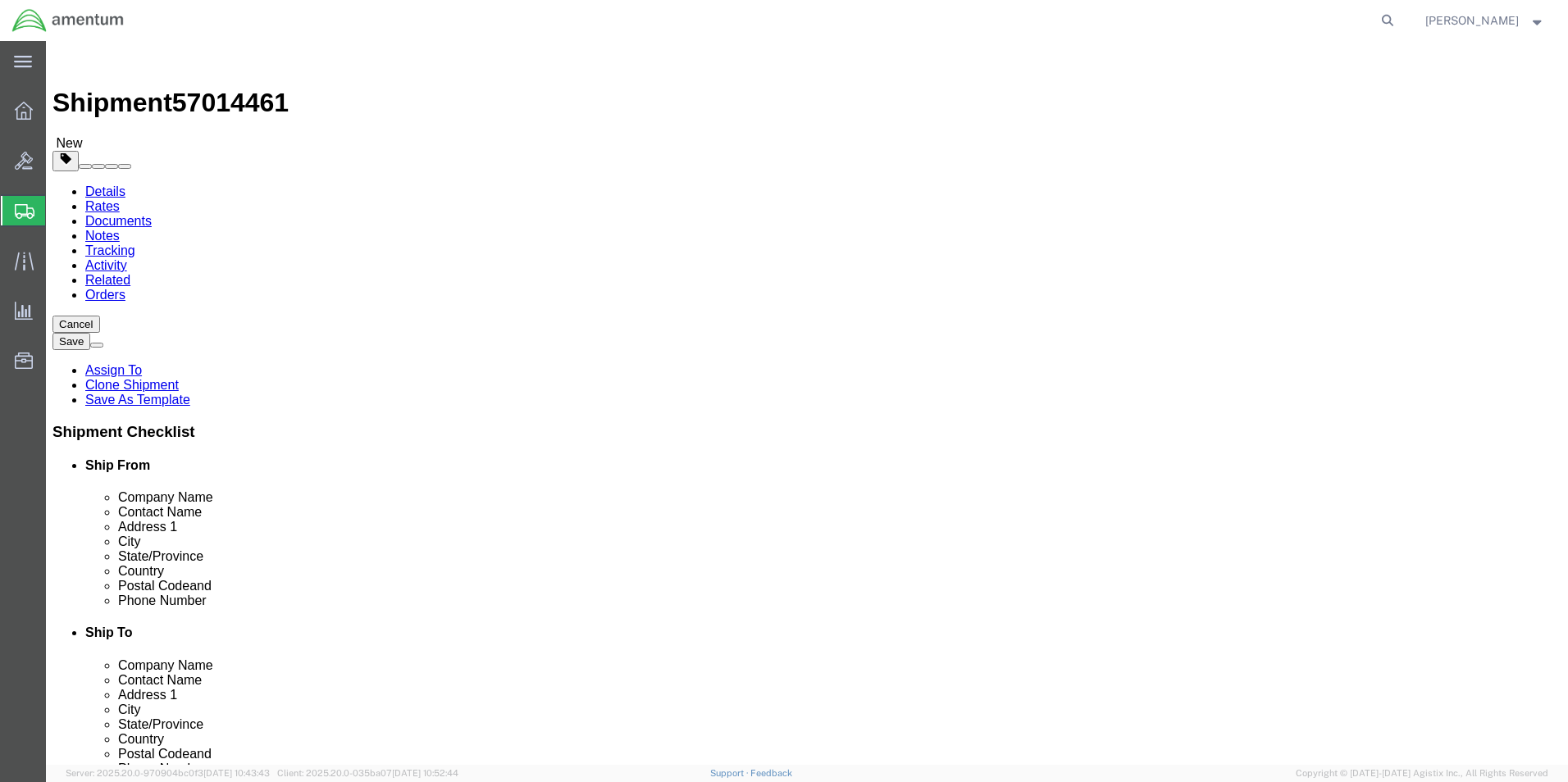
type input "0.25"
type input "1"
click dd "60.00 Each"
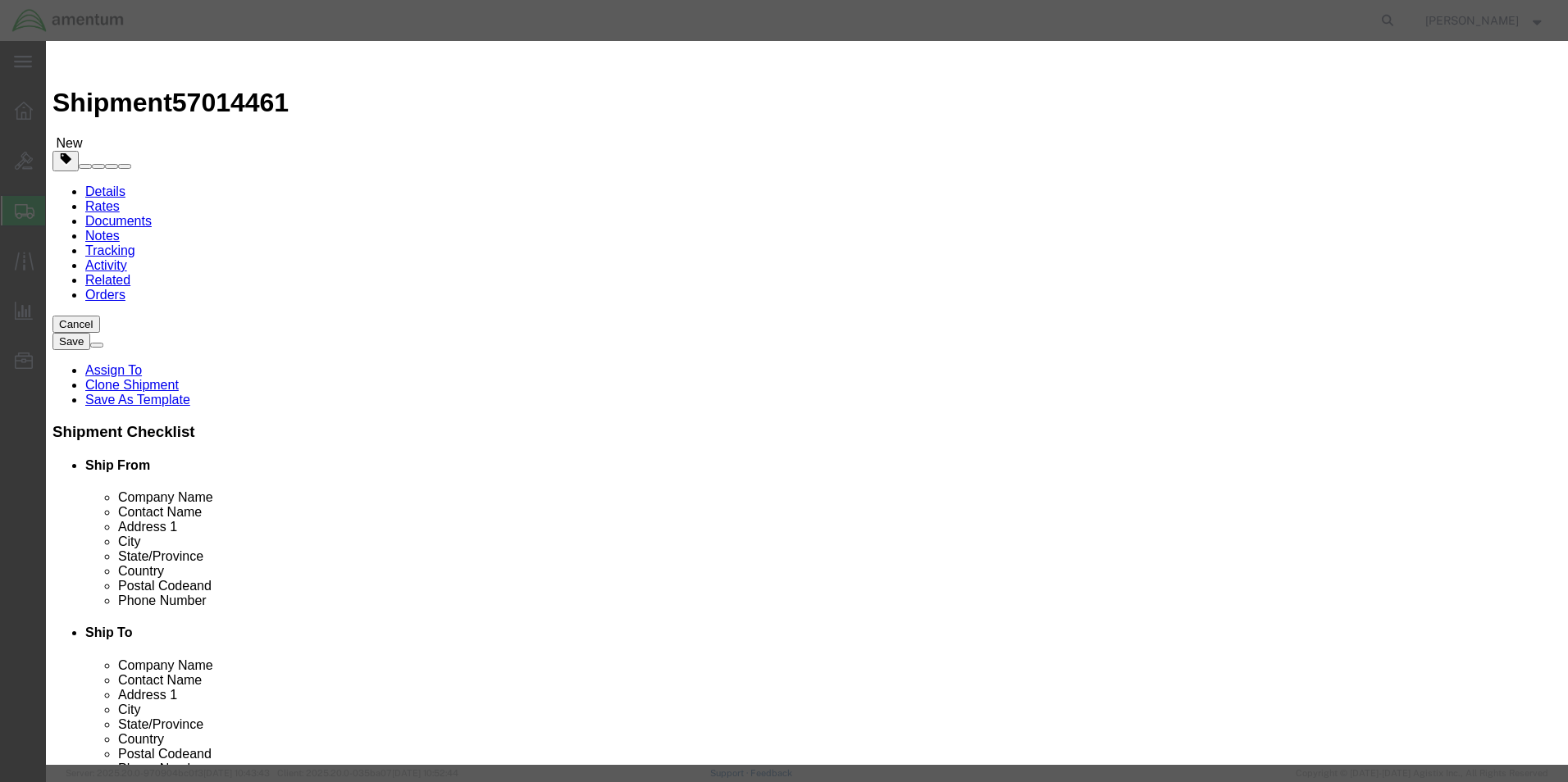
drag, startPoint x: 519, startPoint y: 163, endPoint x: 454, endPoint y: 161, distance: 65.0
click div "Pieces 60.00 Select Bag Barrels 100Board Feet Bottle Box Blister Pack Carats Ca…"
type input "3"
click div "Product Name AIRCRAFT PARTS Pieces 3 Select Bag Barrels 100Board Feet Bottle Bo…"
drag, startPoint x: 550, startPoint y: 189, endPoint x: 430, endPoint y: 196, distance: 120.2
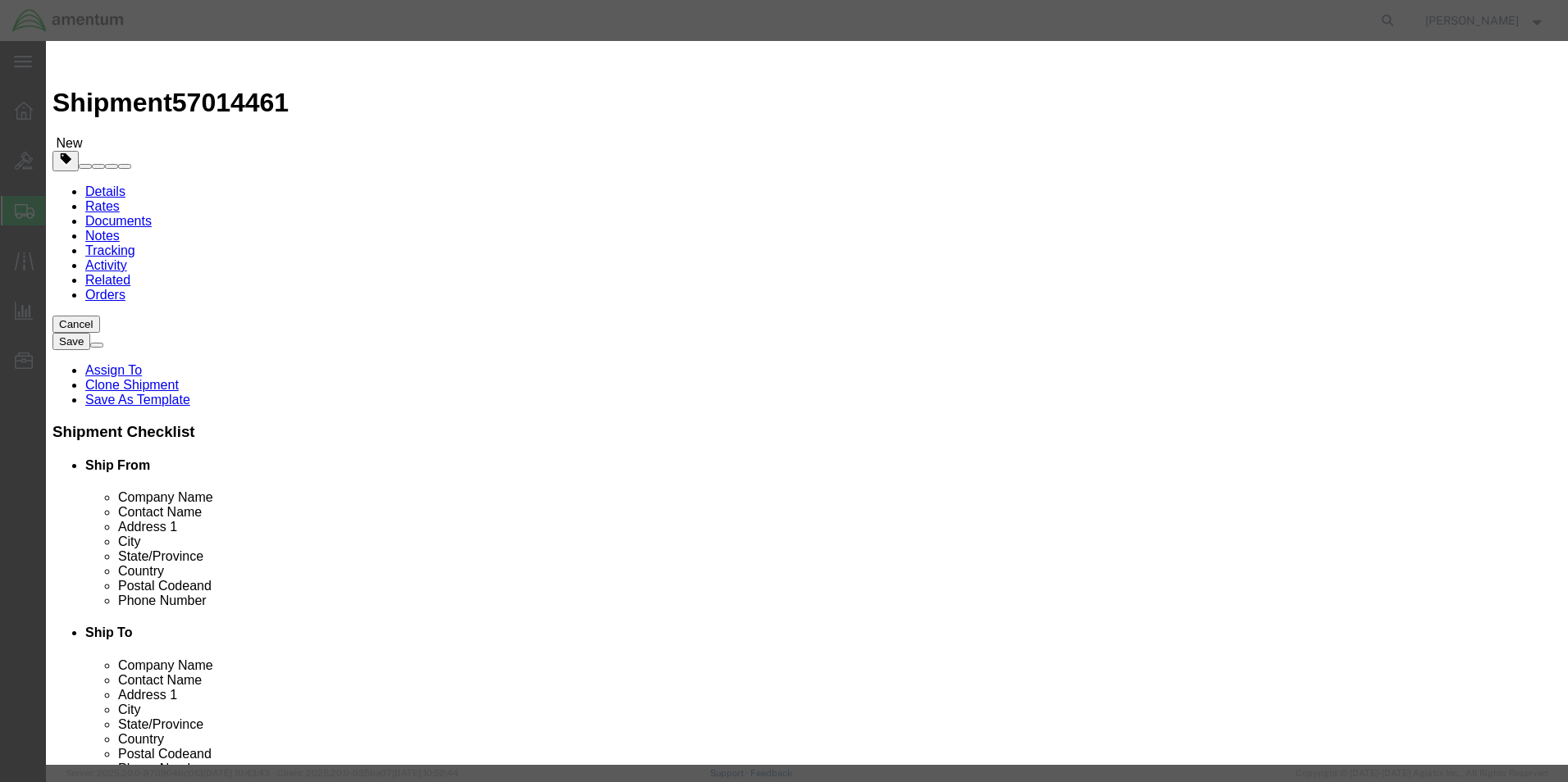
click div "Total Value 5 Select ADP AED AFN ALL AMD AOA ARS ATS AUD AWG AZN BAM BBD BDT BG…"
drag, startPoint x: 427, startPoint y: 177, endPoint x: 409, endPoint y: 178, distance: 18.0
click div "Total Value 300 Select ADP AED AFN ALL AMD AOA ARS ATS AUD AWG AZN BAM BBD BDT …"
type input "100"
drag, startPoint x: 881, startPoint y: 137, endPoint x: 859, endPoint y: 138, distance: 22.0
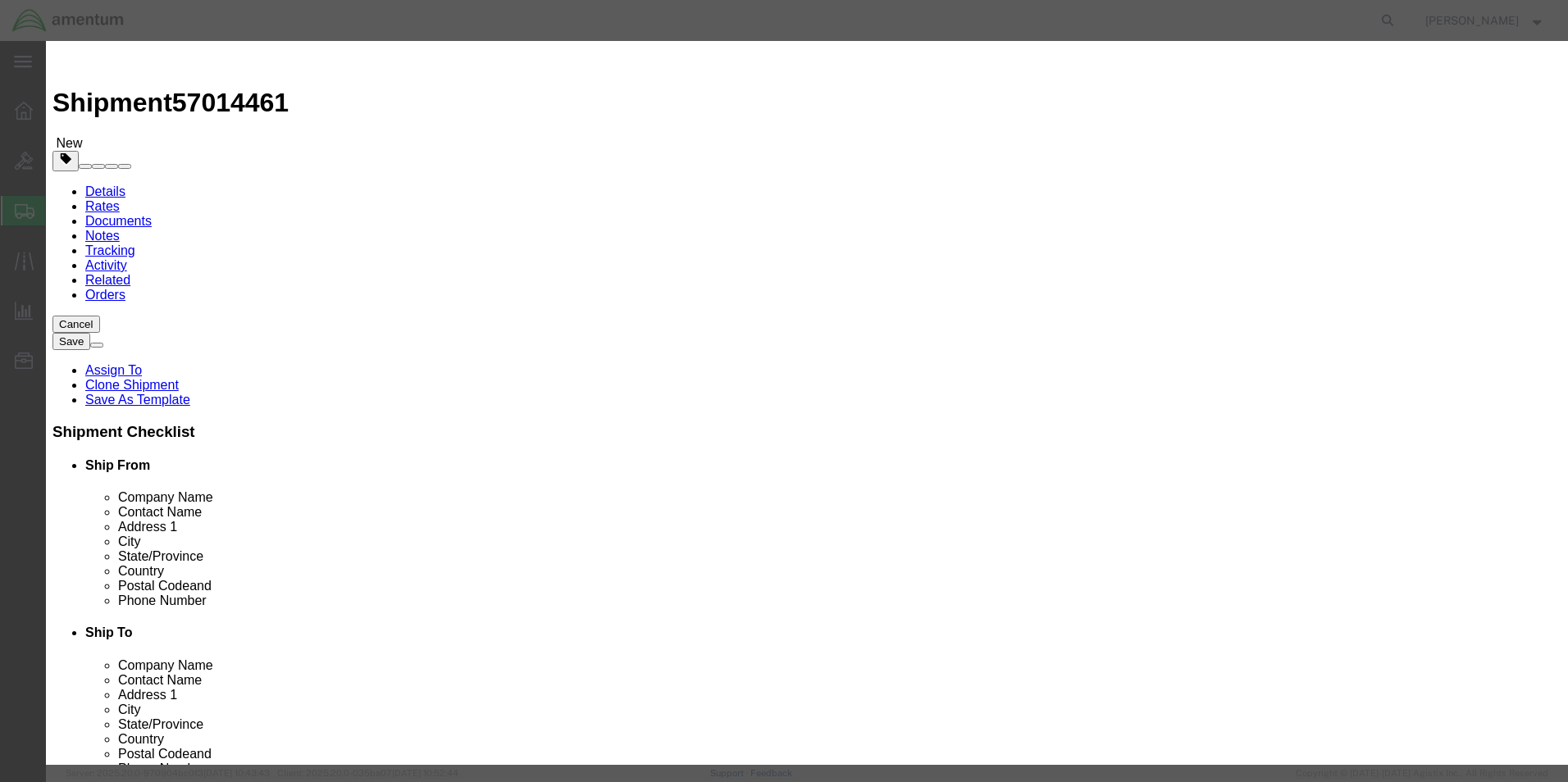
click div "Description PN 704A33640014"
type textarea "4"
click button "Save & Close"
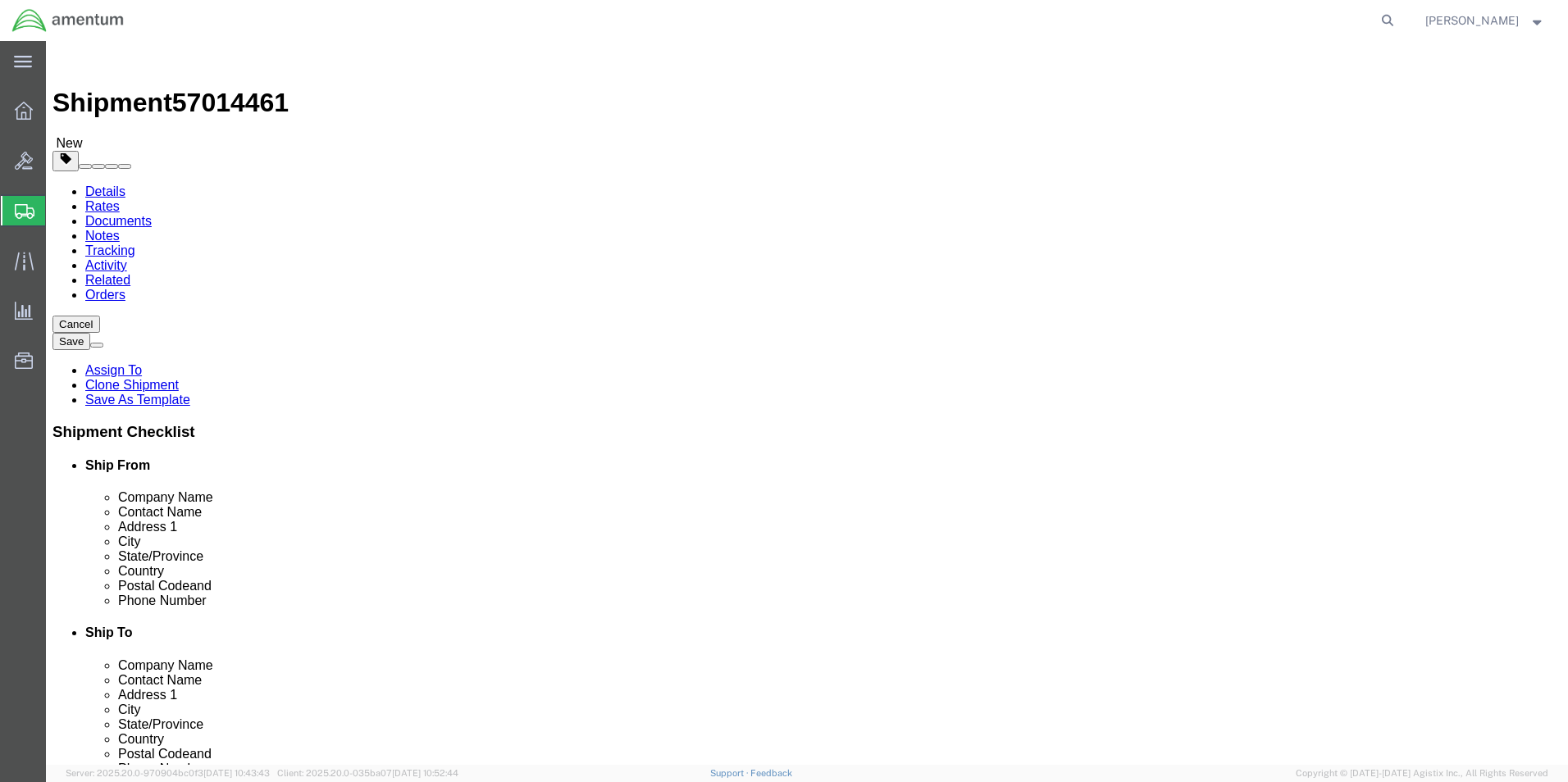
click button "Rate Shipment"
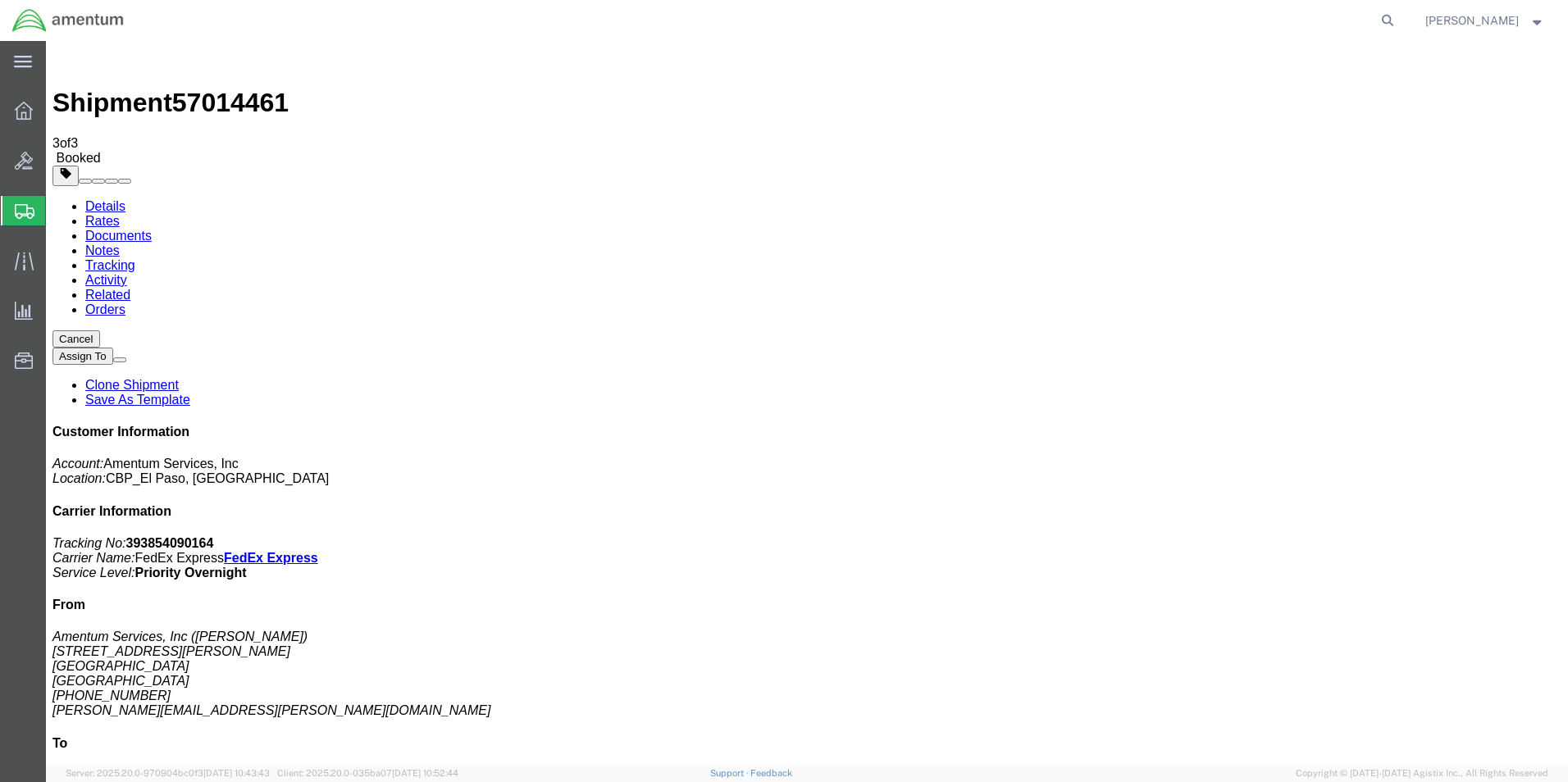
click at [0, 0] on span "Create from Template" at bounding box center [0, 0] width 0 height 0
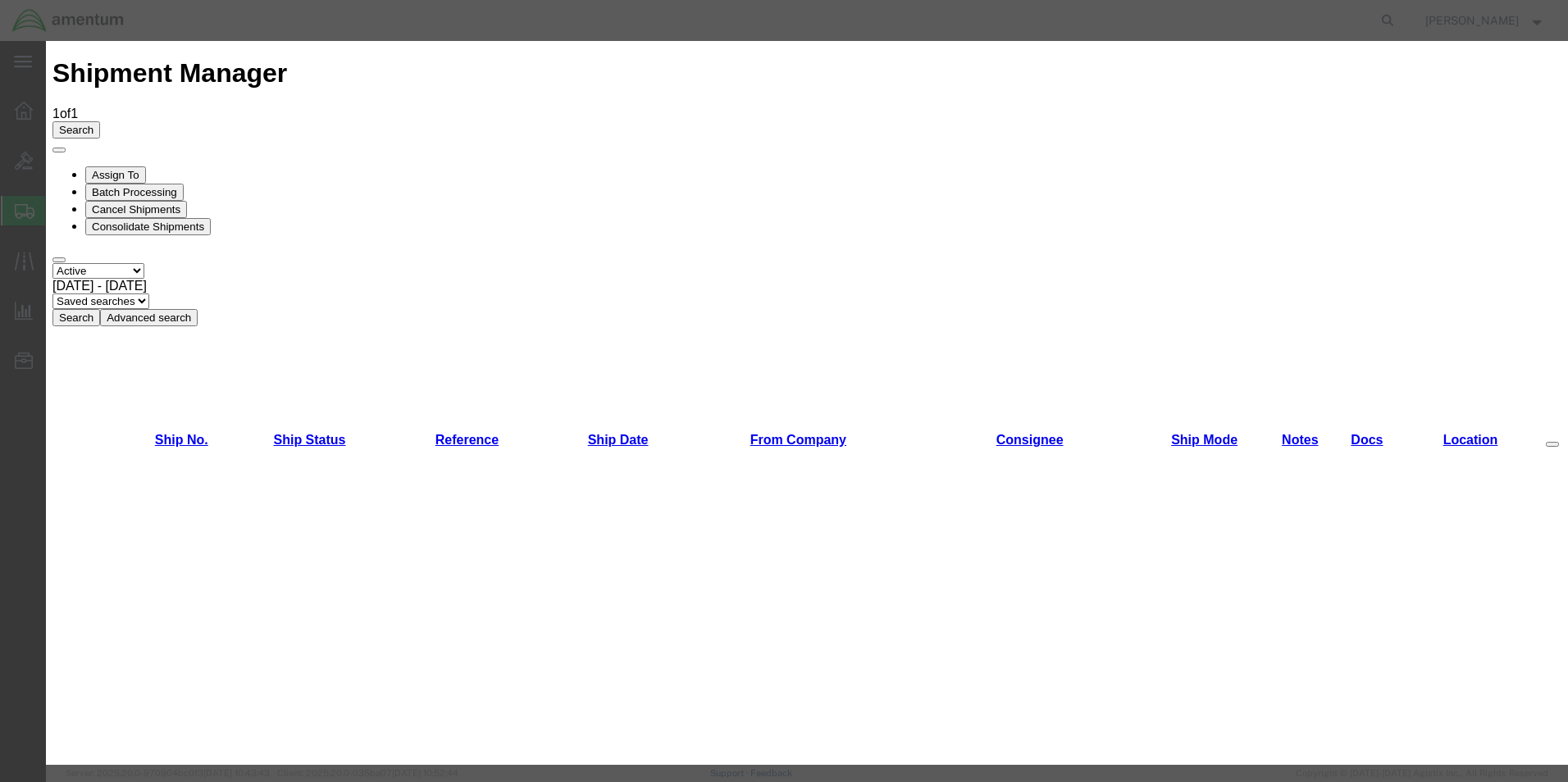
scroll to position [410, 0]
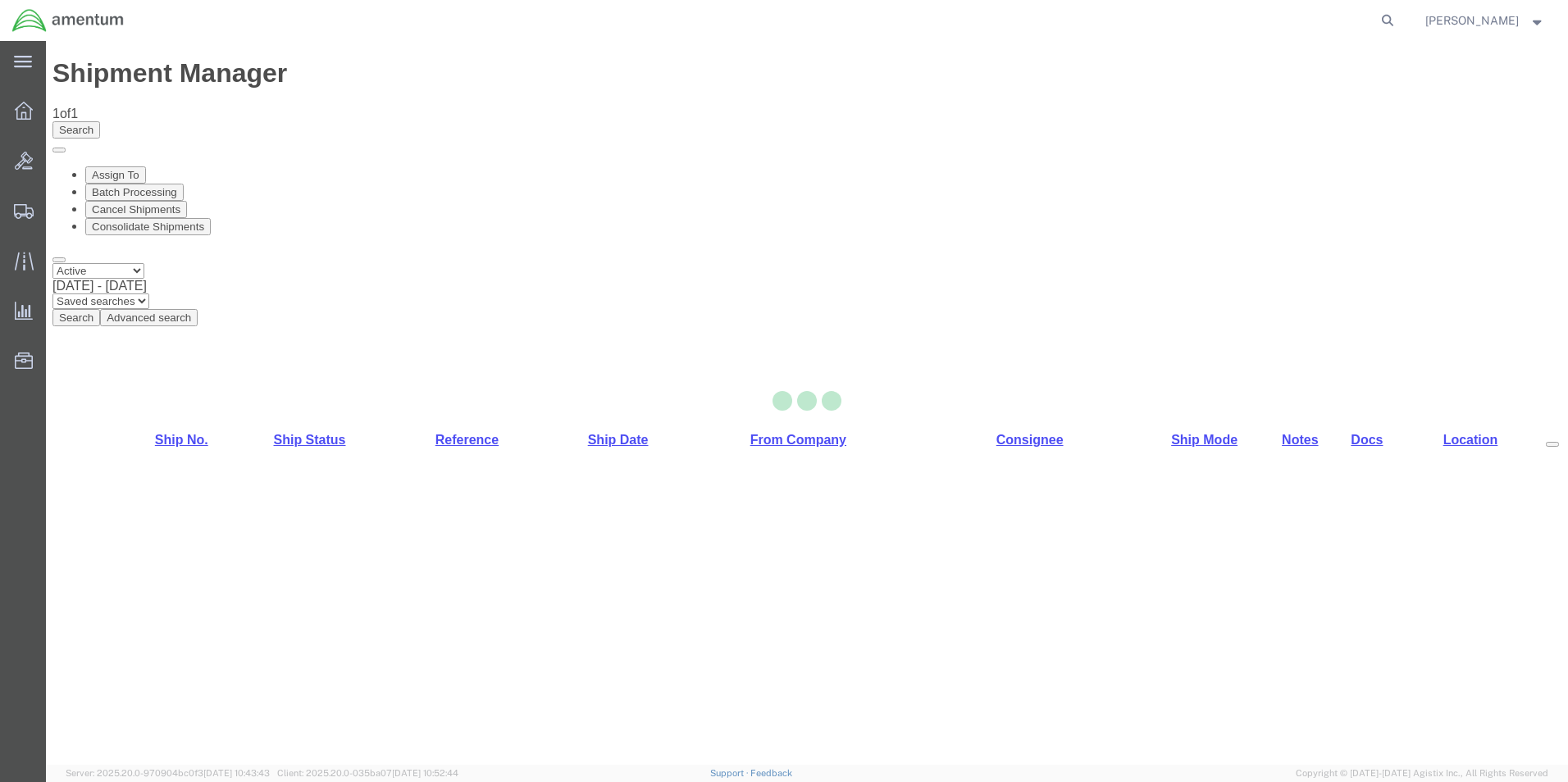
select select "49831"
select select "49916"
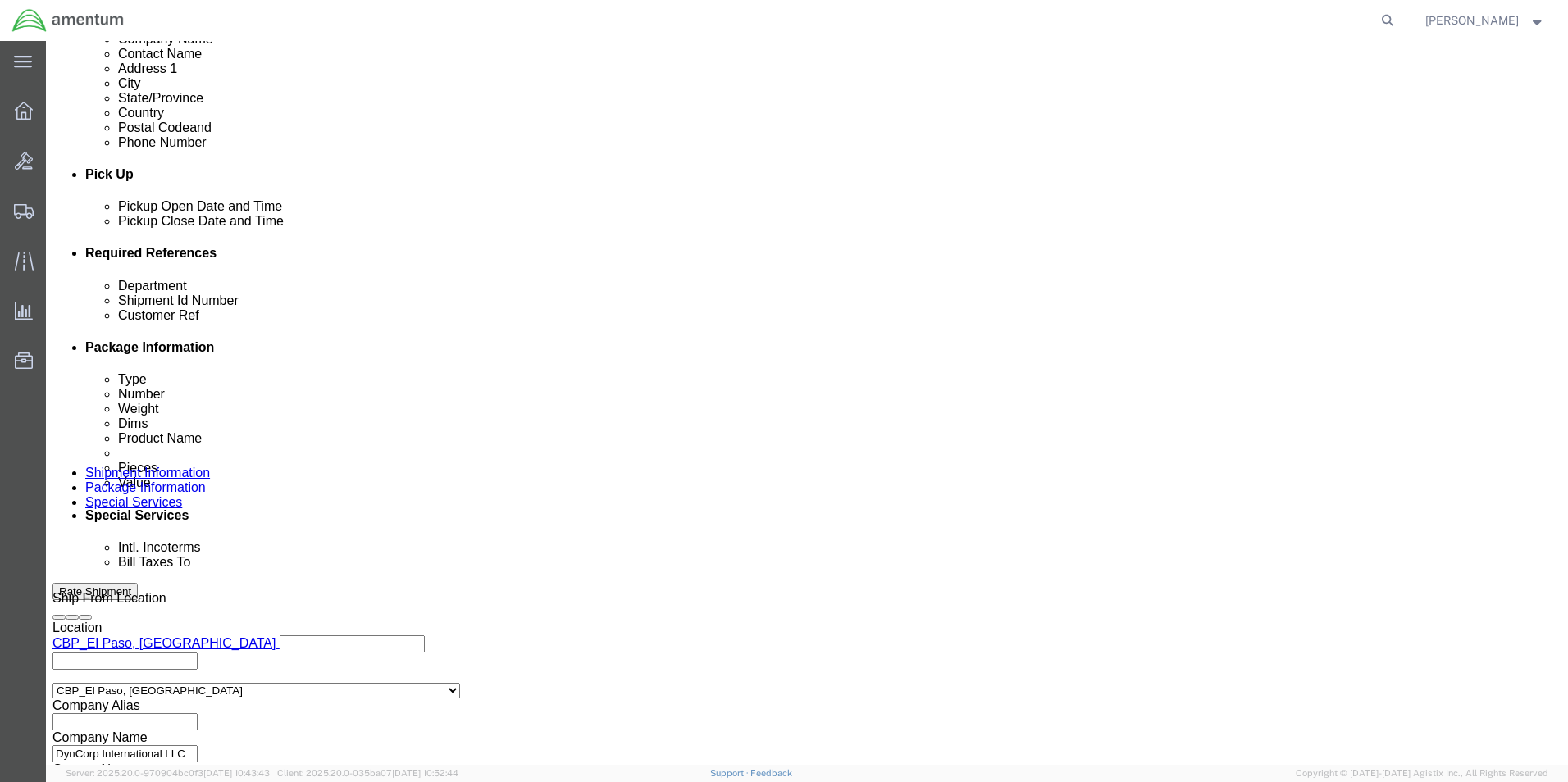
scroll to position [656, 0]
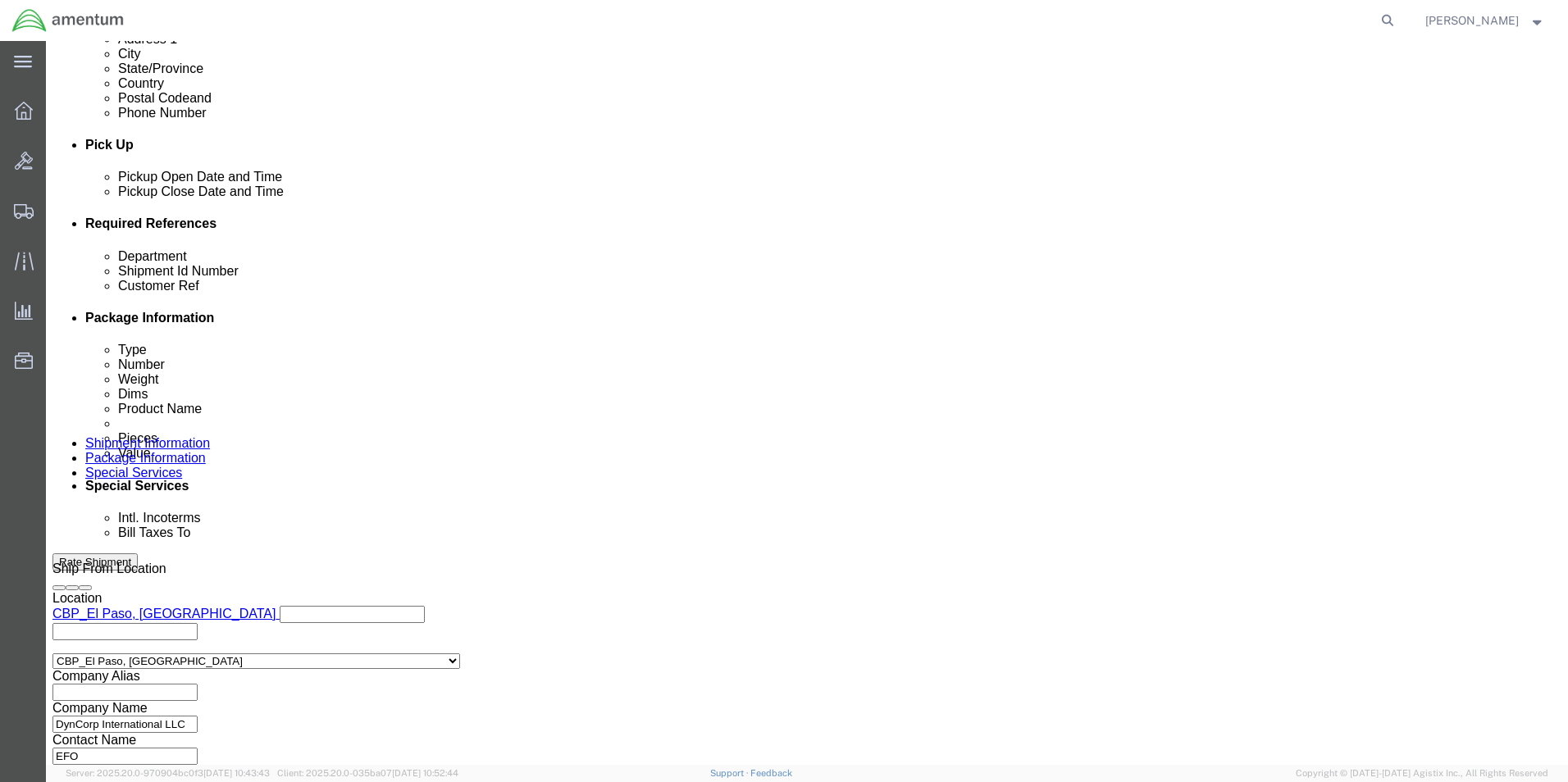
drag, startPoint x: 258, startPoint y: 389, endPoint x: 169, endPoint y: 400, distance: 89.7
click div "Department CBP Select Account Type Activity ID Airline Appointment Number ASN B…"
type input "USAGE"
drag, startPoint x: 1040, startPoint y: 347, endPoint x: 914, endPoint y: 358, distance: 126.5
click div "Shipment Id Number 322038"
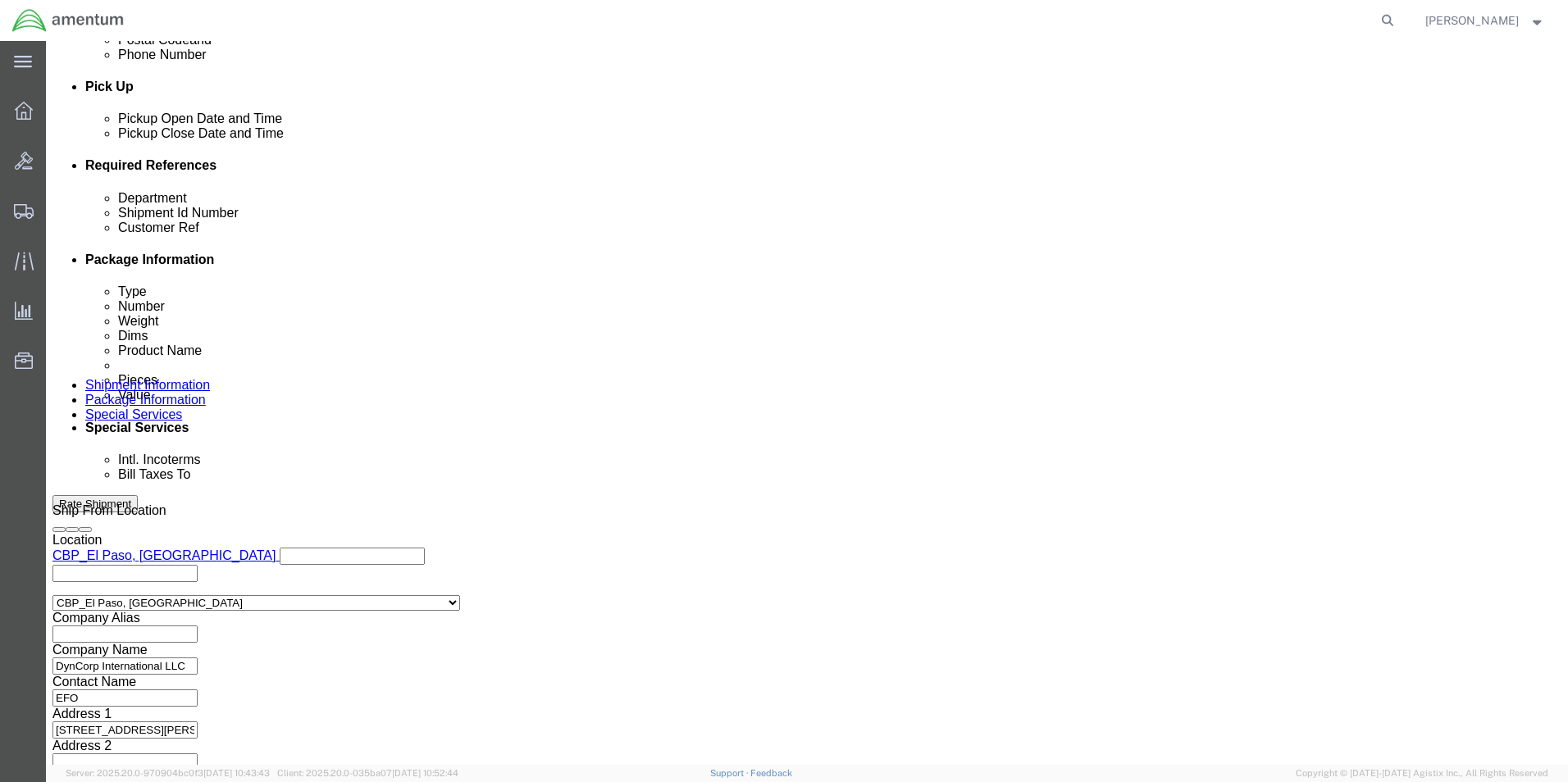
scroll to position [715, 0]
type input "604-007769"
click button "Continue"
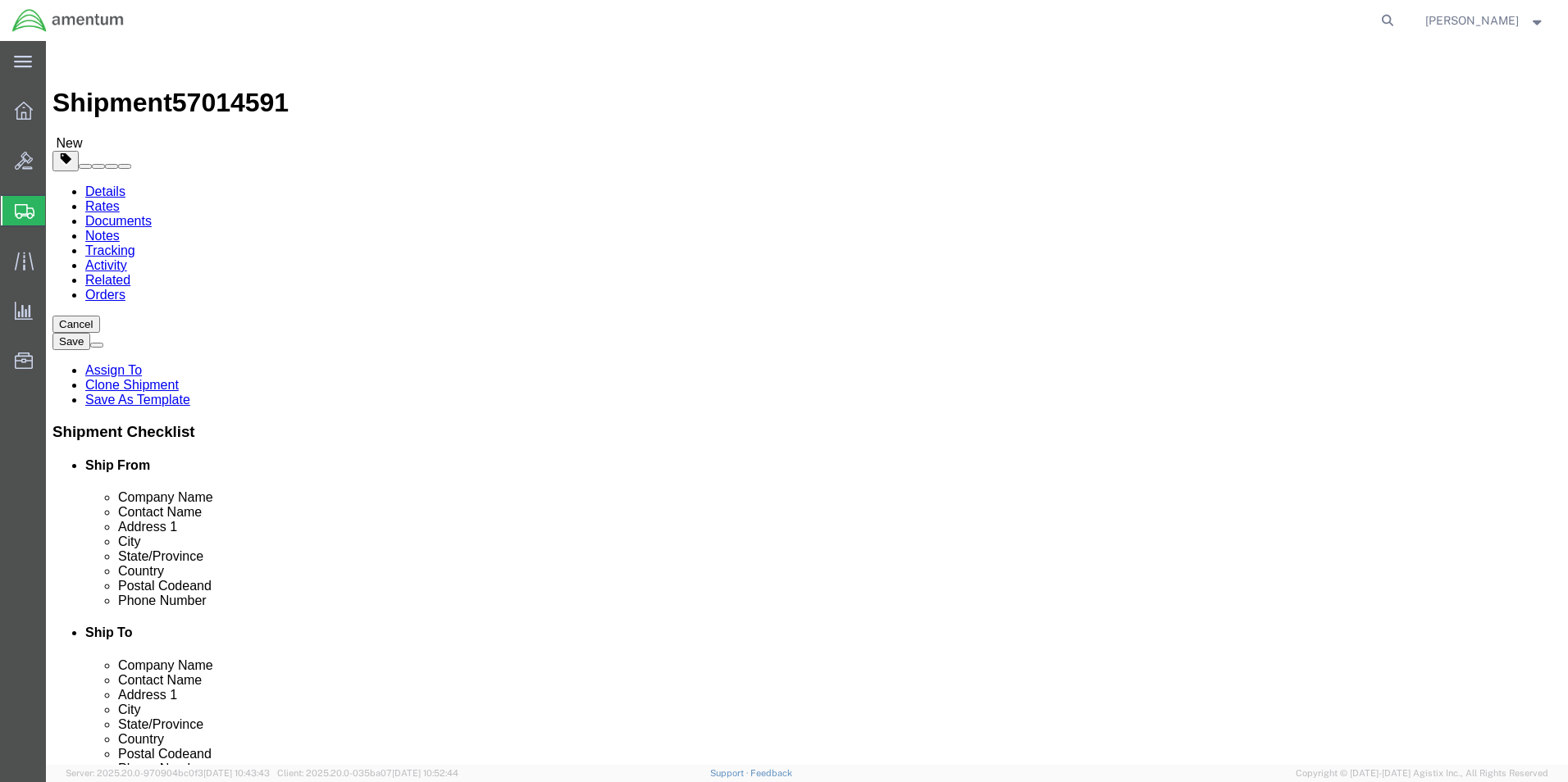
drag, startPoint x: 266, startPoint y: 348, endPoint x: 159, endPoint y: 348, distance: 107.0
click div "Dimensions Length 12.00 x Width 12.00 x Height 12.00 Select cm ft in"
type input "10"
type input "8"
type input "6"
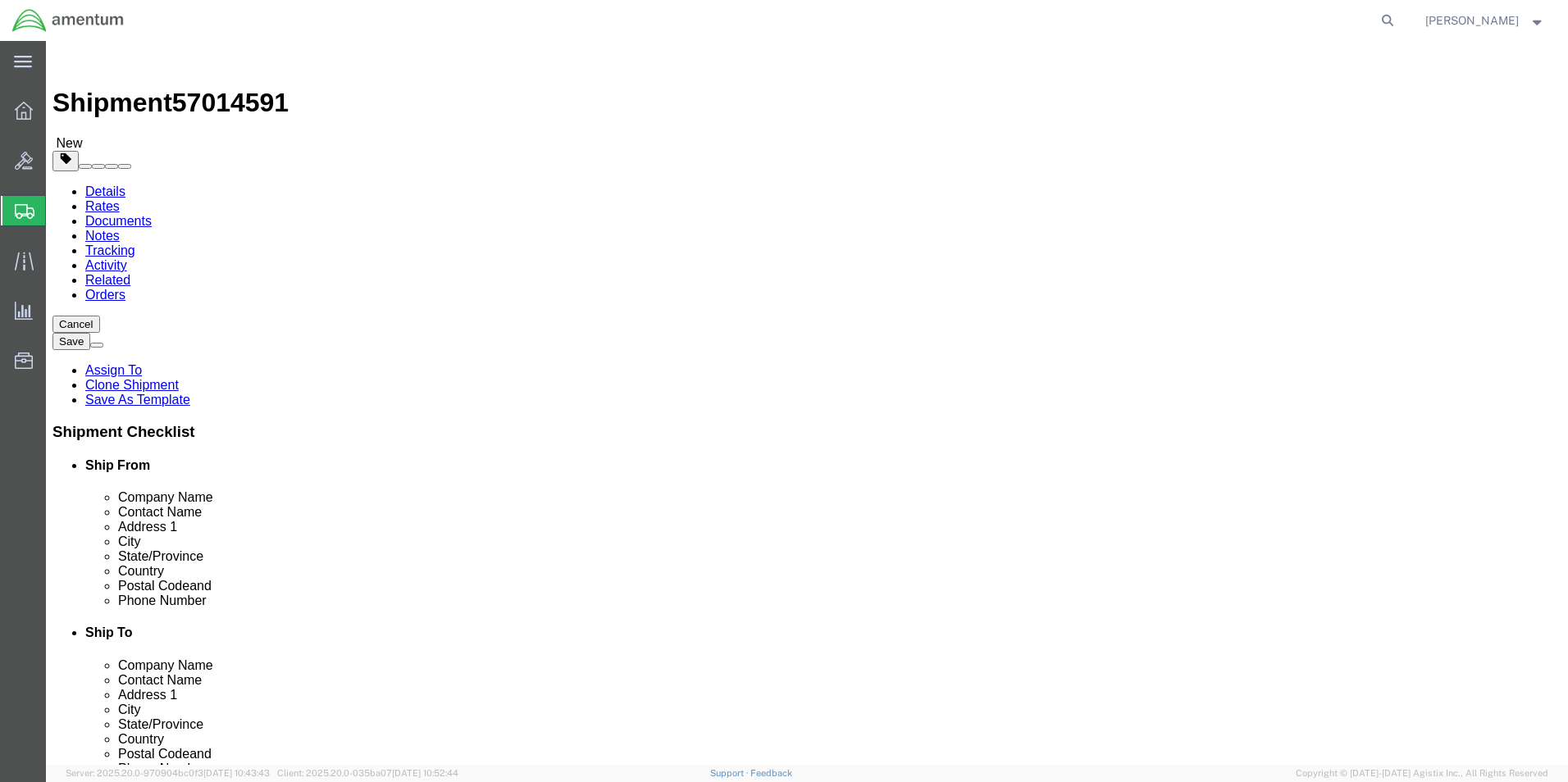
drag, startPoint x: 236, startPoint y: 377, endPoint x: 206, endPoint y: 381, distance: 30.3
click div "10.00 Select kgs lbs"
type input "7"
click p "AIRCRAFT PARTS"
click button "Rate Shipment"
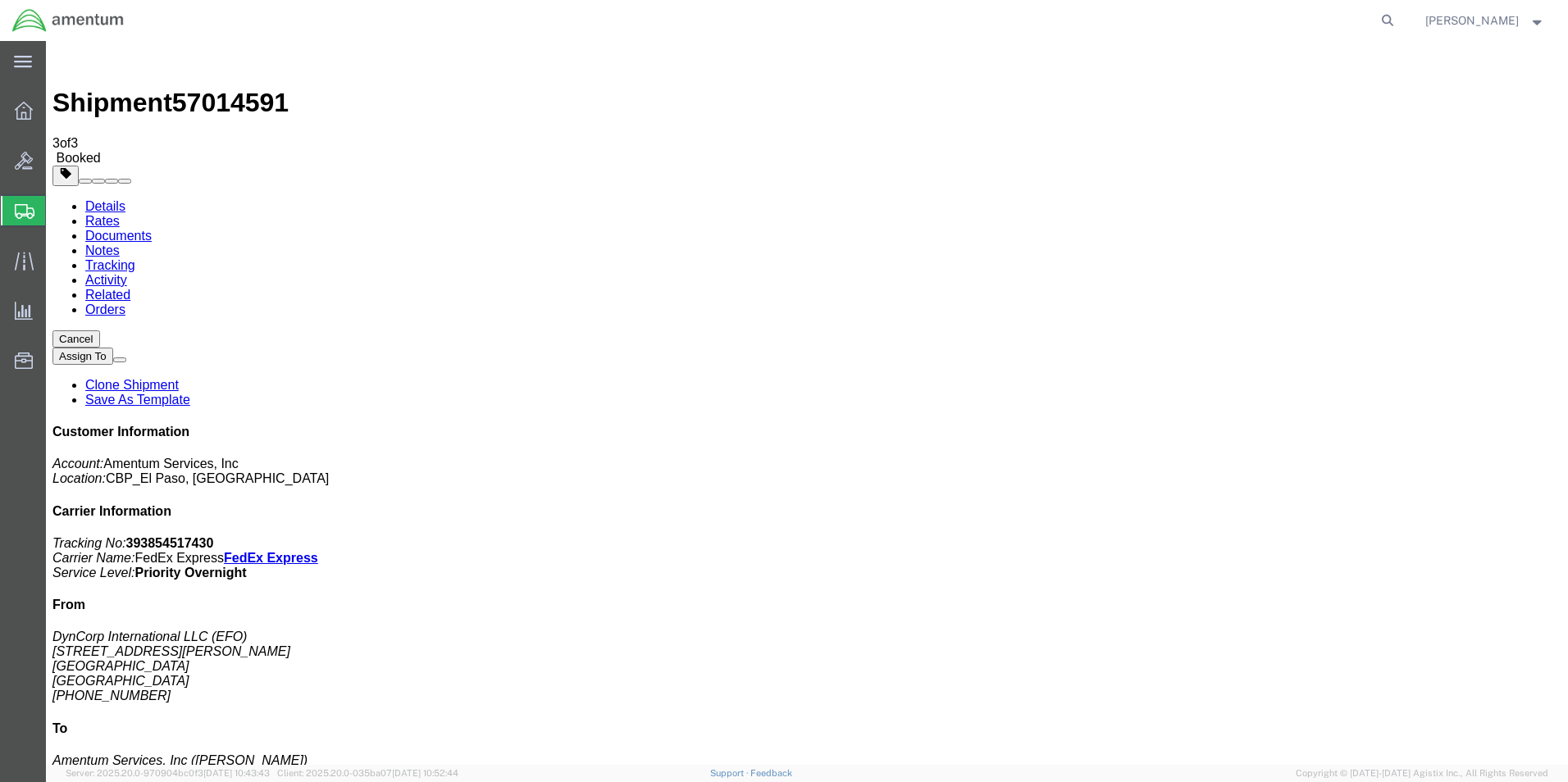
drag, startPoint x: 685, startPoint y: 296, endPoint x: 716, endPoint y: 350, distance: 62.3
